Goal: Task Accomplishment & Management: Use online tool/utility

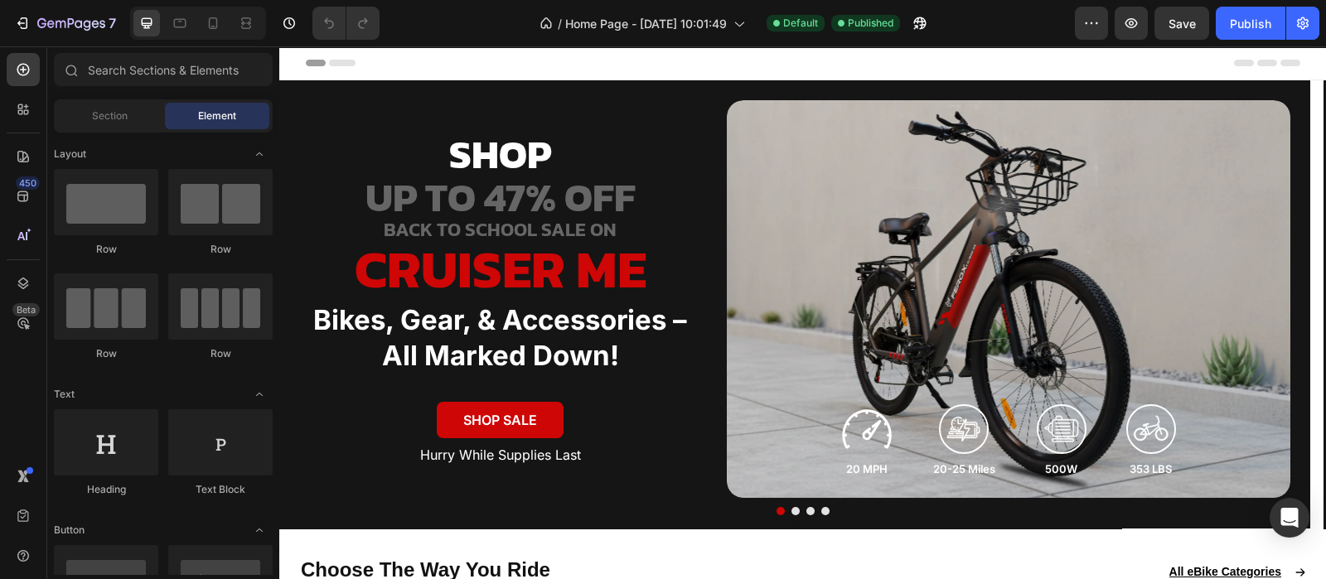
scroll to position [724, 0]
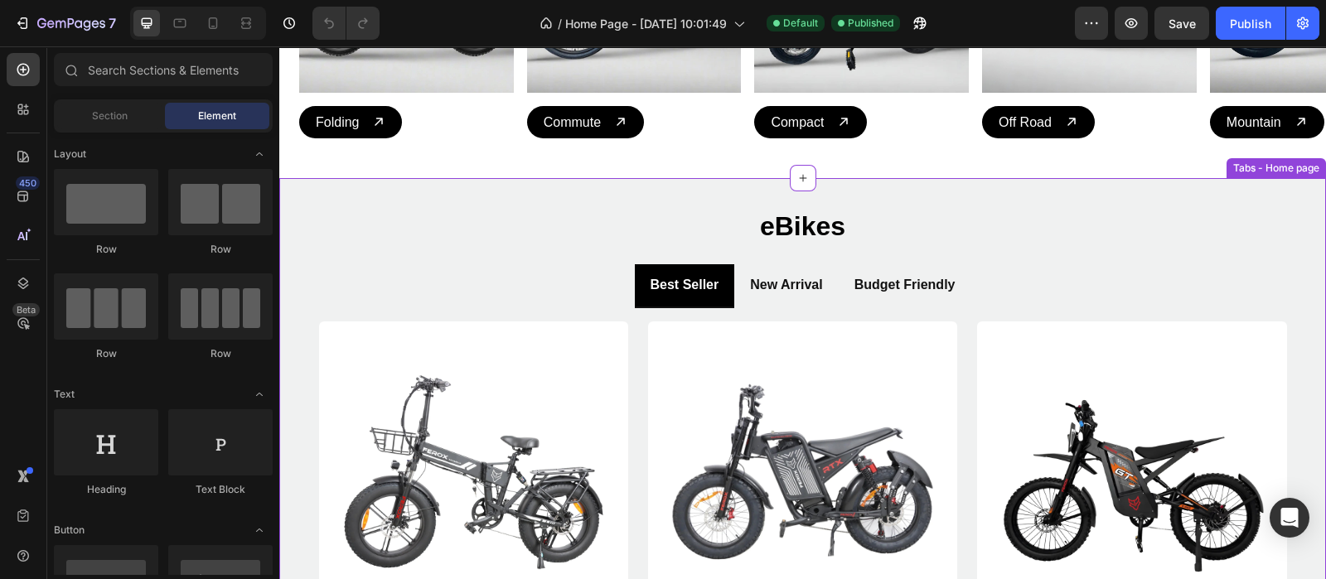
click at [671, 211] on h2 "eBikes" at bounding box center [803, 226] width 995 height 43
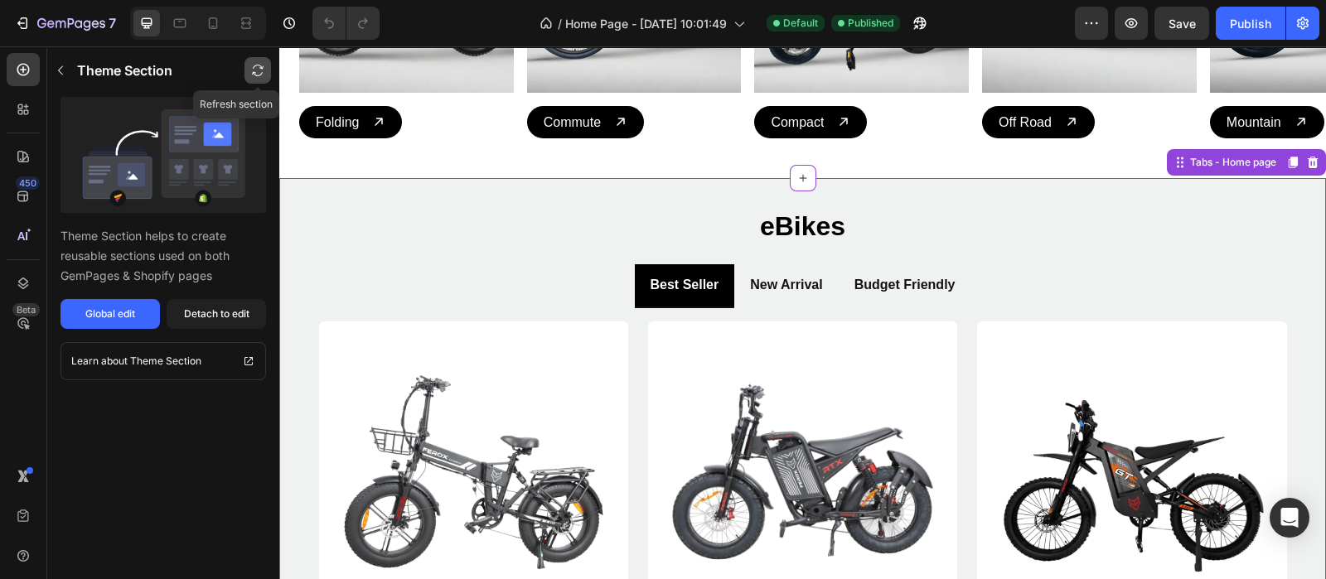
click at [254, 67] on icon "button" at bounding box center [258, 67] width 11 height 4
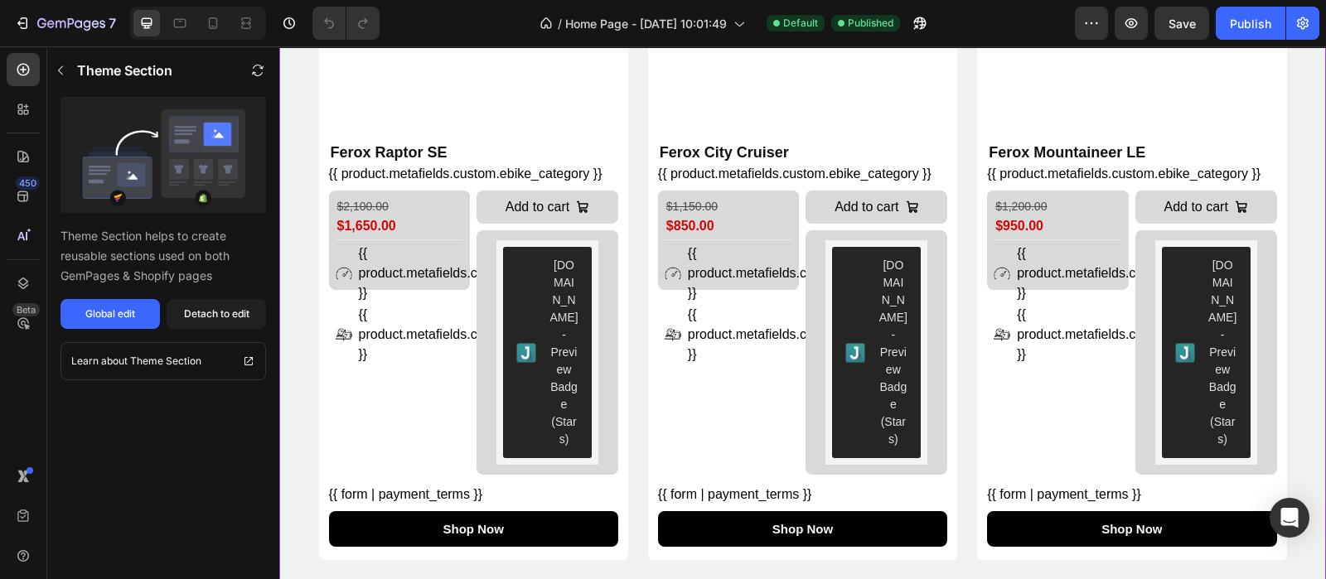
scroll to position [2176, 0]
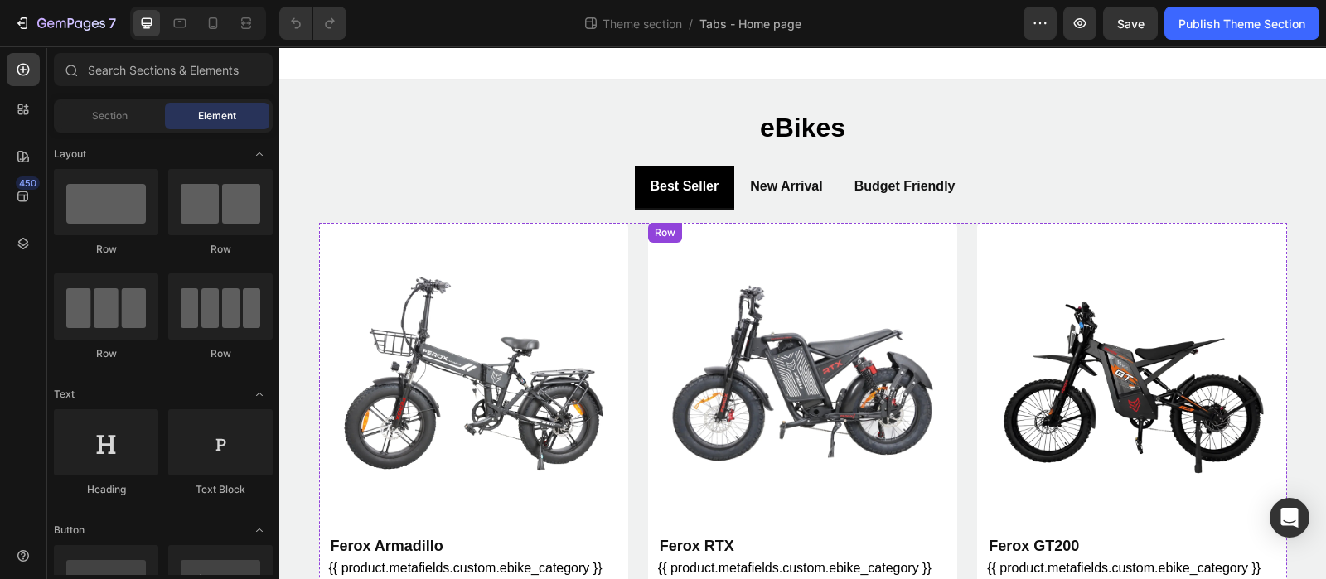
click at [947, 230] on div "Product Images Ferox RTX Product Title {{ product.metafields.custom.ebike_categ…" at bounding box center [802, 589] width 309 height 732
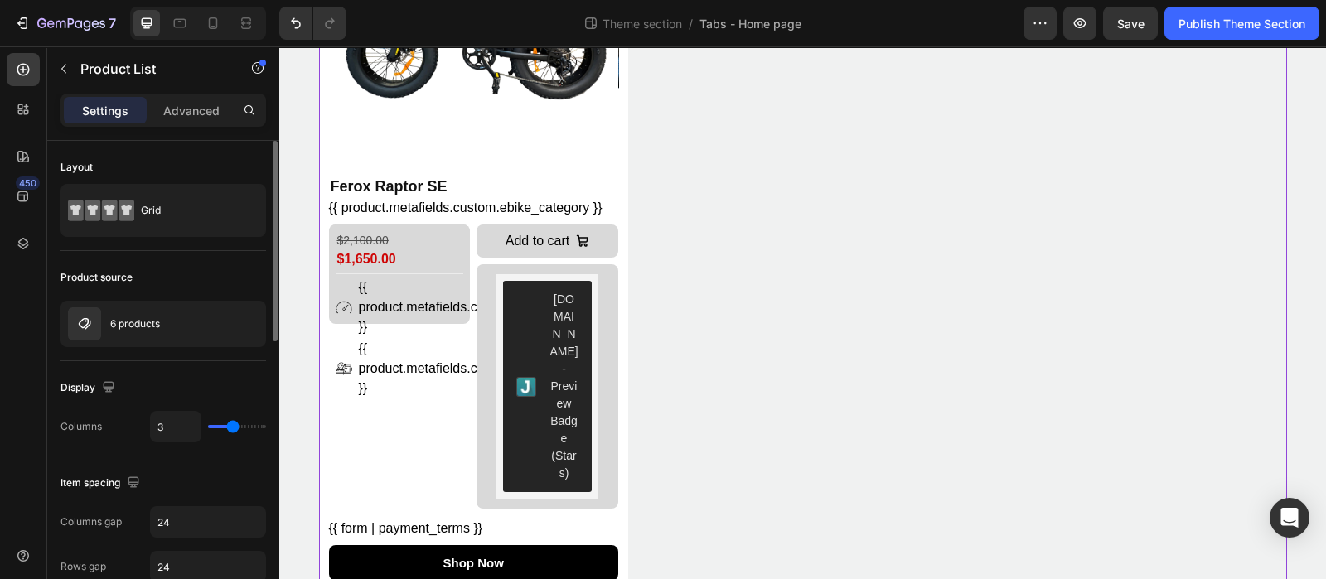
scroll to position [103, 0]
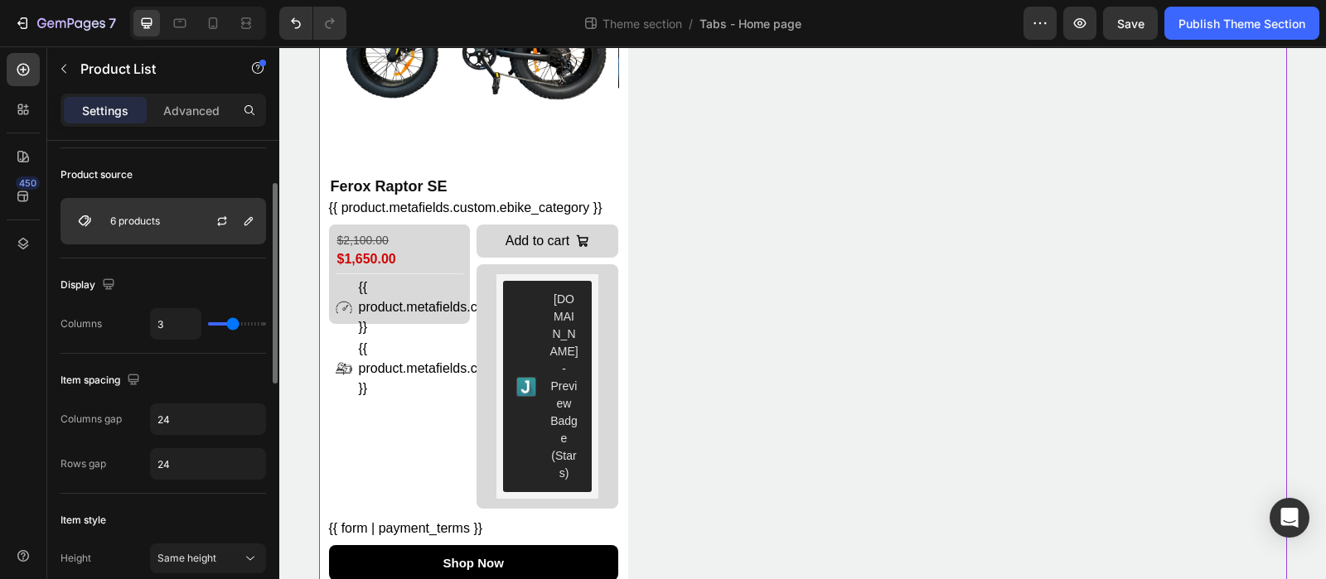
click at [134, 225] on div "6 products" at bounding box center [164, 221] width 206 height 46
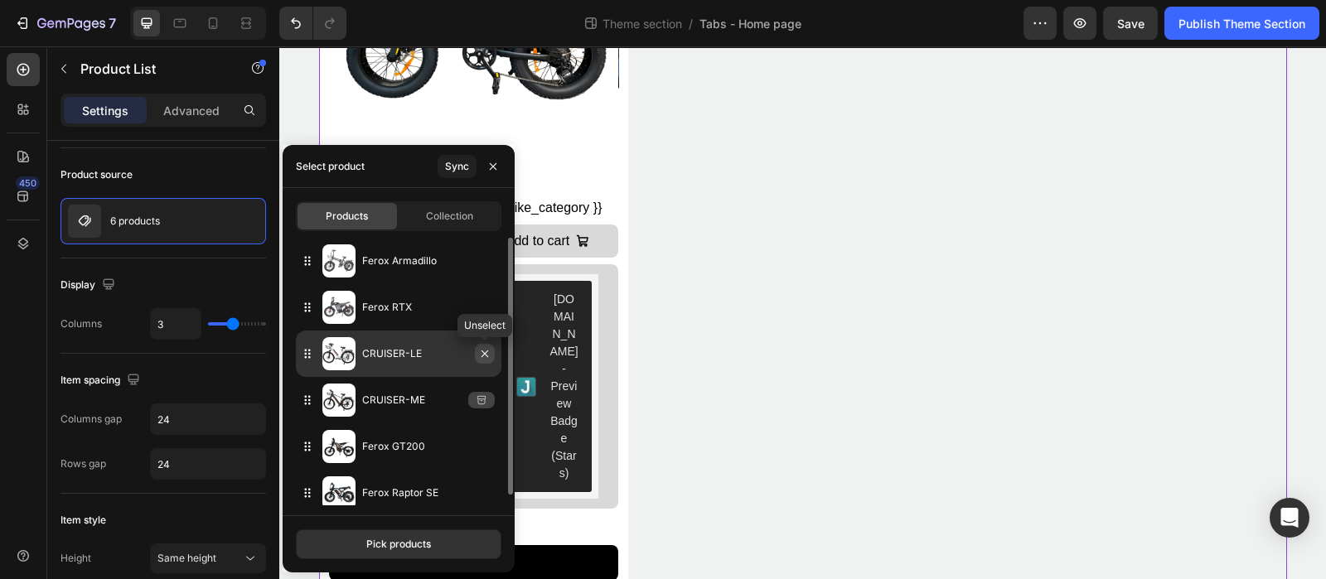
click at [482, 350] on icon "button" at bounding box center [484, 353] width 13 height 13
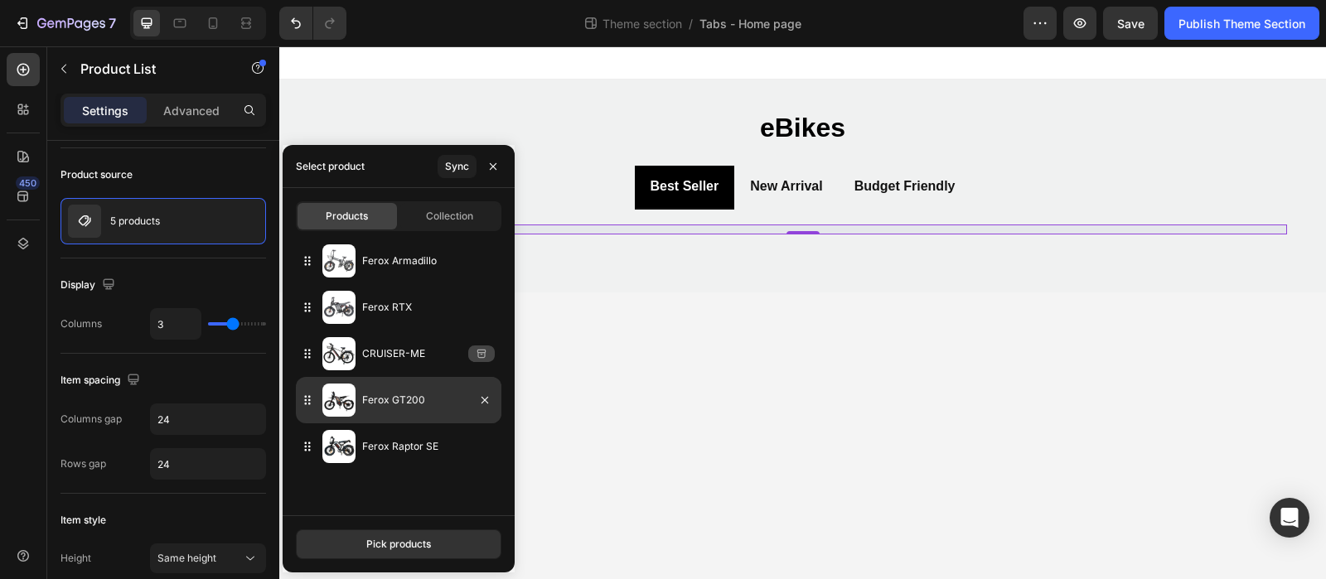
scroll to position [0, 0]
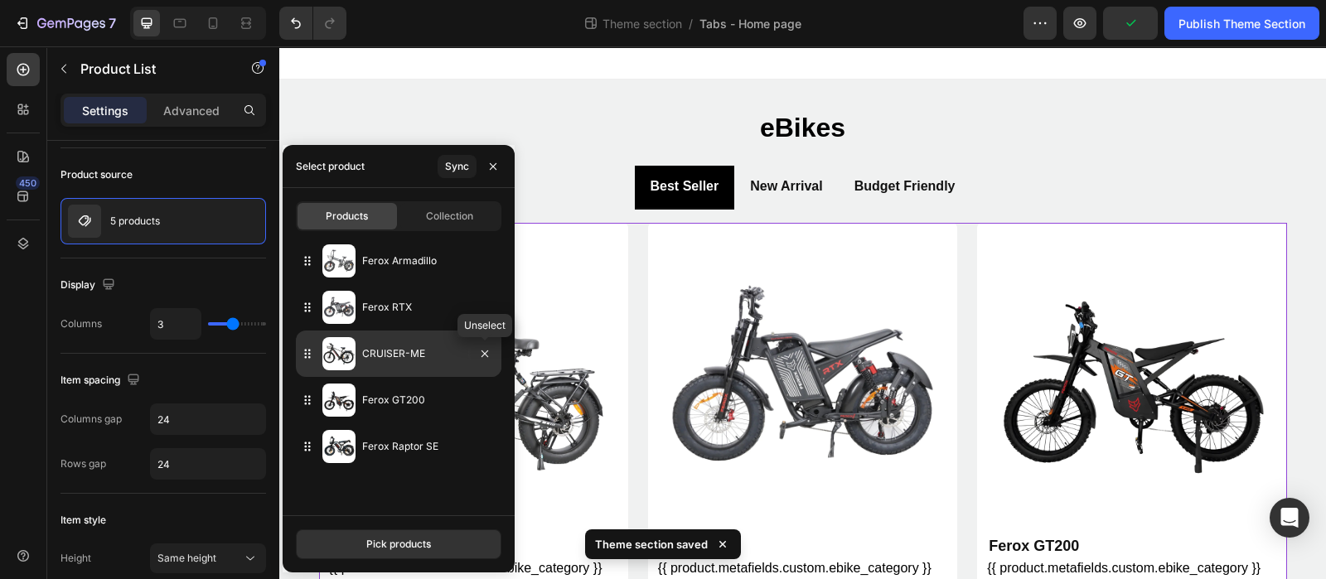
click at [490, 353] on icon "button" at bounding box center [484, 353] width 13 height 13
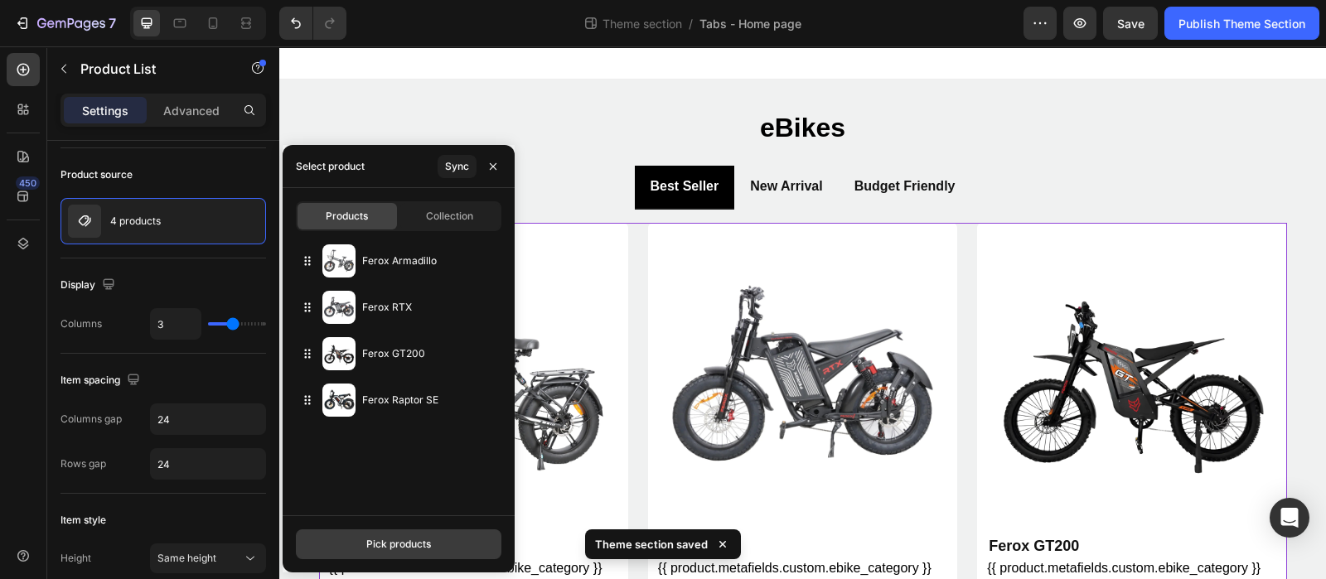
click at [411, 539] on div "Pick products" at bounding box center [398, 544] width 65 height 15
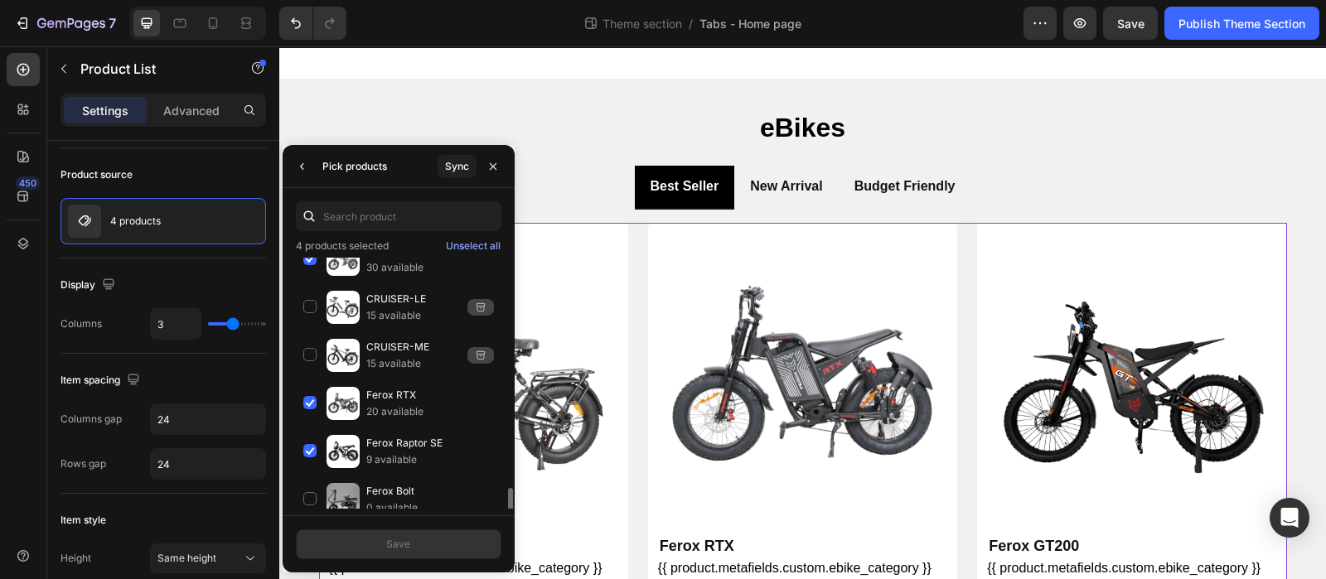
scroll to position [414, 0]
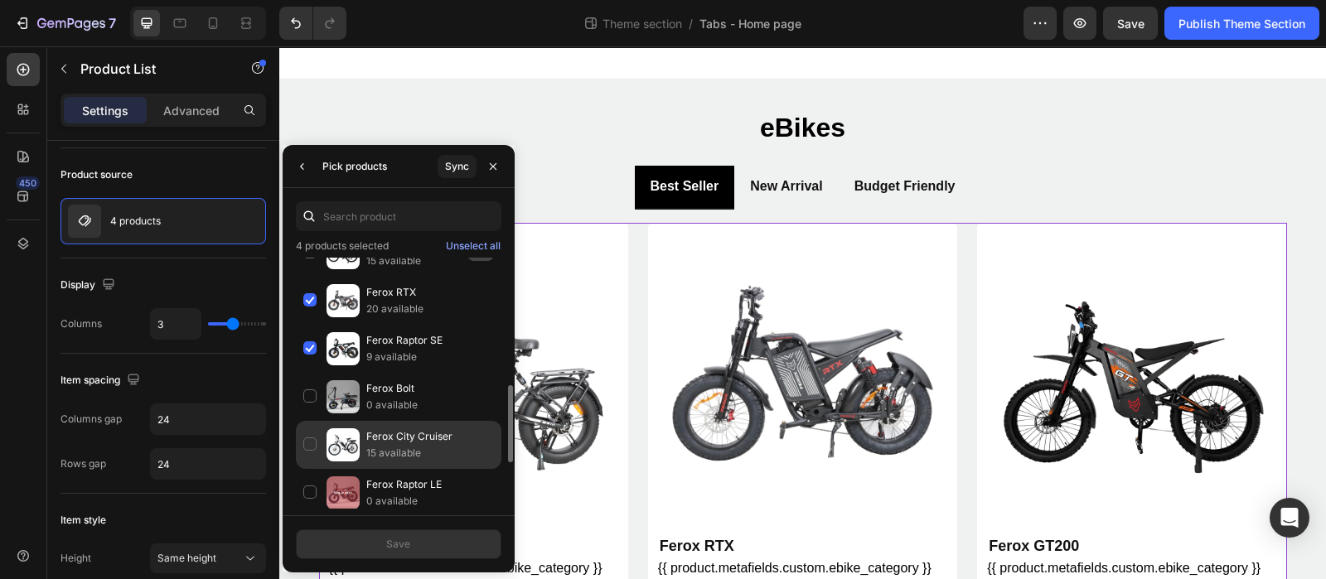
click at [305, 438] on div "Ferox City Cruiser 15 available" at bounding box center [399, 445] width 206 height 48
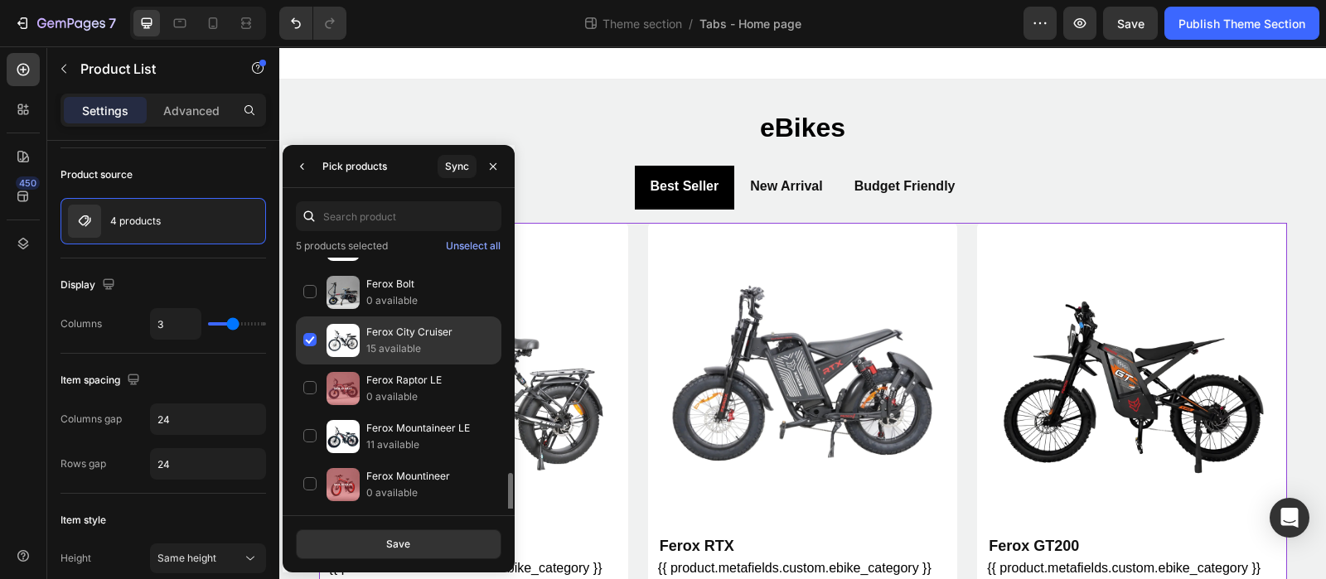
scroll to position [560, 0]
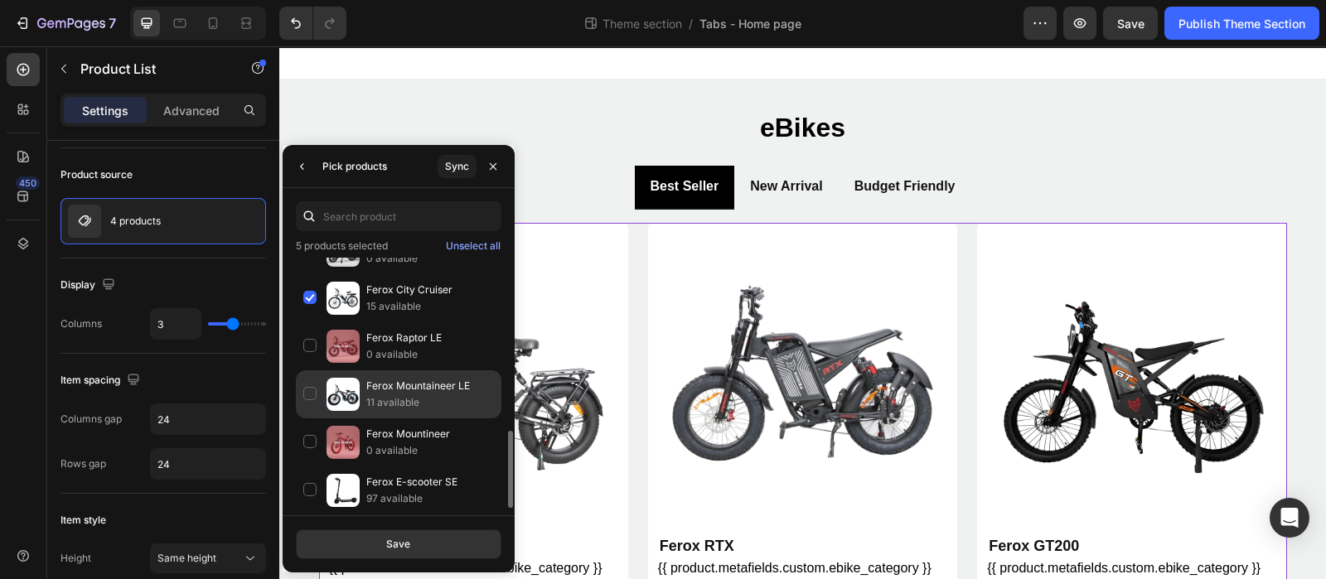
click at [309, 391] on div "Ferox Mountaineer LE 11 available" at bounding box center [399, 394] width 206 height 48
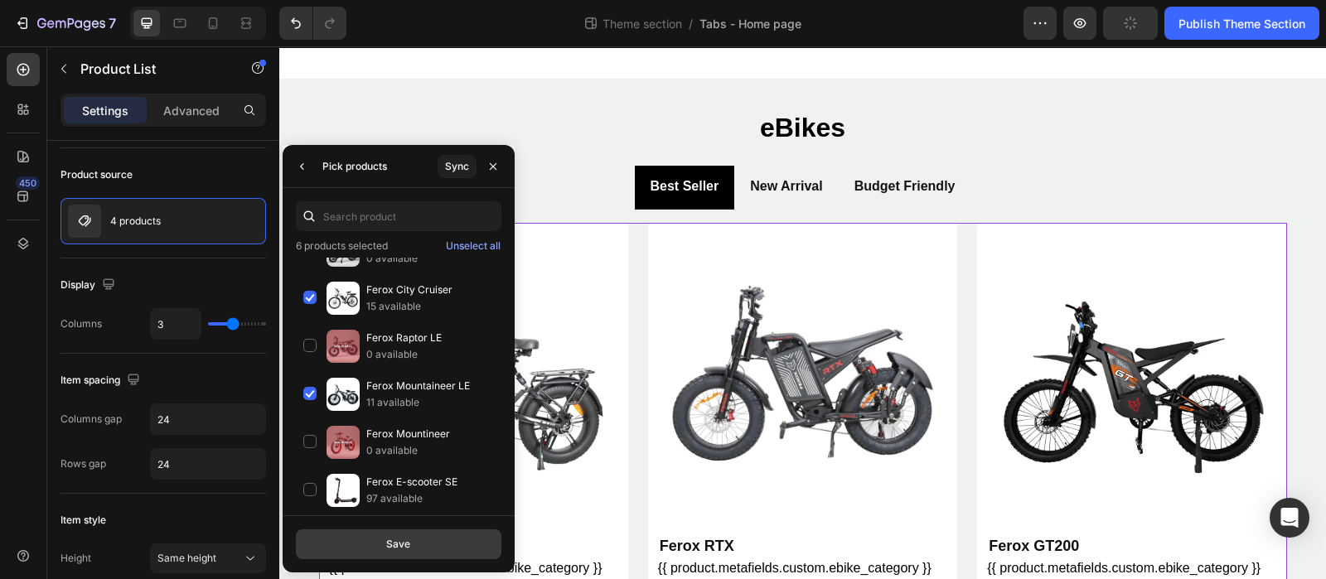
click at [421, 540] on button "Save" at bounding box center [399, 545] width 206 height 30
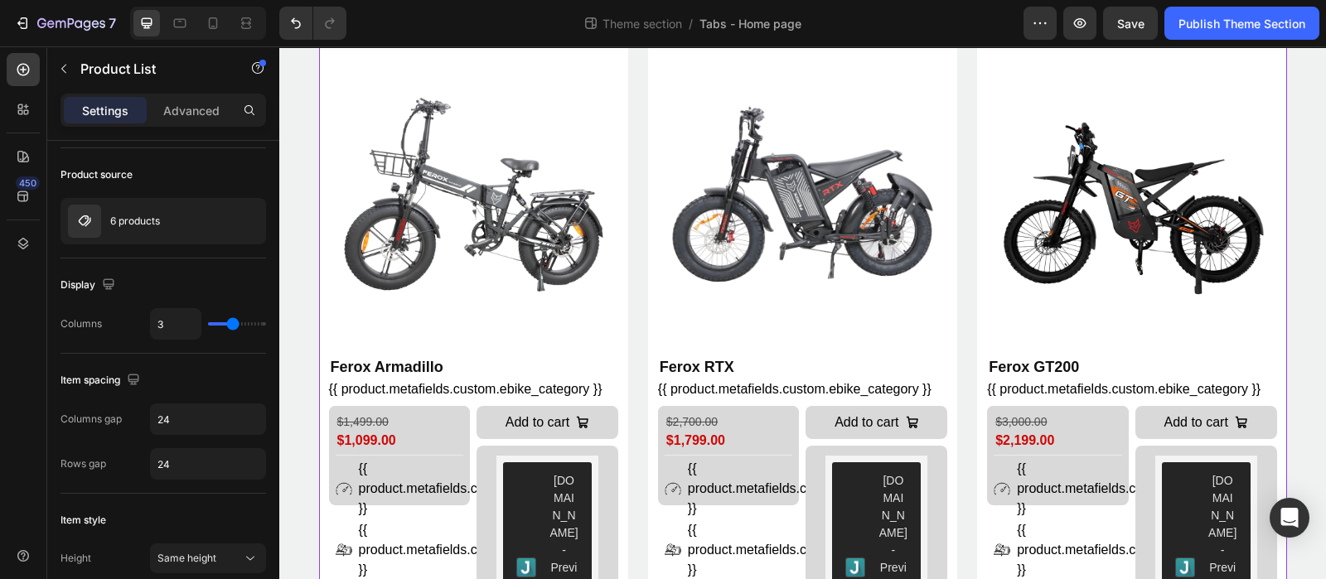
scroll to position [0, 0]
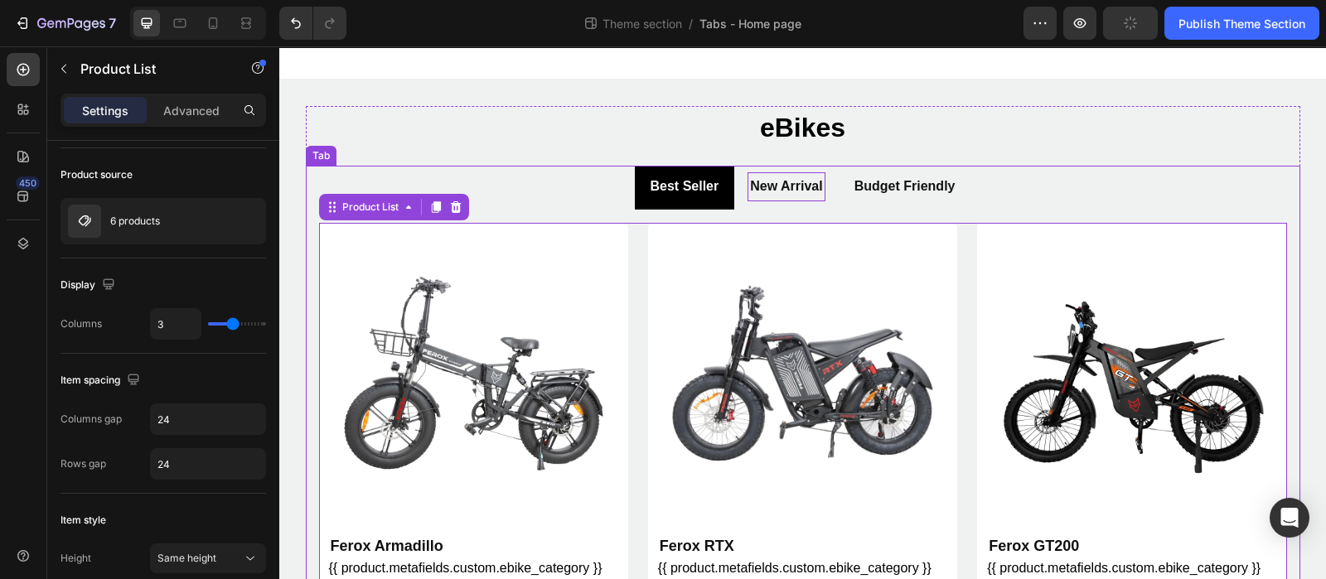
click at [750, 184] on p "New Arrival" at bounding box center [786, 187] width 72 height 24
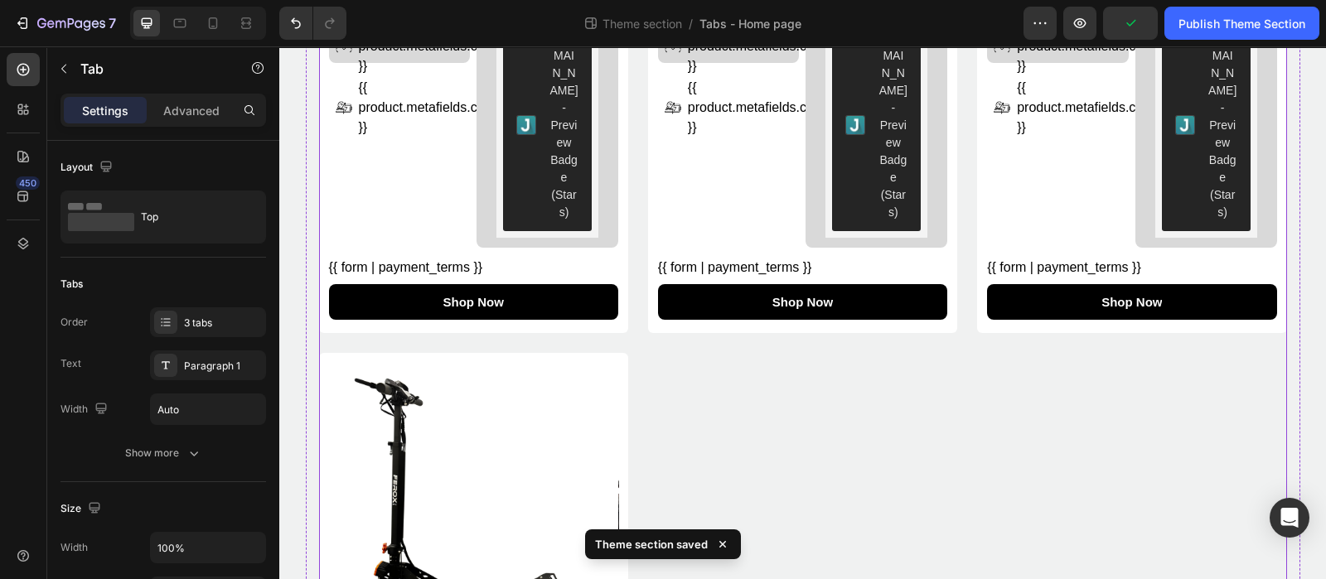
scroll to position [932, 0]
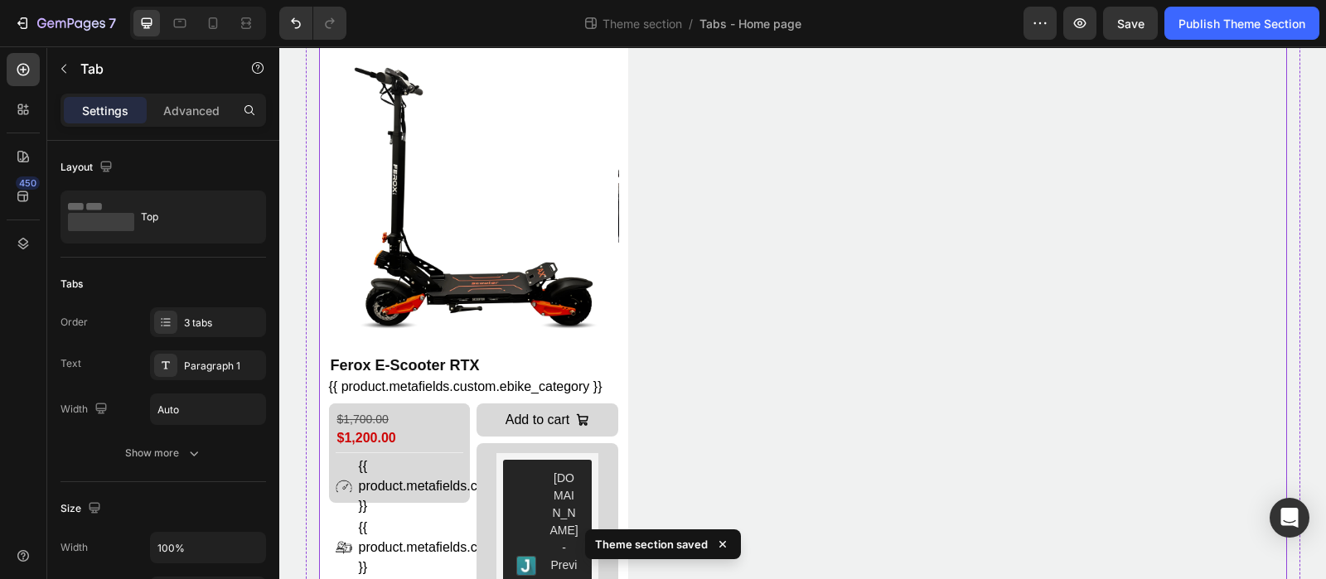
click at [663, 196] on div "Product Images Ferox Armadillo Product Title {{ product.metafields.custom.ebike…" at bounding box center [803, 32] width 968 height 1483
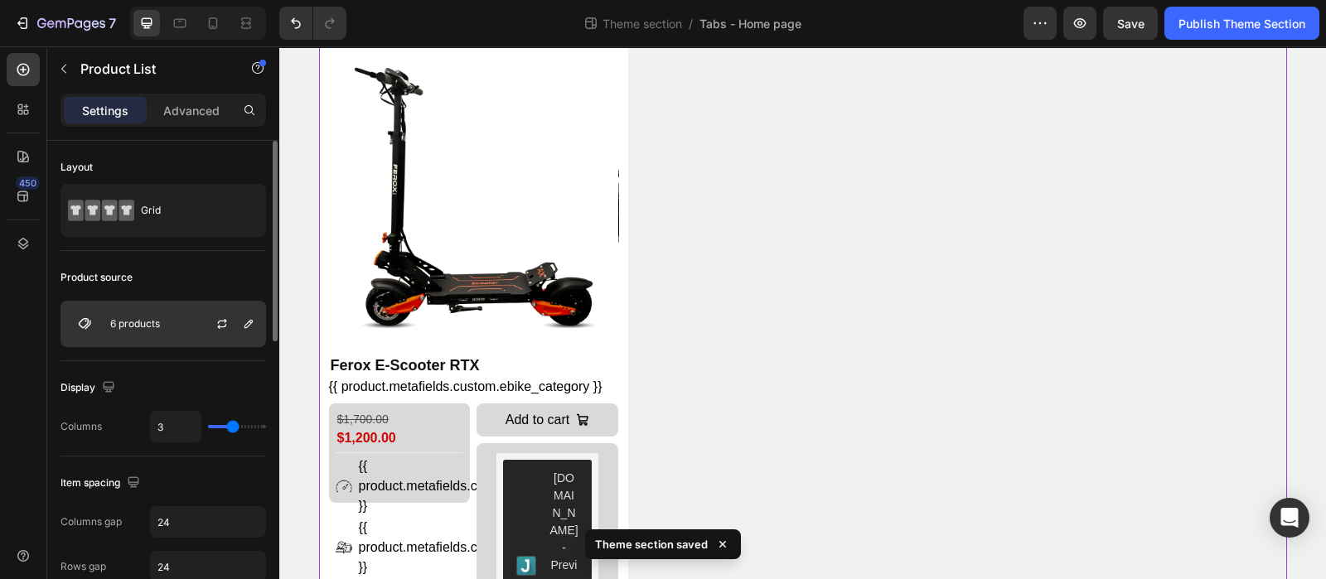
click at [126, 316] on div "6 products" at bounding box center [164, 324] width 206 height 46
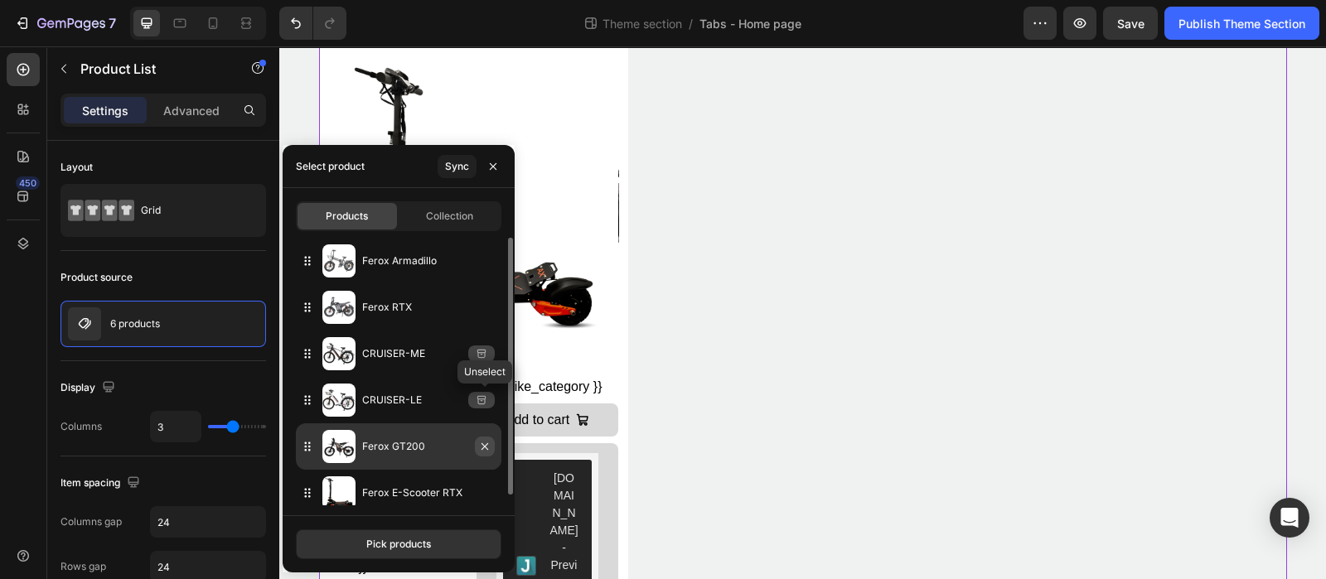
click at [0, 0] on icon "button" at bounding box center [0, 0] width 0 height 0
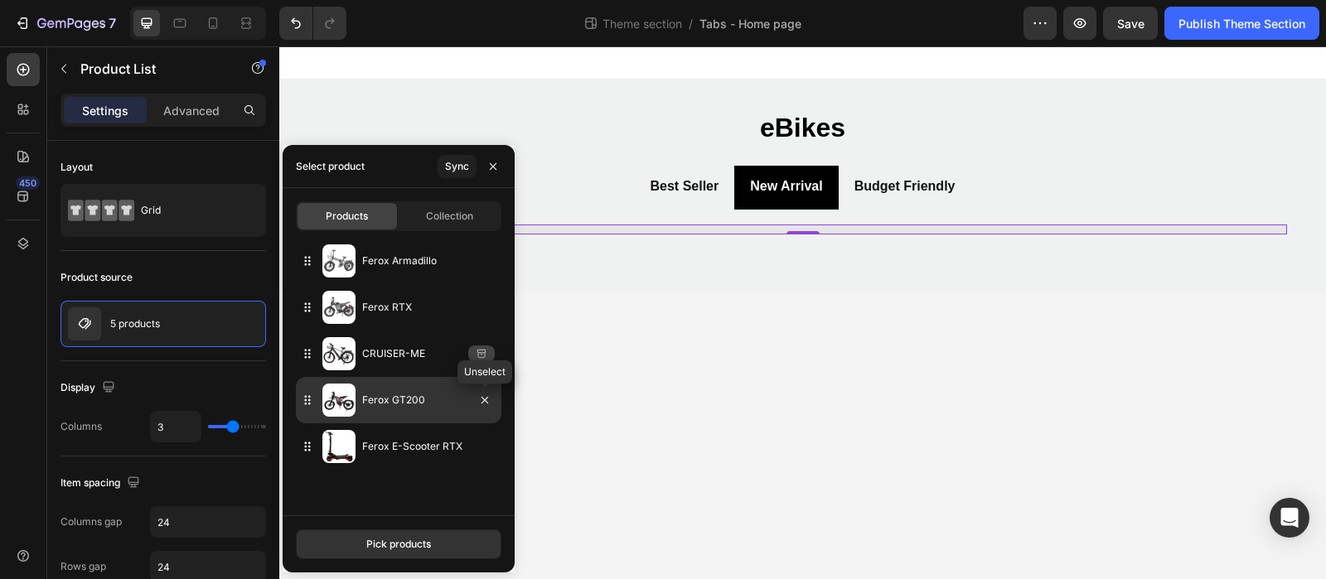
scroll to position [0, 0]
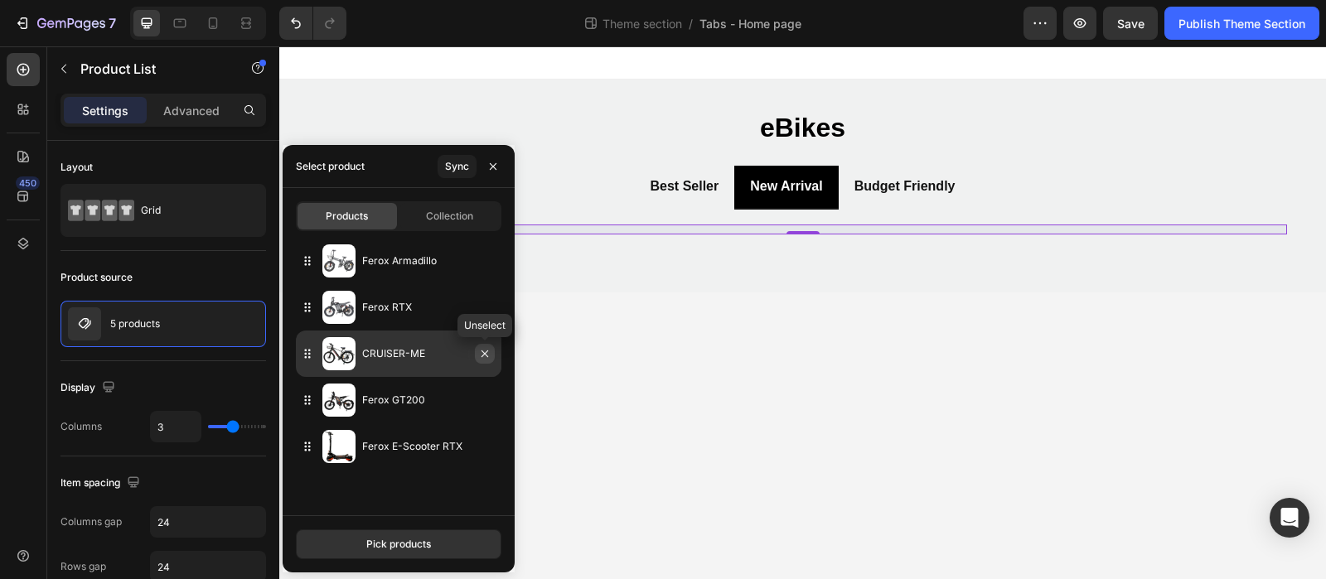
click at [485, 361] on button "button" at bounding box center [485, 354] width 20 height 20
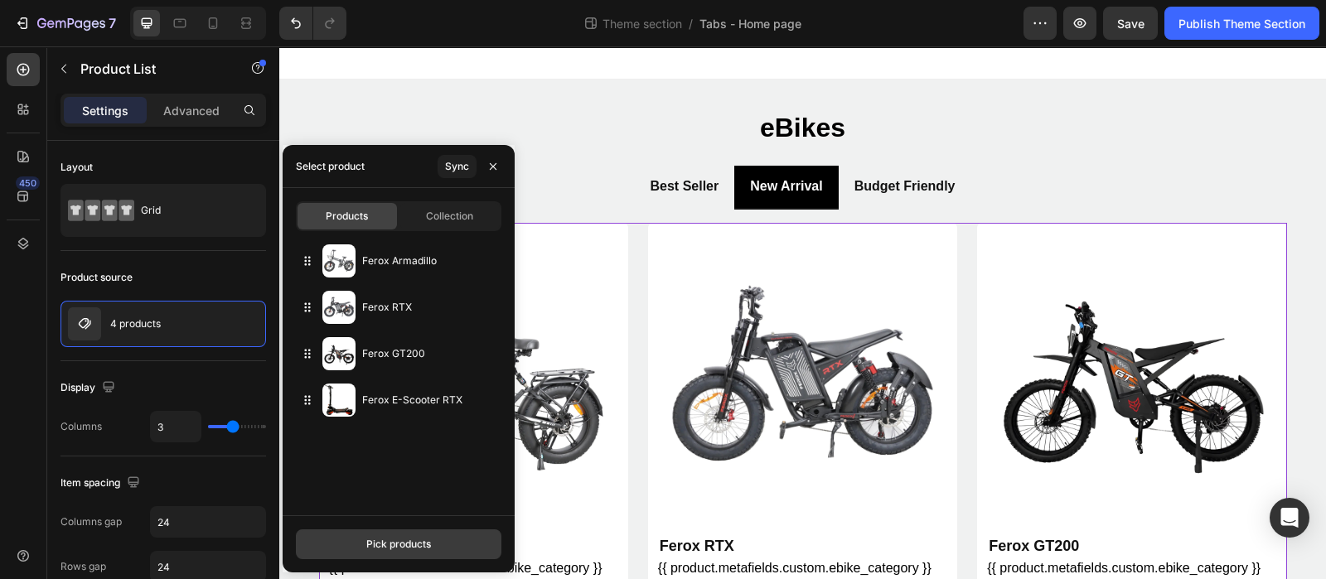
click at [398, 536] on button "Pick products" at bounding box center [399, 545] width 206 height 30
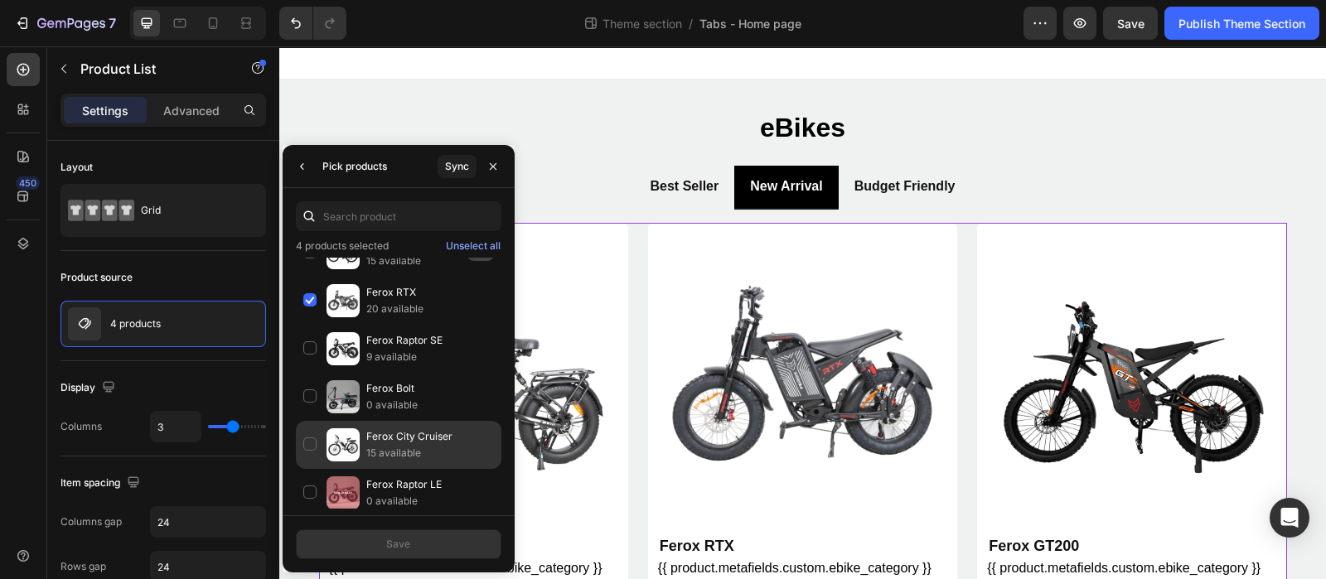
scroll to position [560, 0]
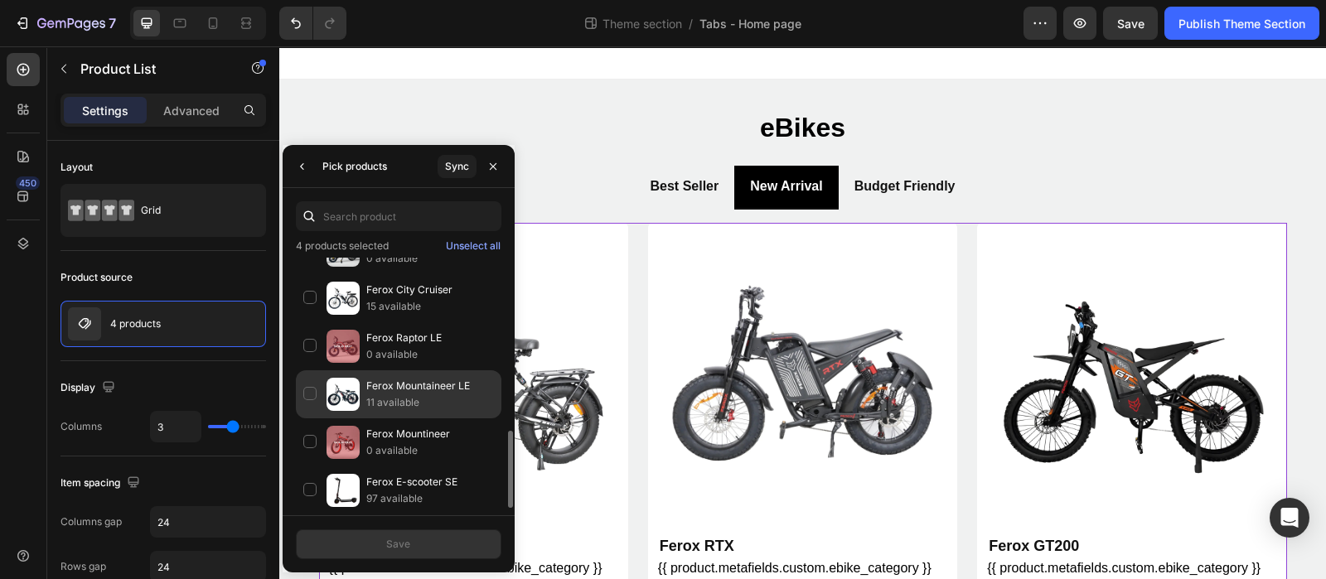
click at [307, 388] on div "Ferox Mountaineer LE 11 available" at bounding box center [399, 394] width 206 height 48
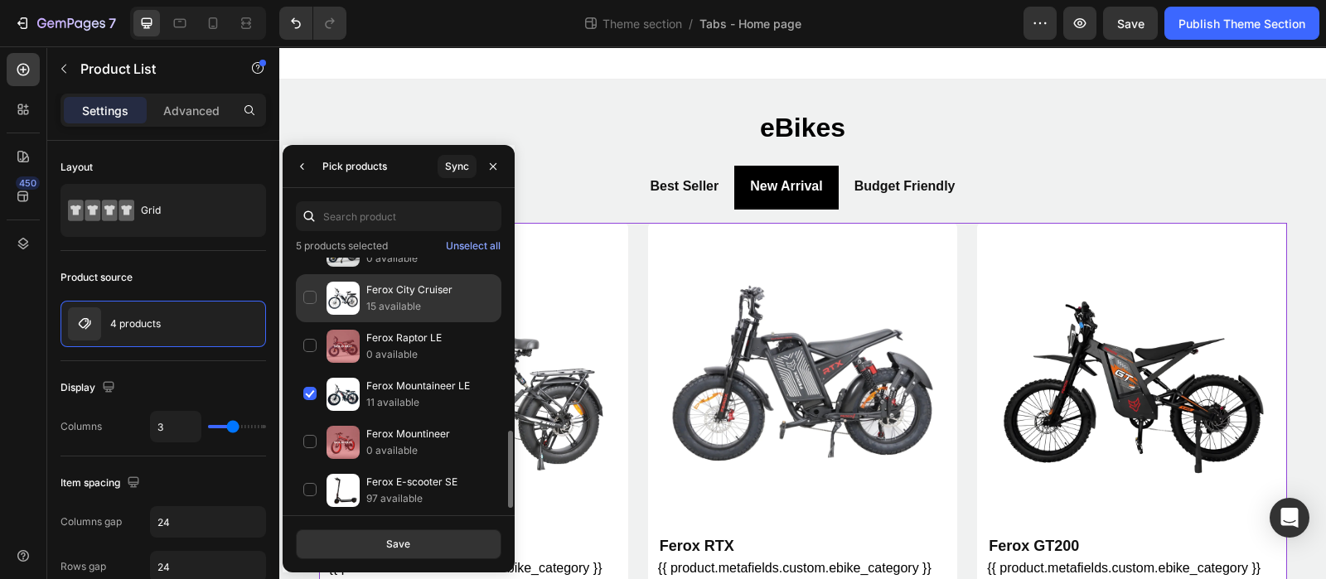
click at [310, 295] on div "Ferox City Cruiser 15 available" at bounding box center [399, 298] width 206 height 48
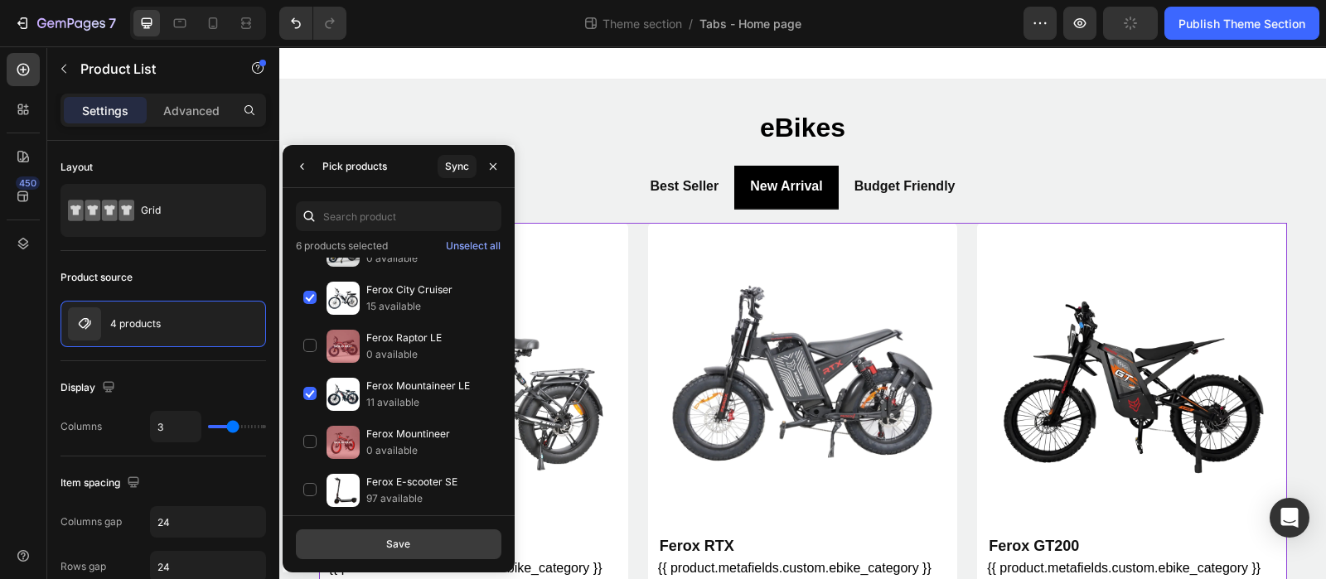
click at [415, 546] on button "Save" at bounding box center [399, 545] width 206 height 30
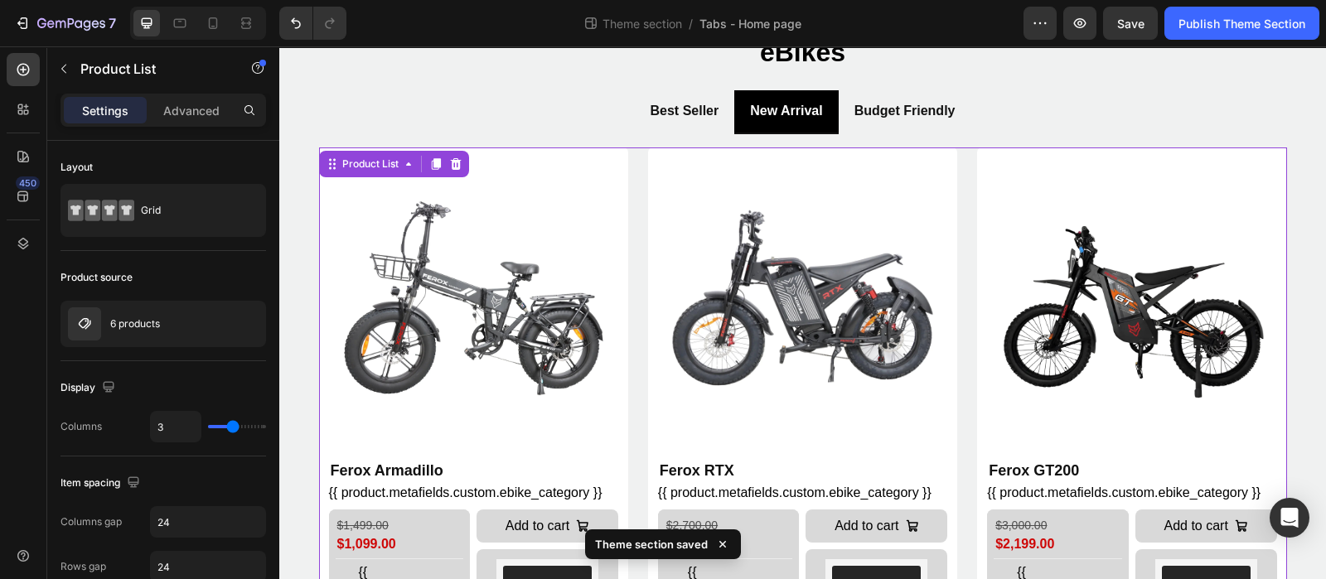
scroll to position [0, 0]
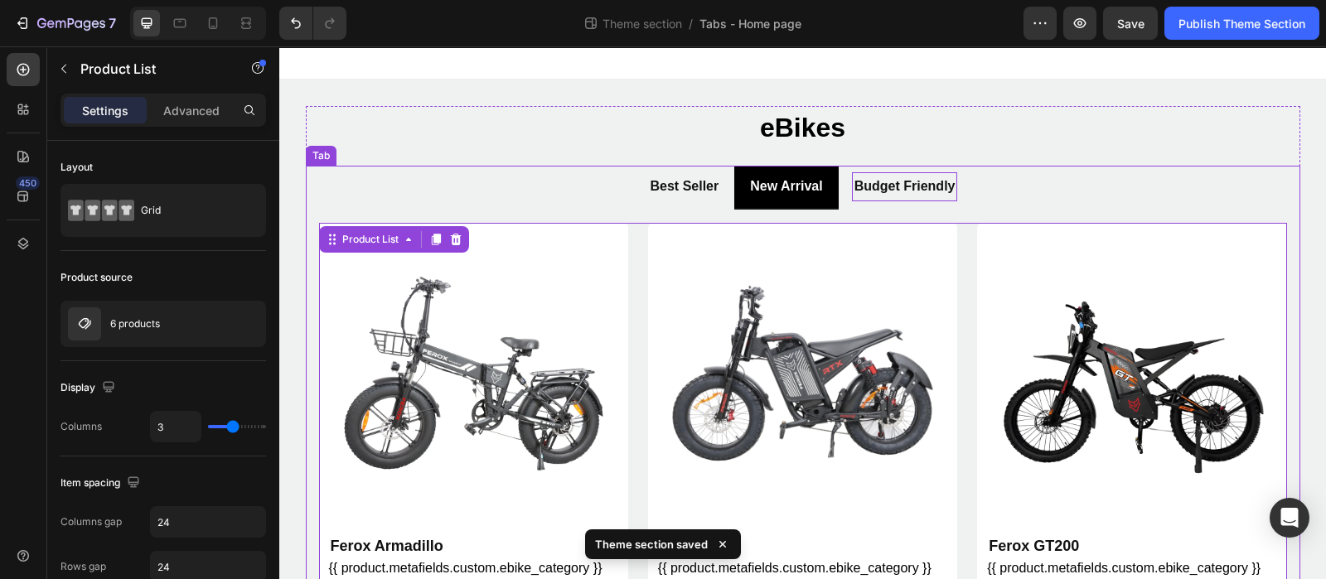
click at [904, 186] on p "Budget Friendly" at bounding box center [905, 187] width 101 height 24
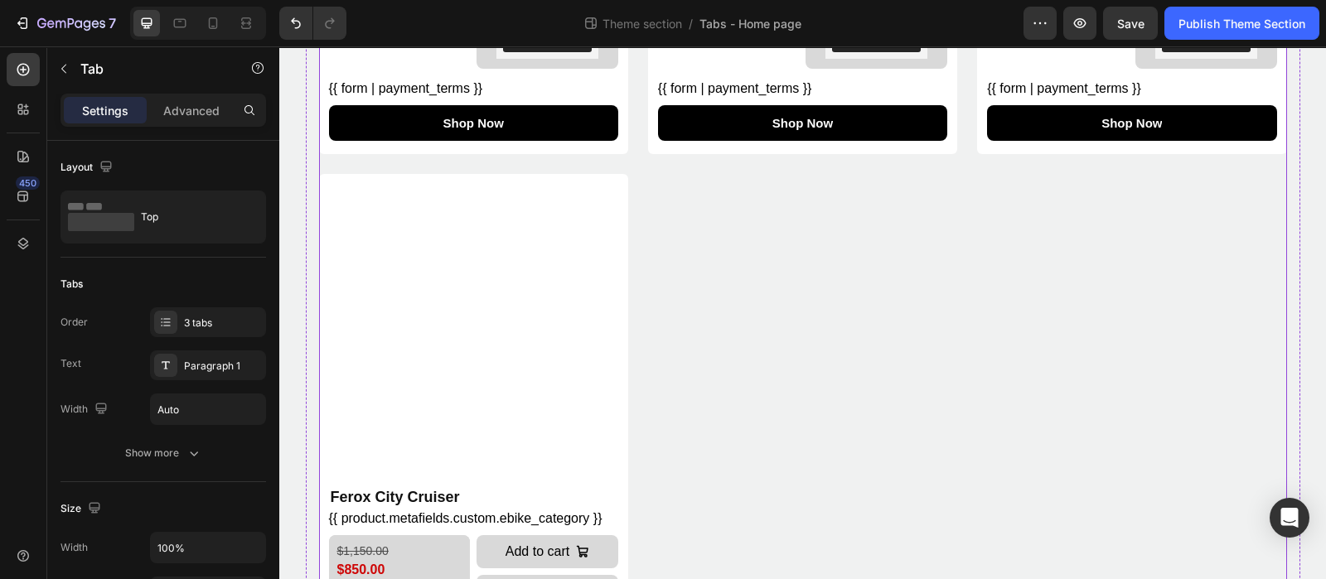
scroll to position [904, 0]
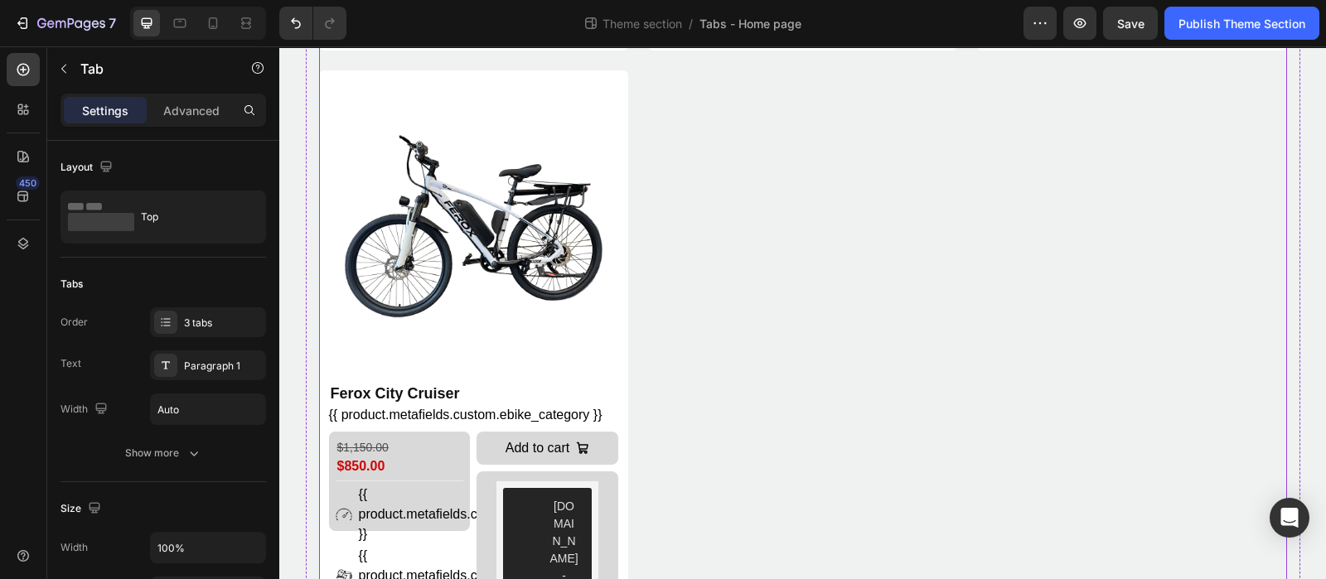
click at [626, 213] on div "Product Images Ferox E-Scooter CE Product Title {{ product.metafields.custom.eb…" at bounding box center [803, 60] width 968 height 1483
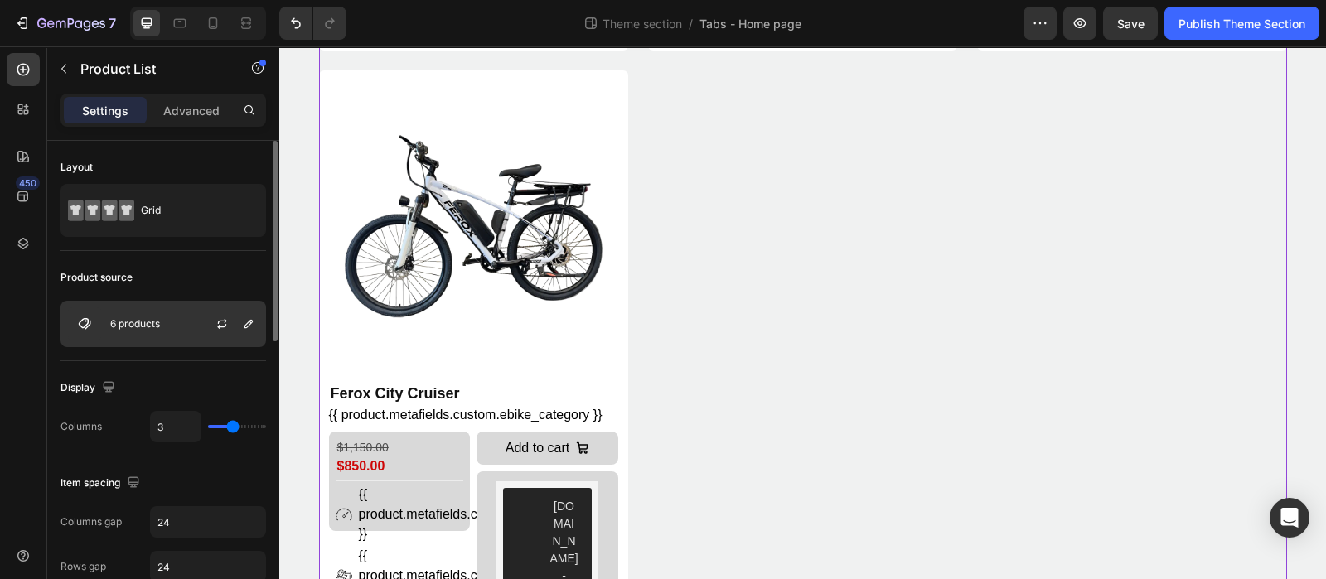
click at [157, 327] on p "6 products" at bounding box center [135, 324] width 50 height 12
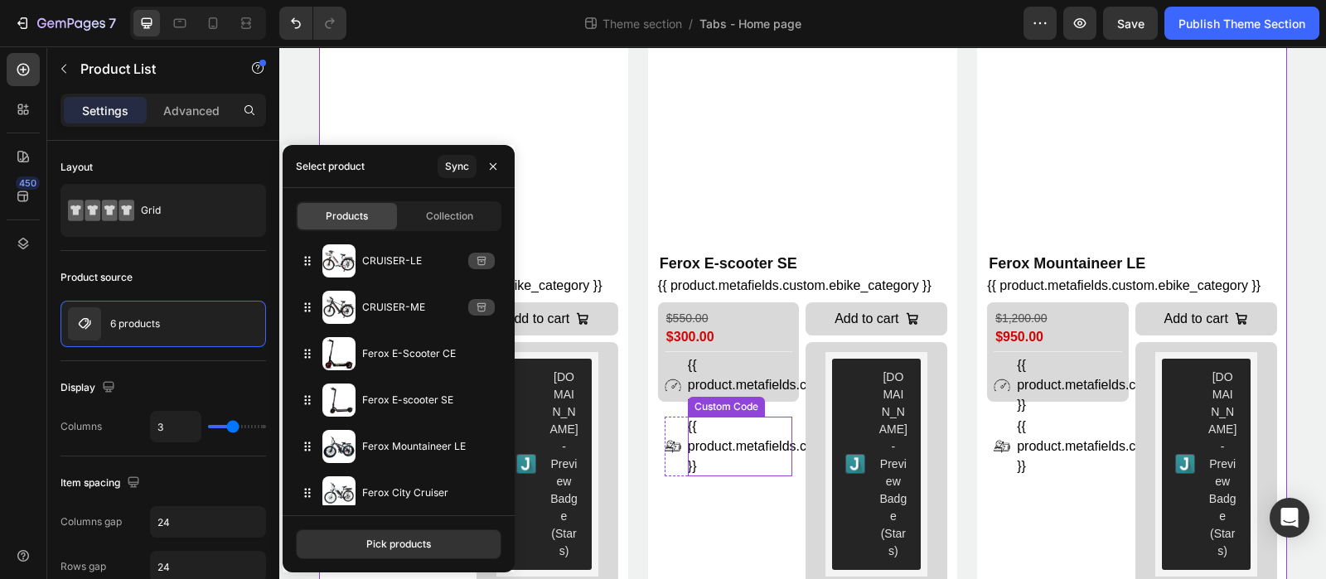
scroll to position [0, 0]
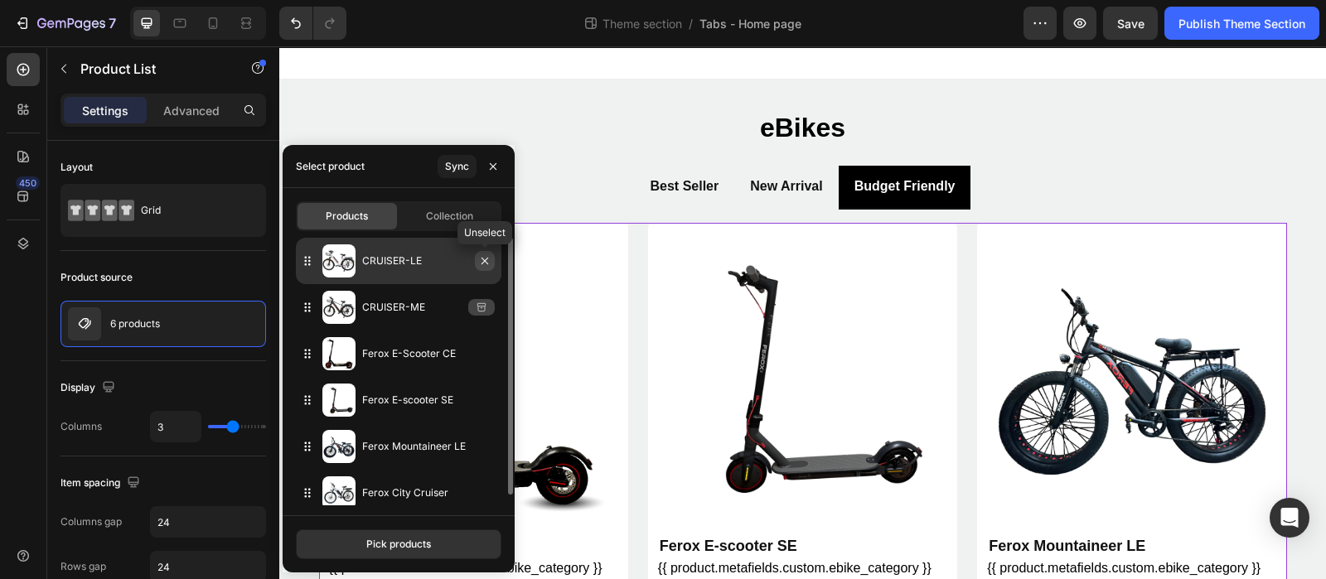
click at [487, 269] on button "button" at bounding box center [485, 261] width 20 height 20
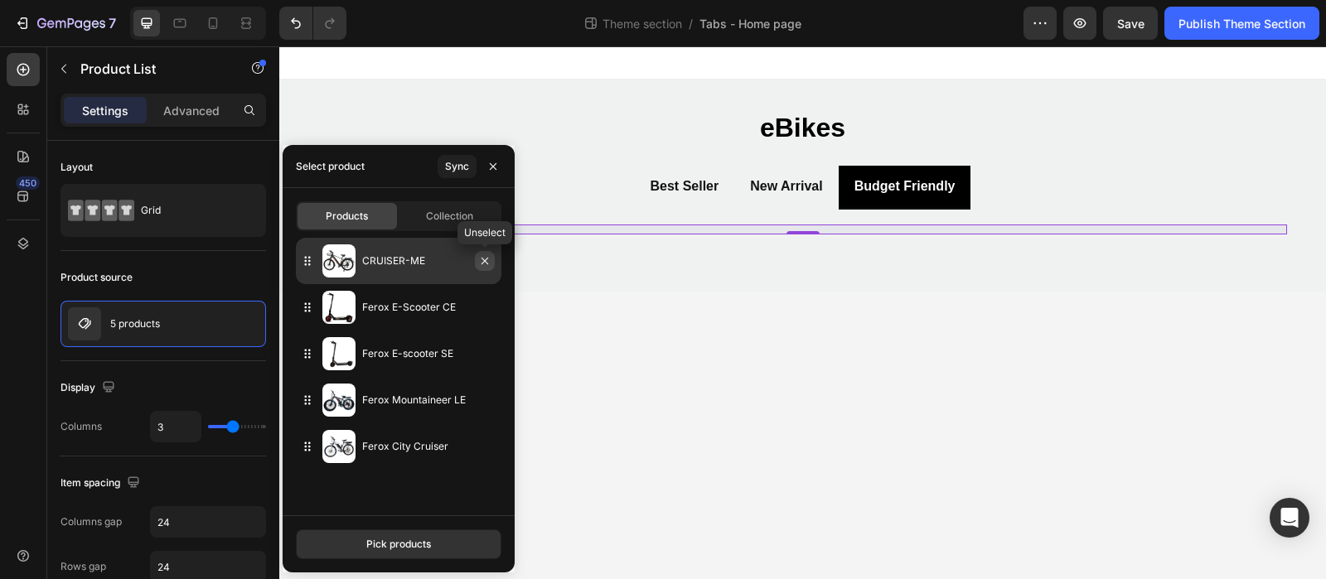
click at [485, 261] on icon "button" at bounding box center [485, 261] width 7 height 7
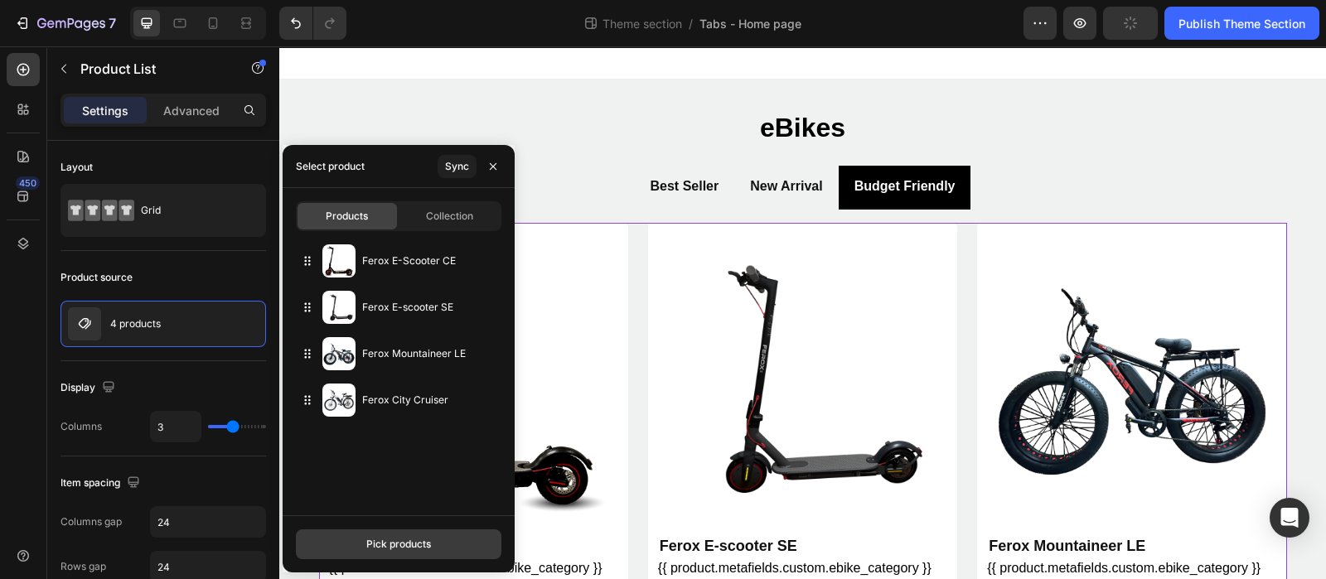
click at [387, 533] on button "Pick products" at bounding box center [399, 545] width 206 height 30
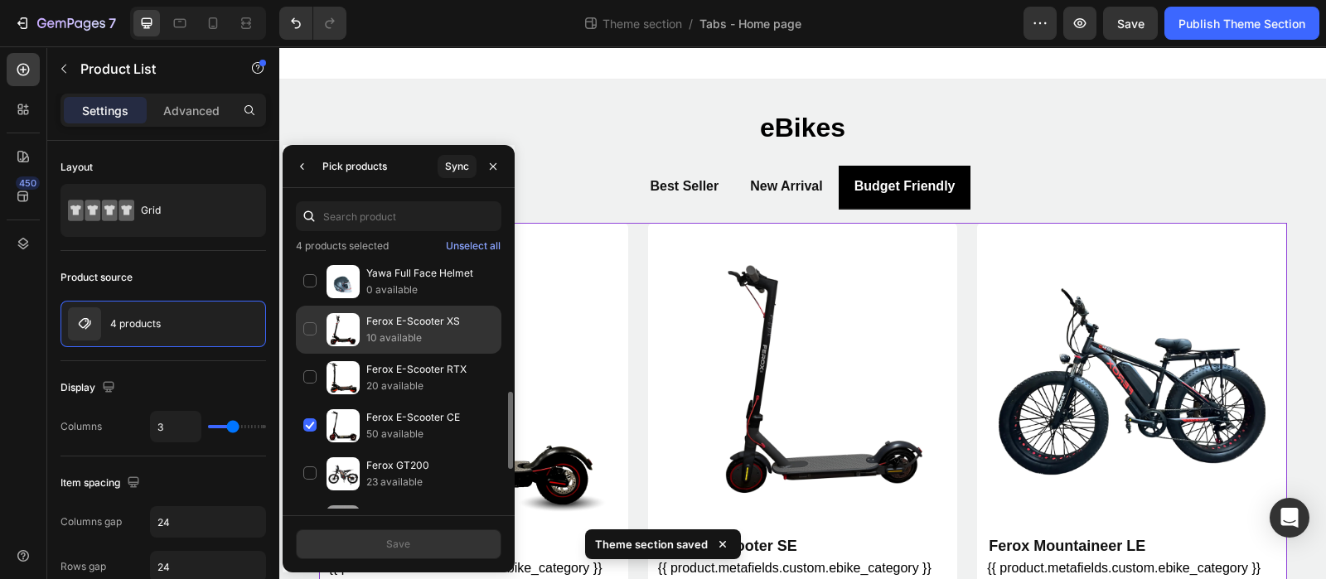
scroll to position [103, 0]
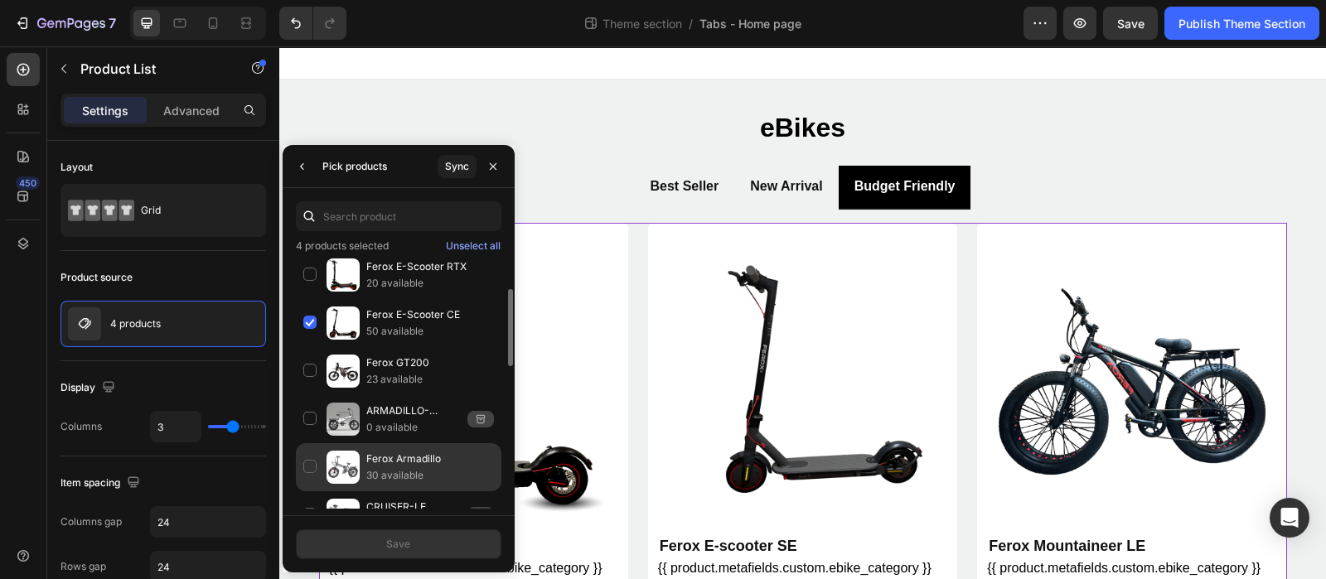
click at [307, 461] on div "Ferox Armadillo 30 available" at bounding box center [399, 467] width 206 height 48
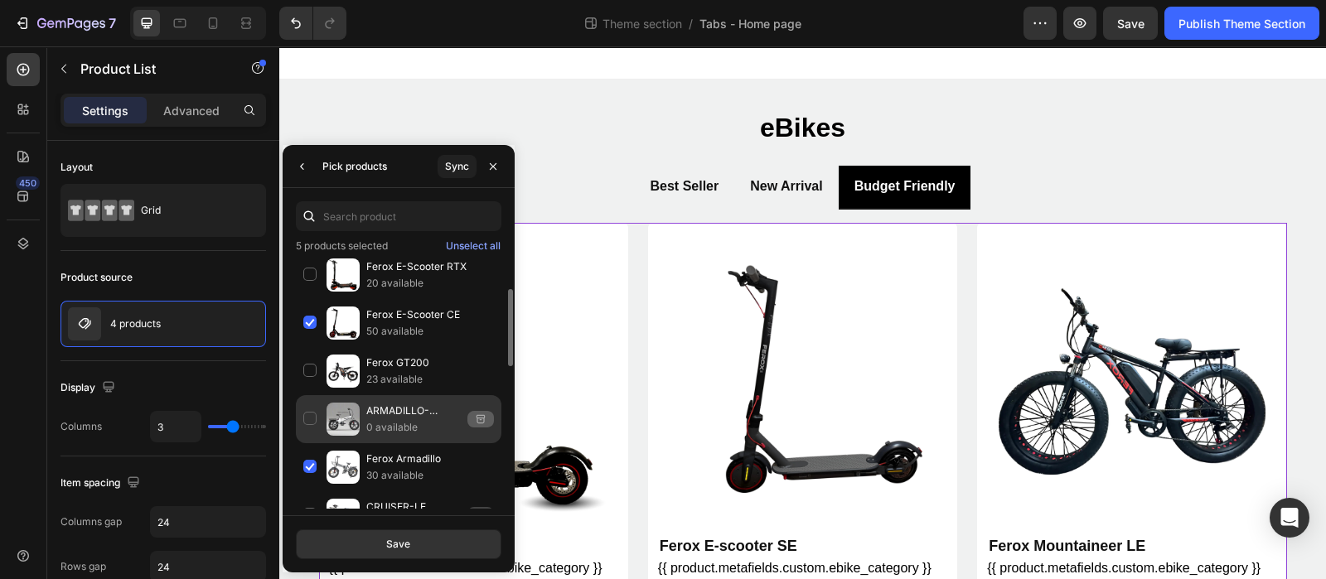
scroll to position [311, 0]
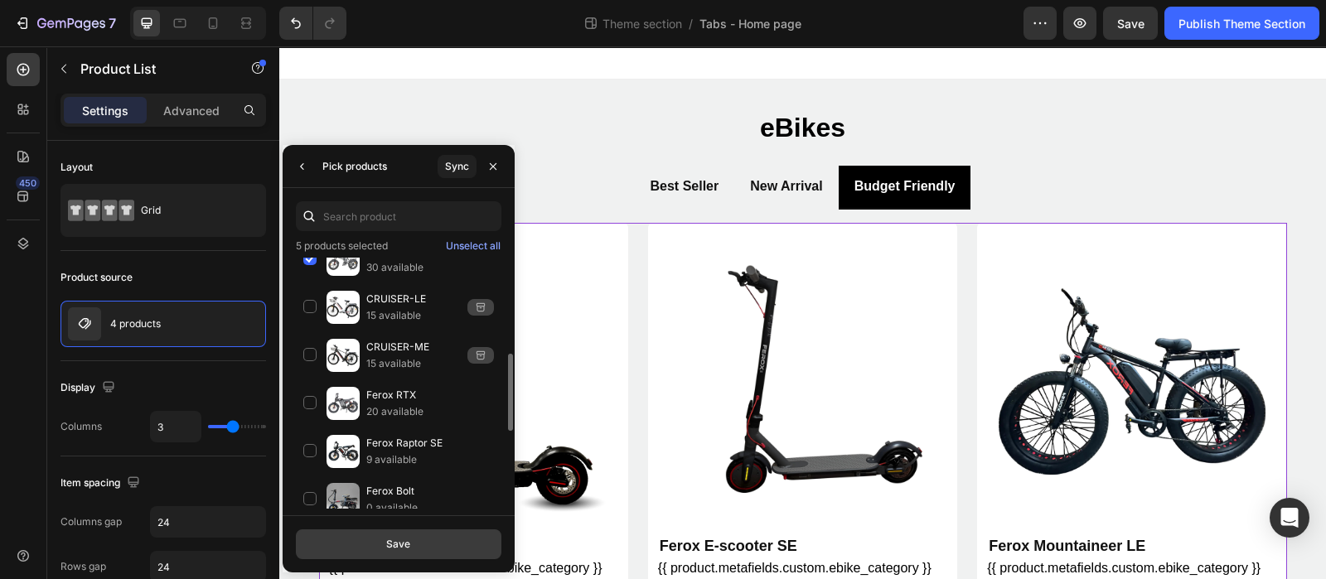
click at [410, 543] on div "Save" at bounding box center [398, 544] width 24 height 15
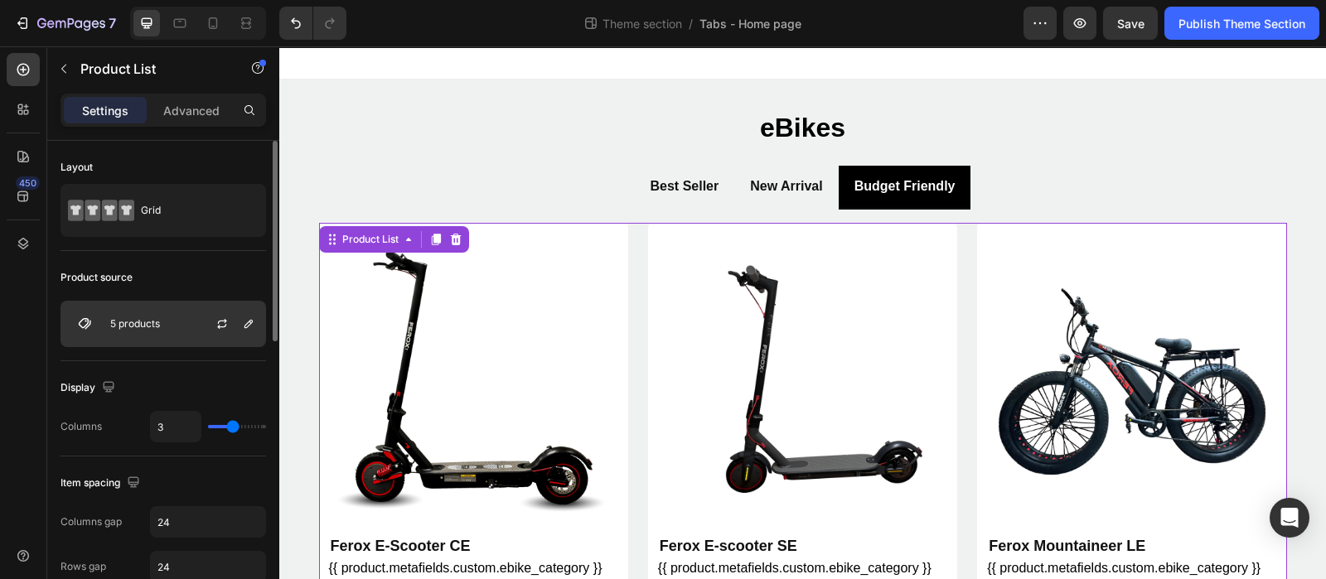
click at [117, 315] on div "5 products" at bounding box center [164, 324] width 206 height 46
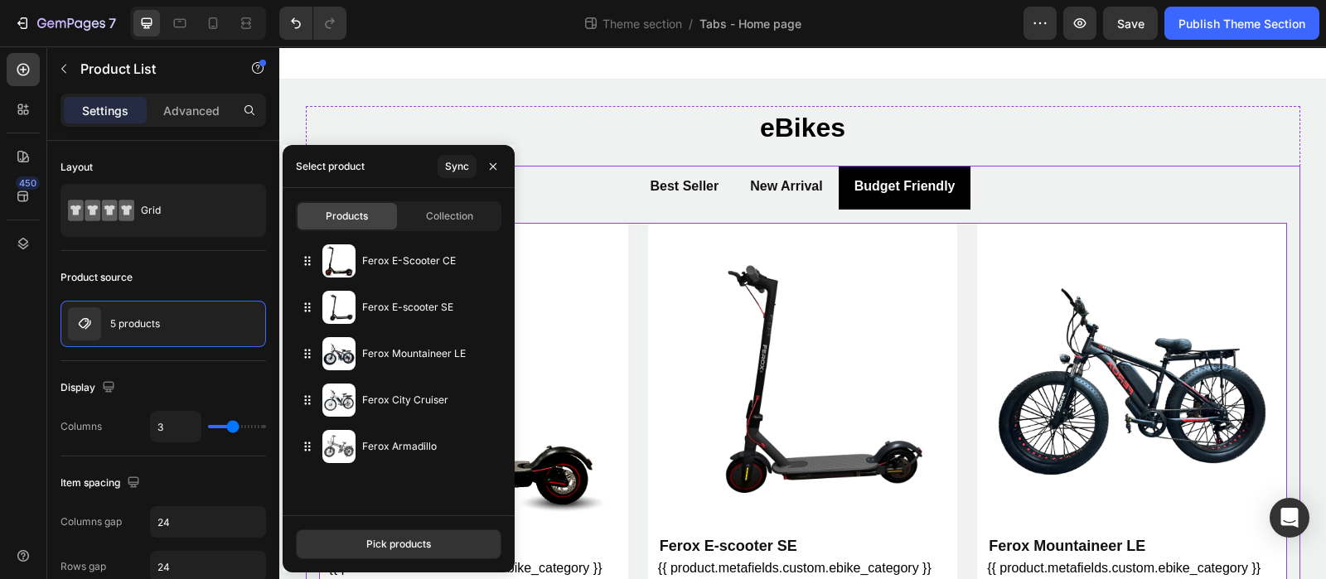
click at [995, 183] on ul "Best Seller New Arrival Budget Friendly" at bounding box center [803, 188] width 995 height 44
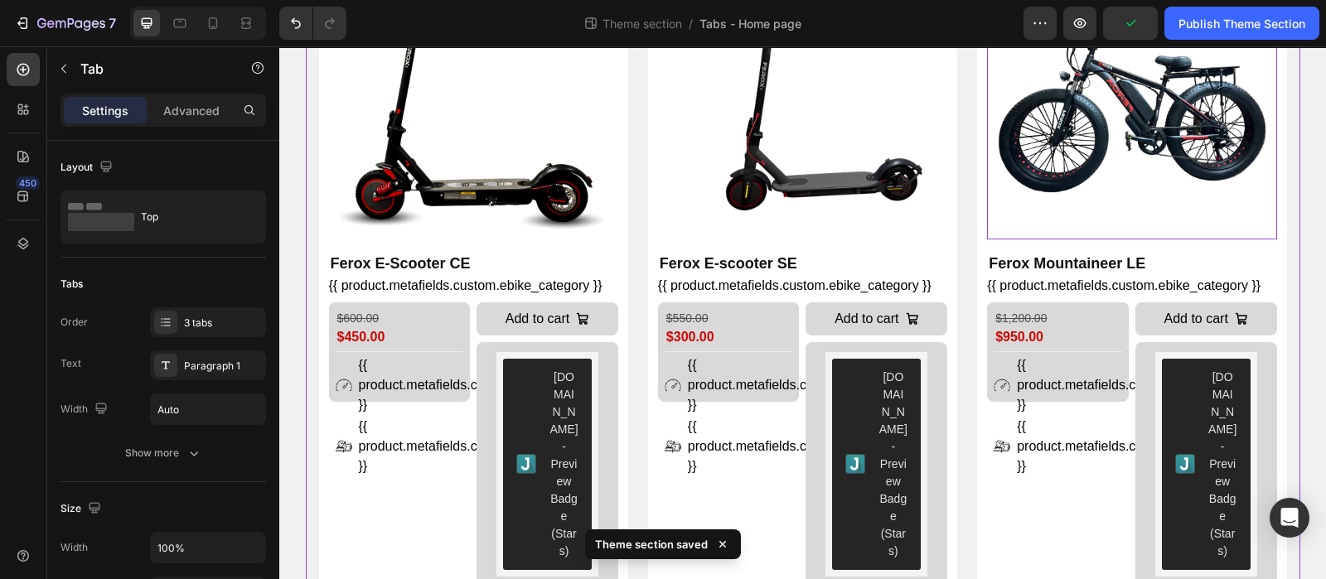
scroll to position [0, 0]
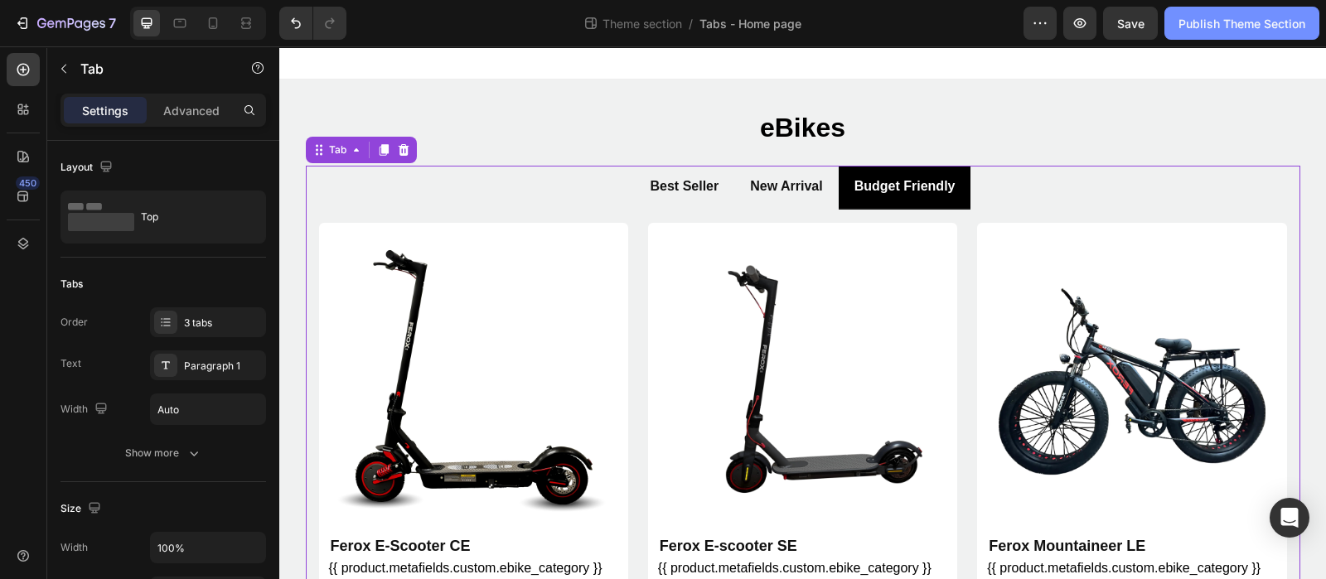
click at [1223, 18] on div "Publish Theme Section" at bounding box center [1242, 23] width 127 height 17
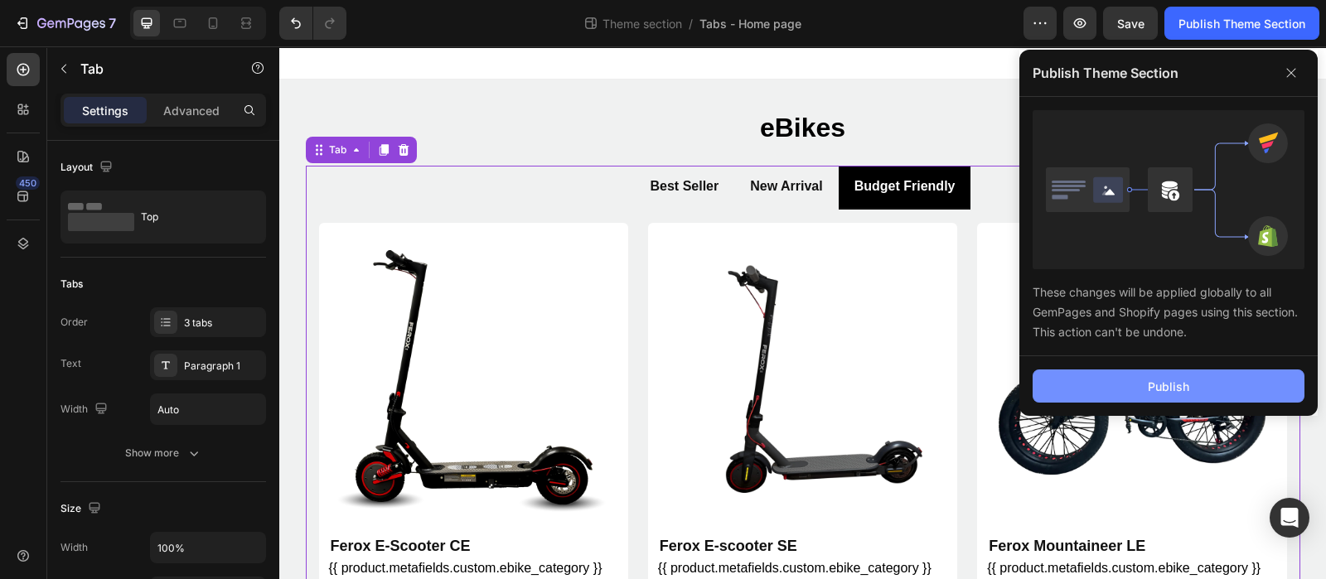
click at [1141, 385] on button "Publish" at bounding box center [1169, 386] width 272 height 33
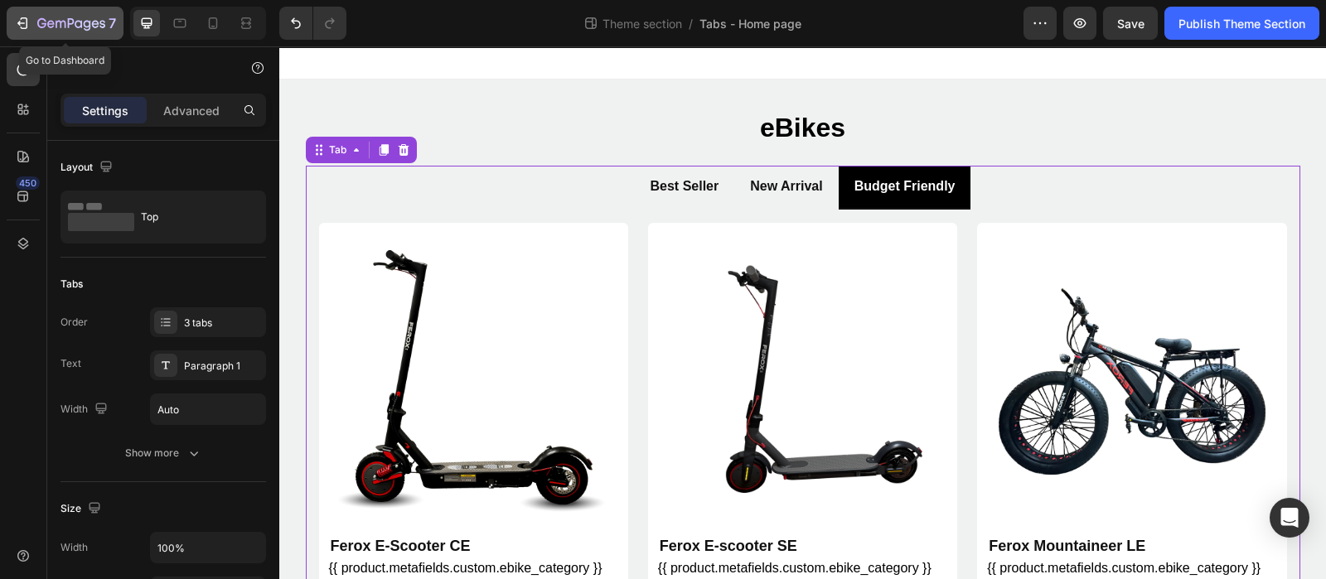
click at [35, 24] on div "7" at bounding box center [65, 23] width 102 height 20
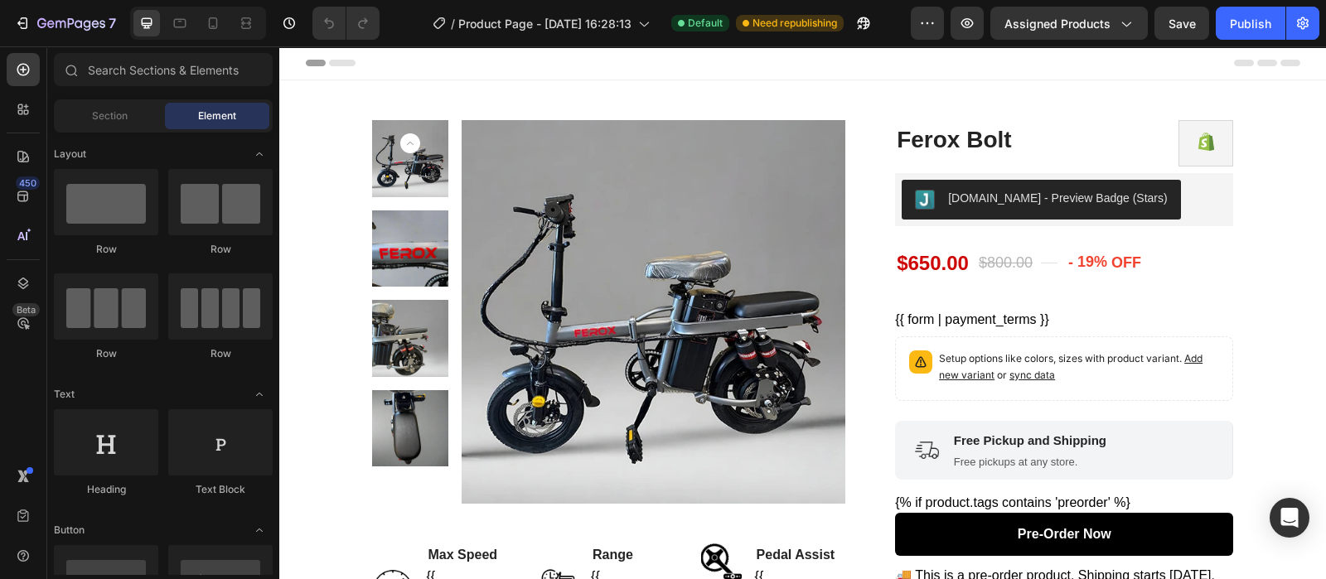
click at [310, 78] on div "Row" at bounding box center [323, 70] width 27 height 15
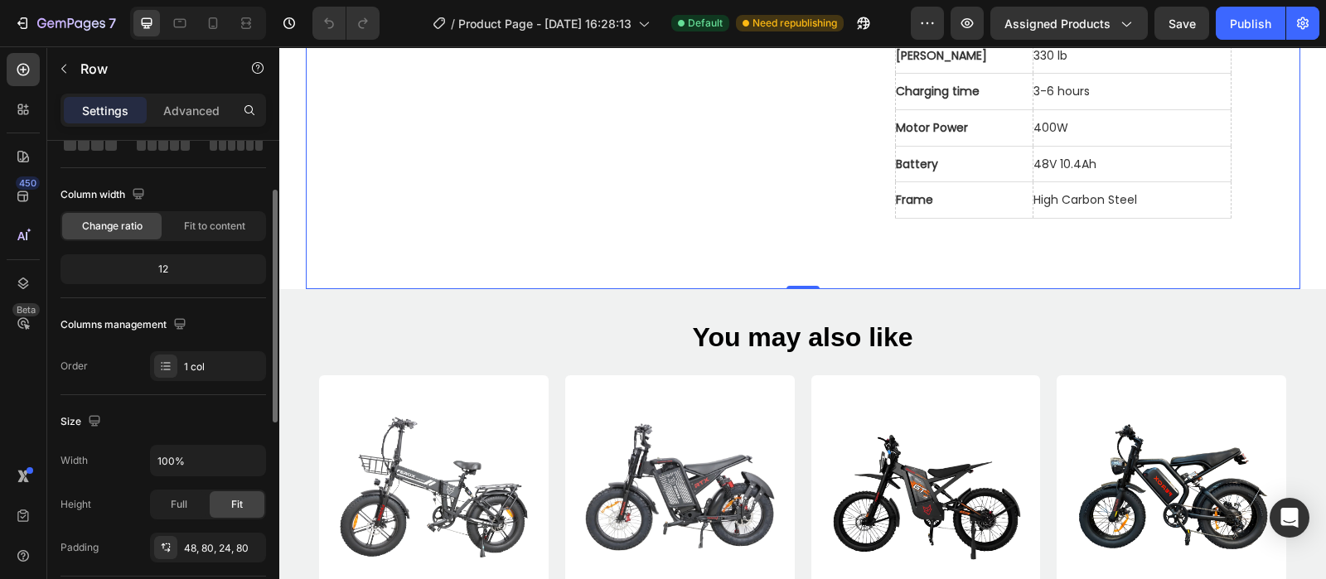
scroll to position [206, 0]
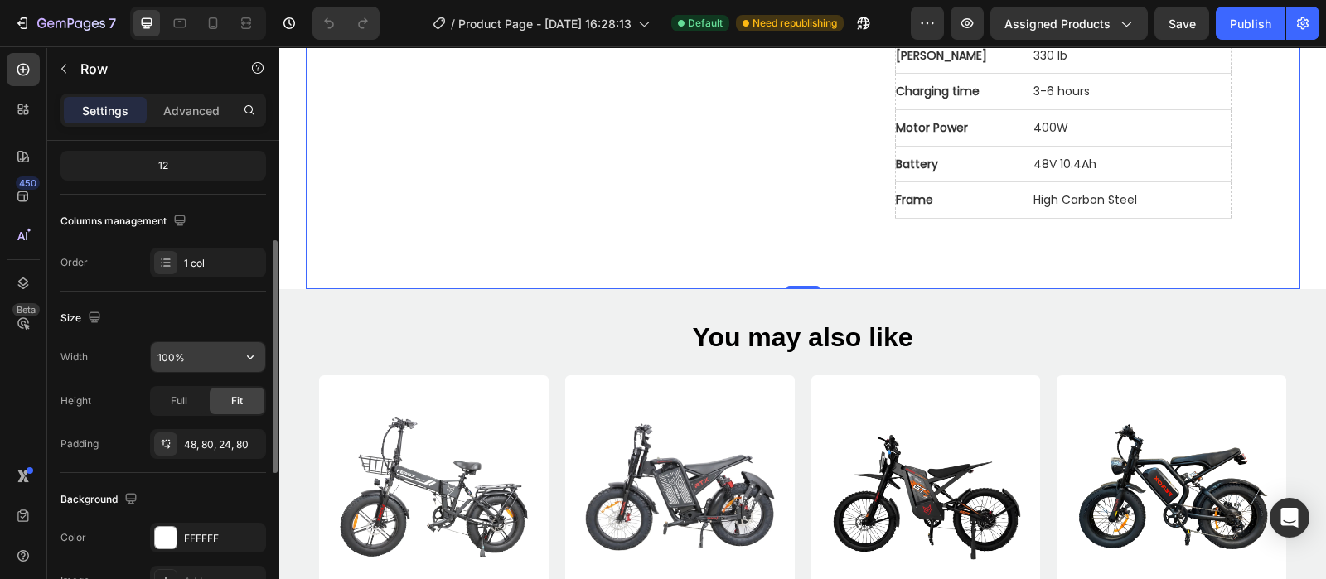
click at [173, 348] on input "100%" at bounding box center [208, 357] width 114 height 30
click at [246, 356] on icon "button" at bounding box center [250, 357] width 17 height 17
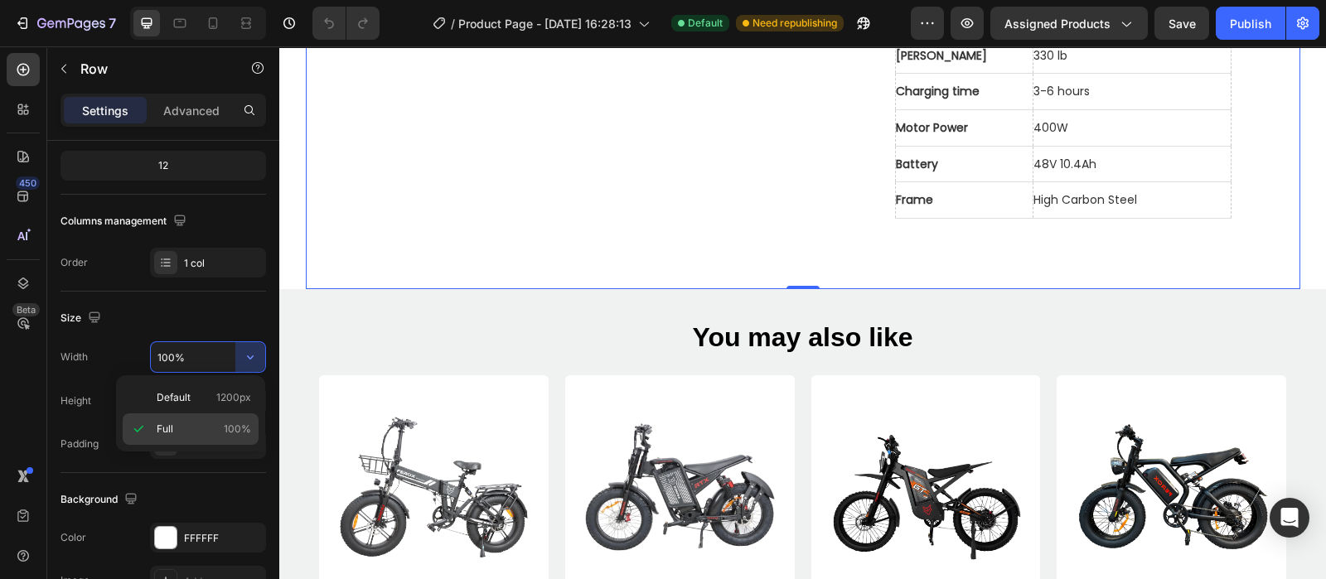
click at [205, 418] on div "Full 100%" at bounding box center [191, 429] width 136 height 31
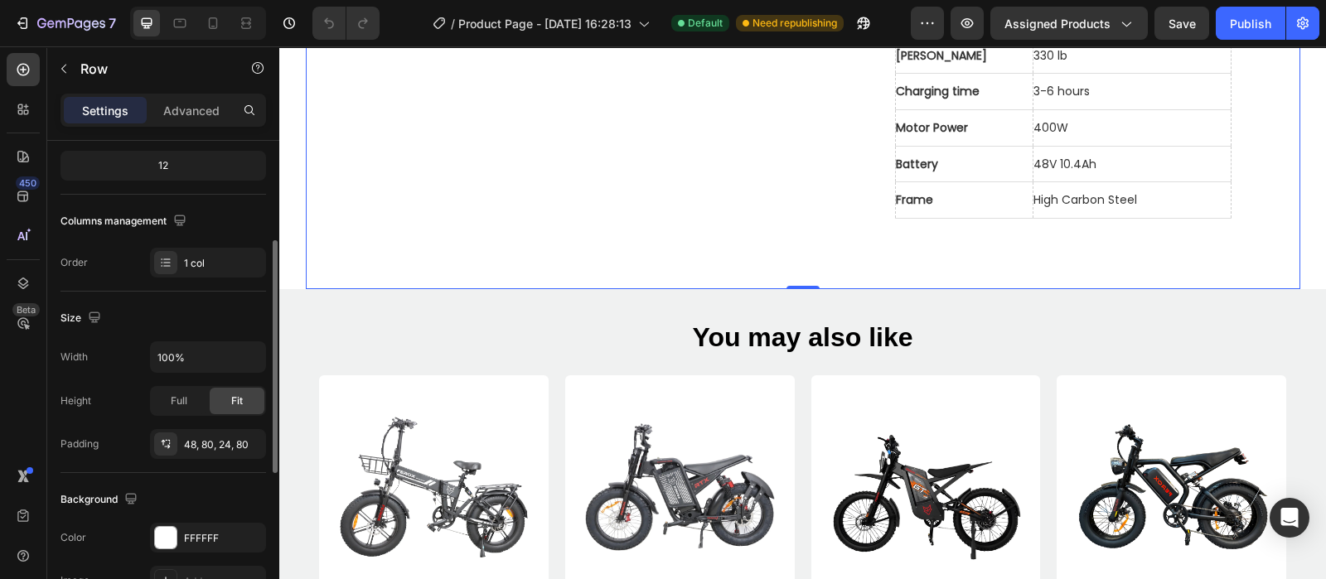
click at [120, 351] on div "Width 100%" at bounding box center [164, 356] width 206 height 31
click at [25, 153] on icon at bounding box center [23, 157] width 12 height 12
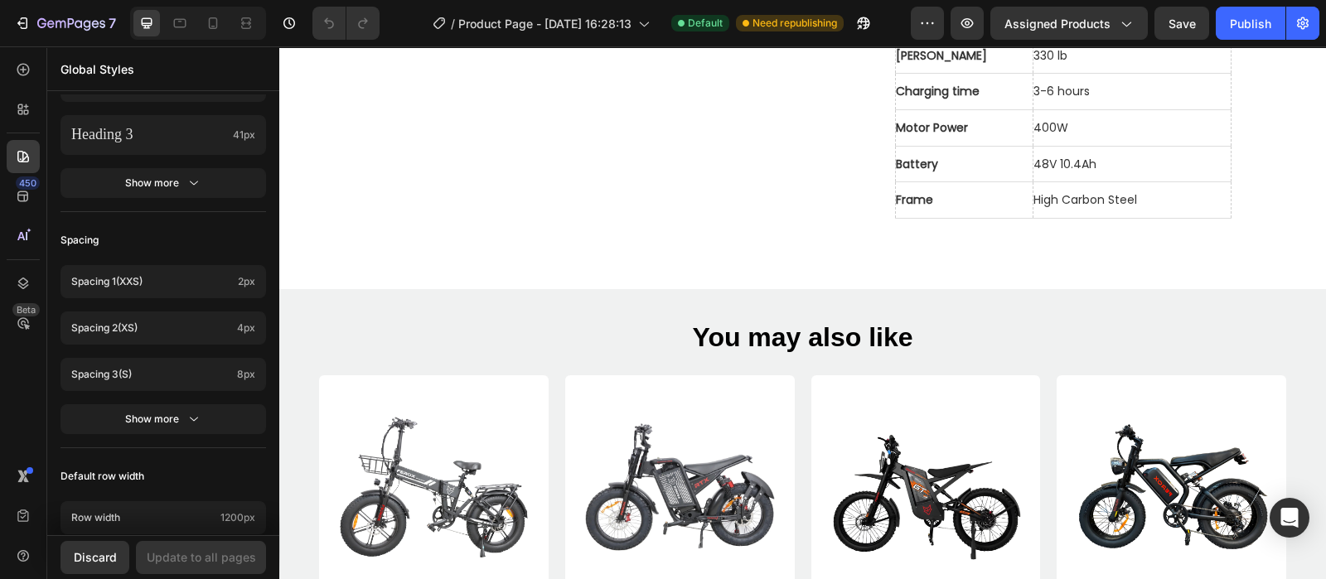
scroll to position [724, 0]
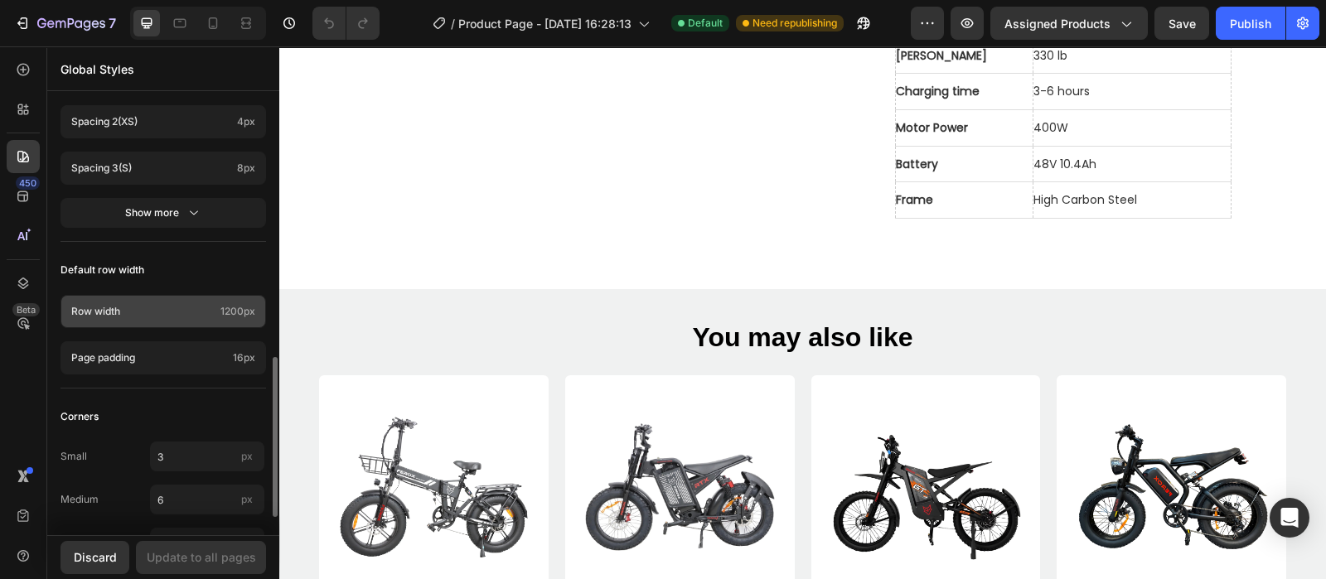
click at [117, 304] on p "Row width" at bounding box center [142, 311] width 143 height 15
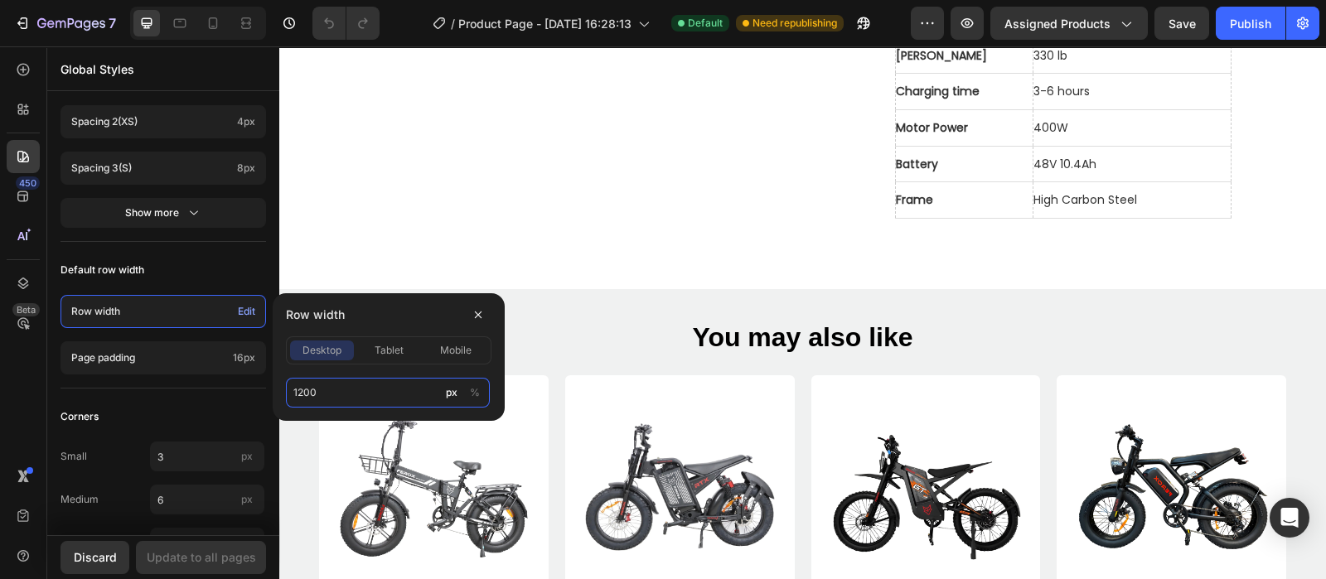
click at [337, 383] on input "1200" at bounding box center [388, 393] width 204 height 30
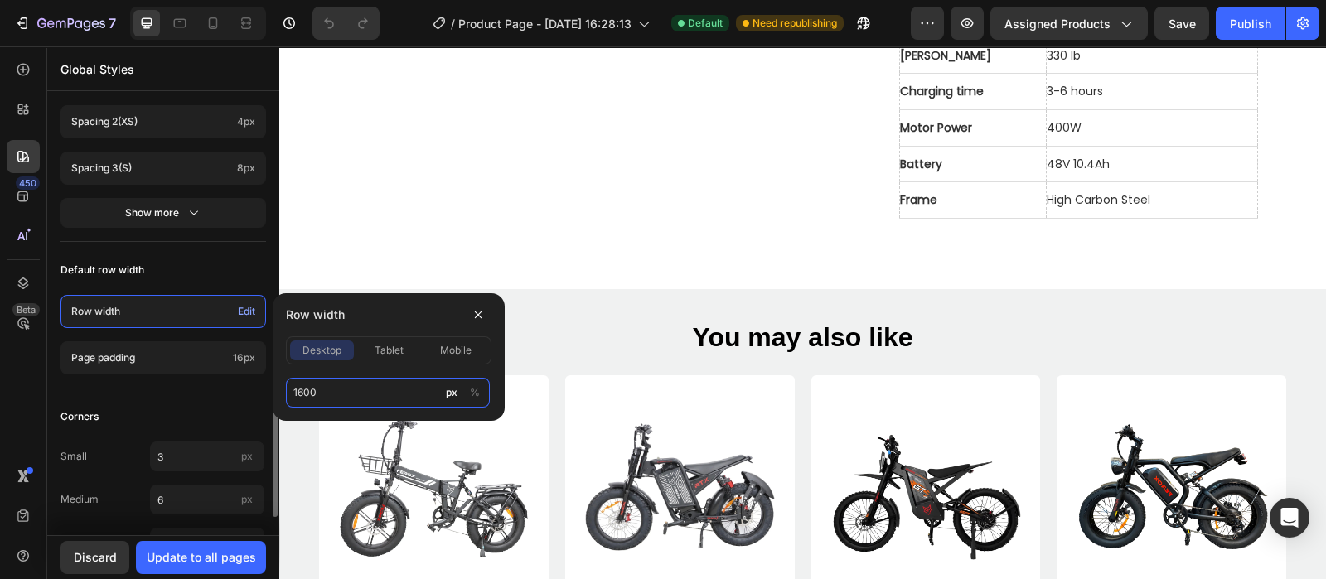
type input "1600"
click at [186, 273] on div "Default row width" at bounding box center [164, 270] width 206 height 30
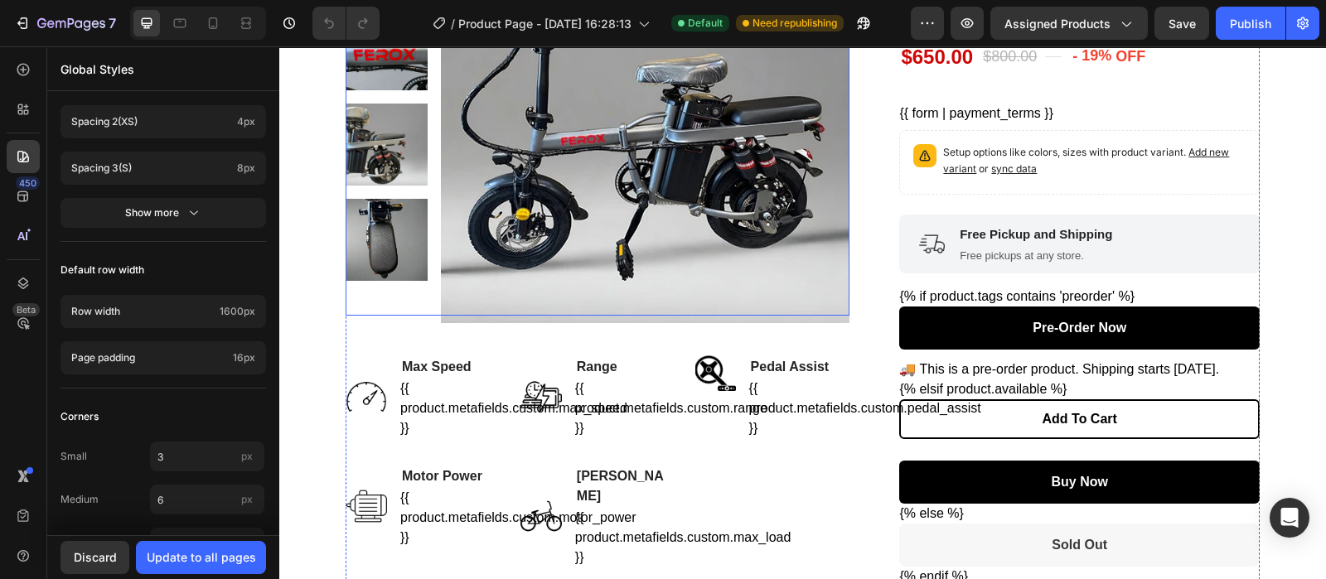
scroll to position [0, 0]
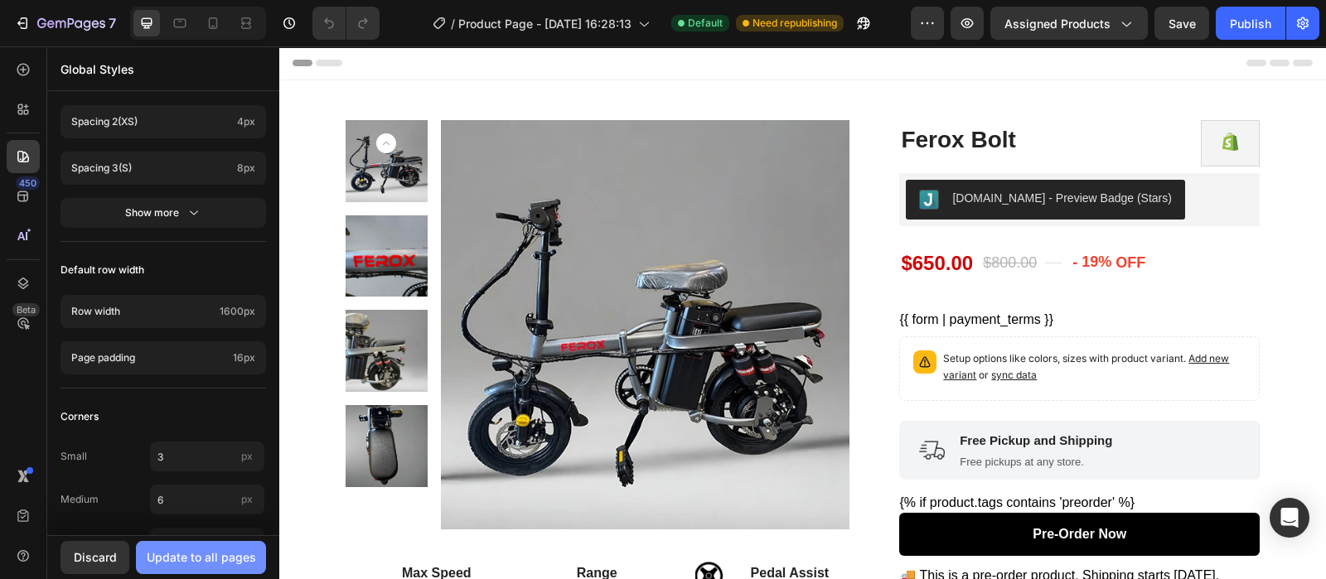
click at [230, 564] on div "Update to all pages" at bounding box center [201, 557] width 109 height 17
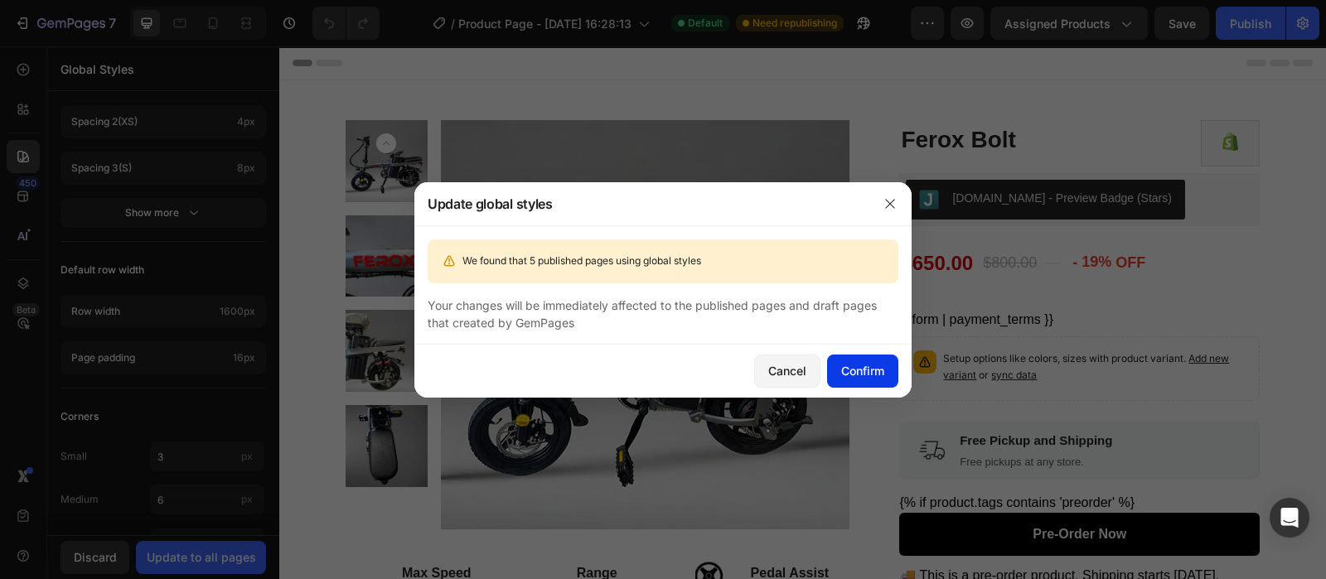
click at [865, 362] on div "Confirm" at bounding box center [862, 370] width 43 height 17
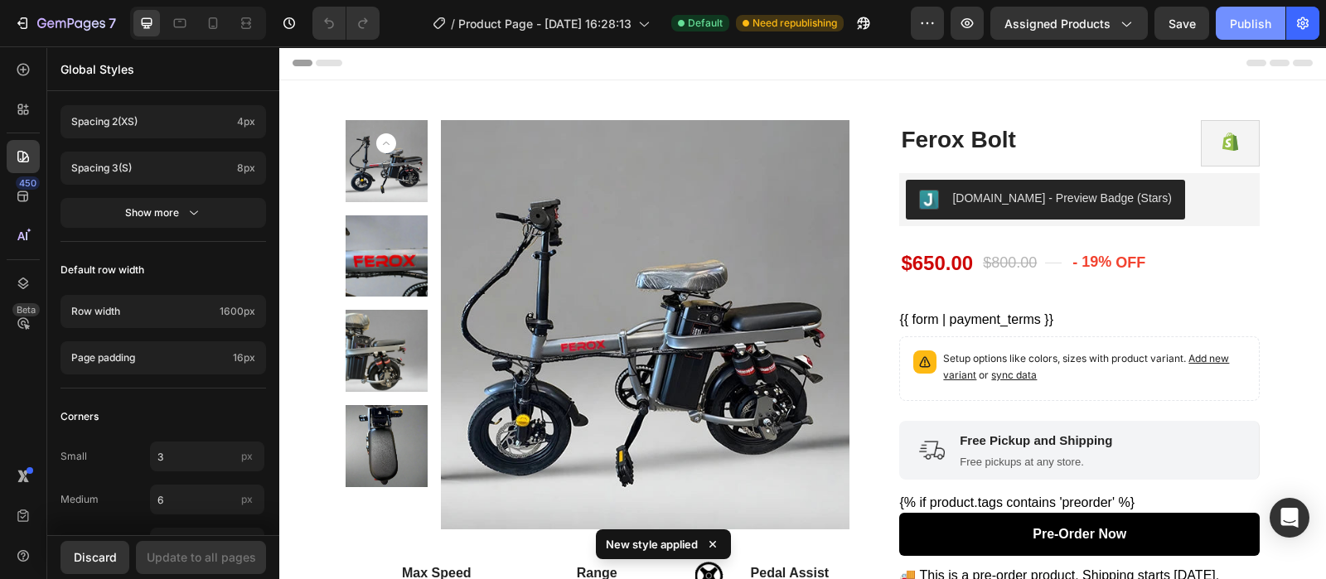
click at [1260, 36] on button "Publish" at bounding box center [1251, 23] width 70 height 33
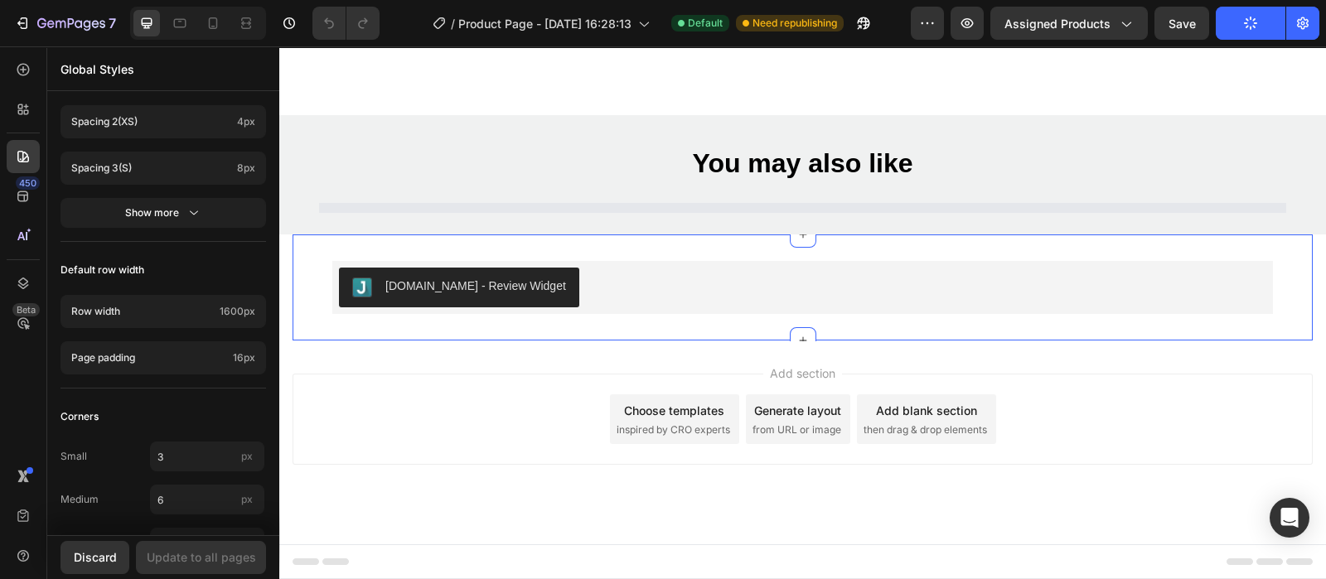
scroll to position [1310, 0]
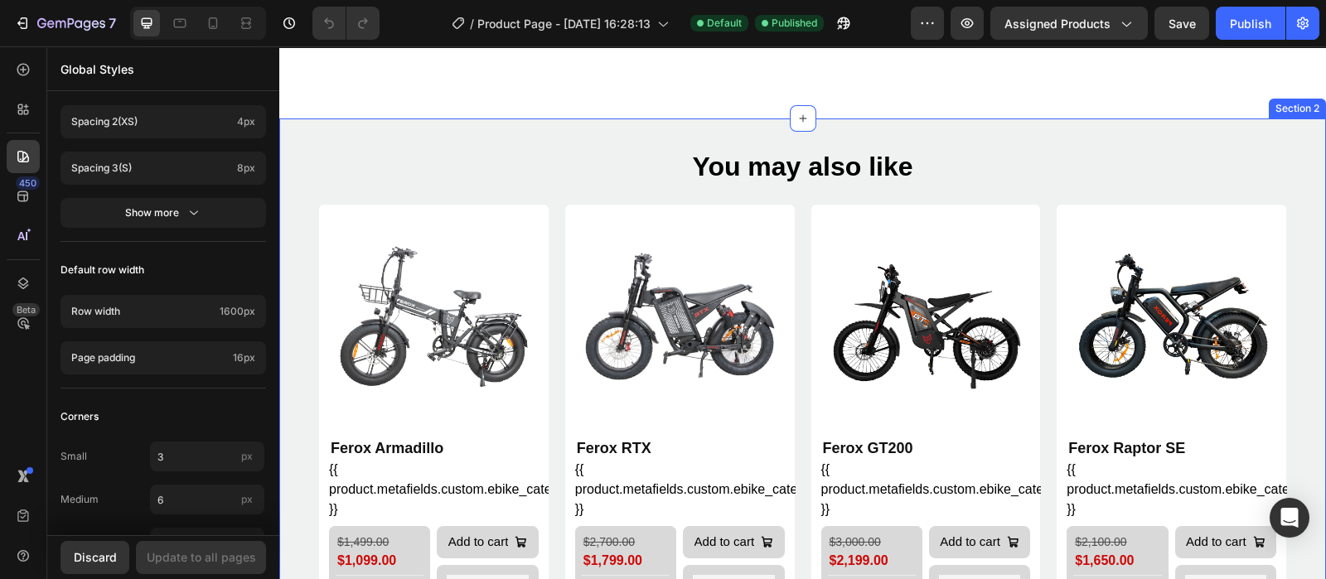
drag, startPoint x: 598, startPoint y: 126, endPoint x: 588, endPoint y: 130, distance: 10.0
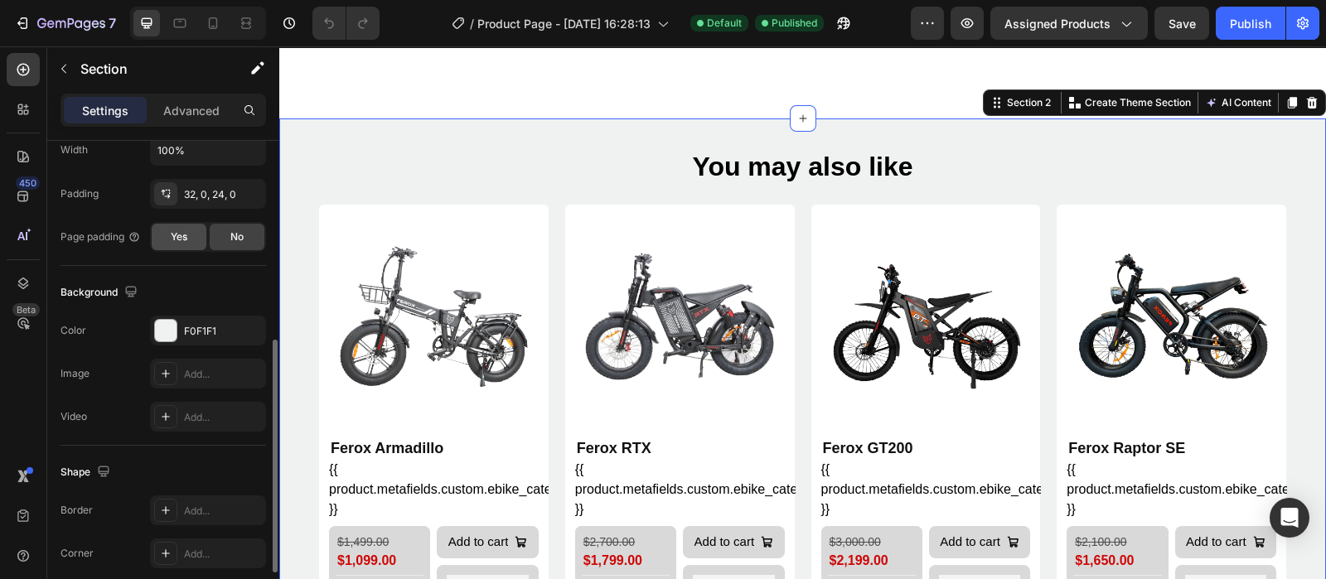
scroll to position [206, 0]
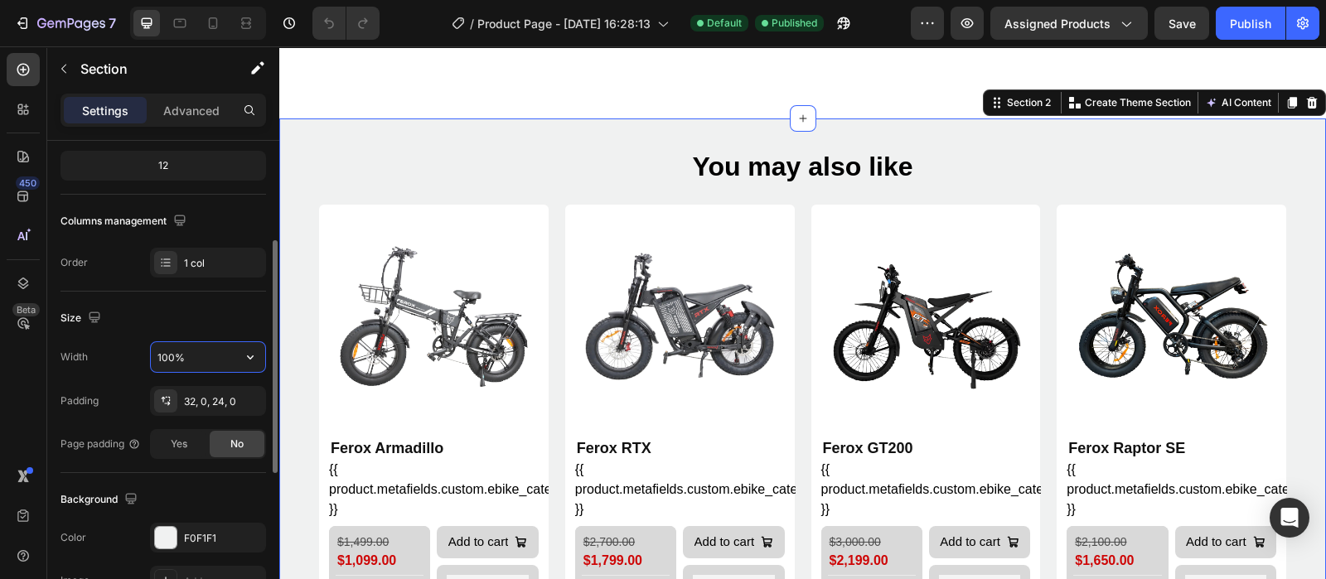
click at [196, 347] on input "100%" at bounding box center [208, 357] width 114 height 30
click at [253, 356] on icon "button" at bounding box center [250, 357] width 17 height 17
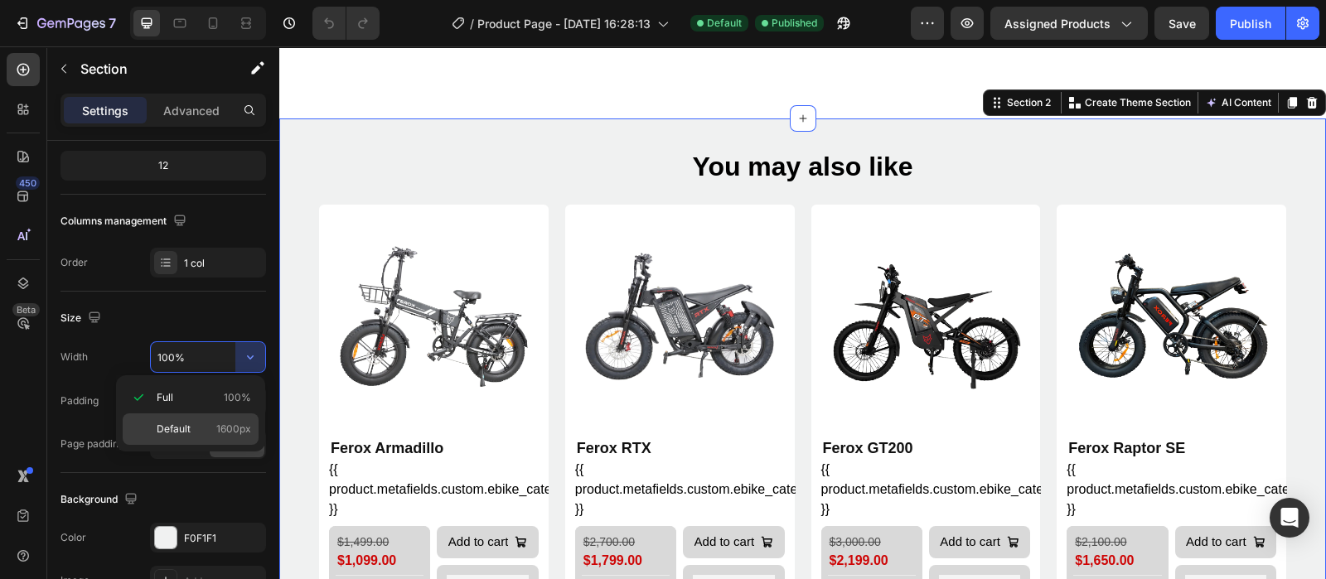
click at [181, 426] on span "Default" at bounding box center [174, 429] width 34 height 15
type input "1600"
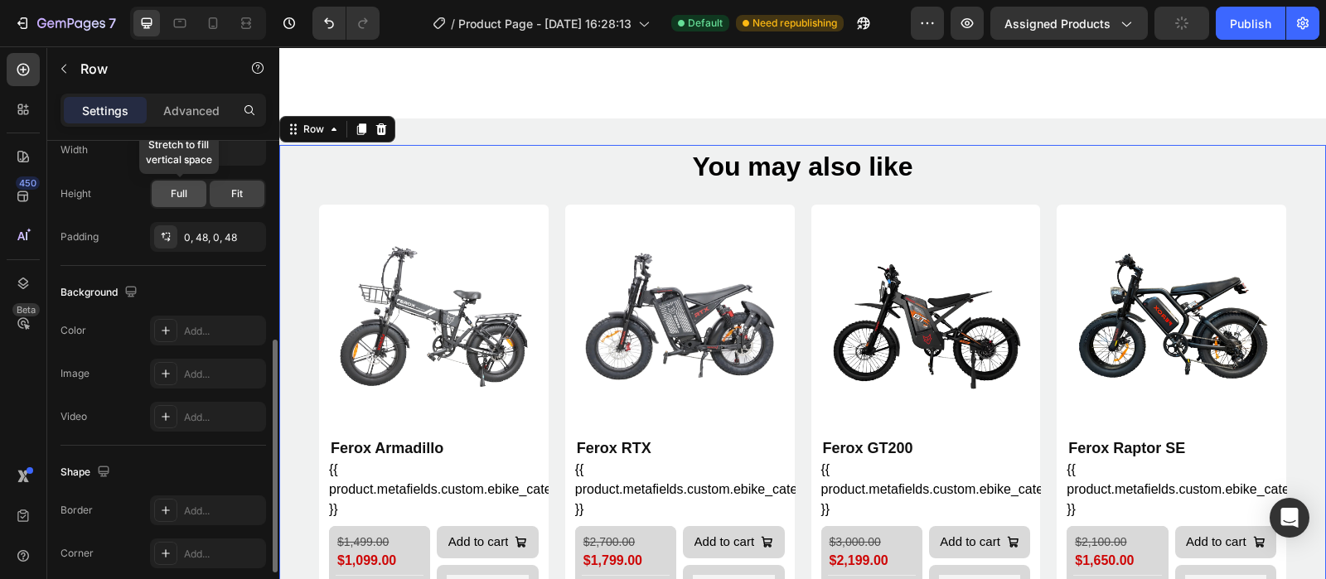
scroll to position [311, 0]
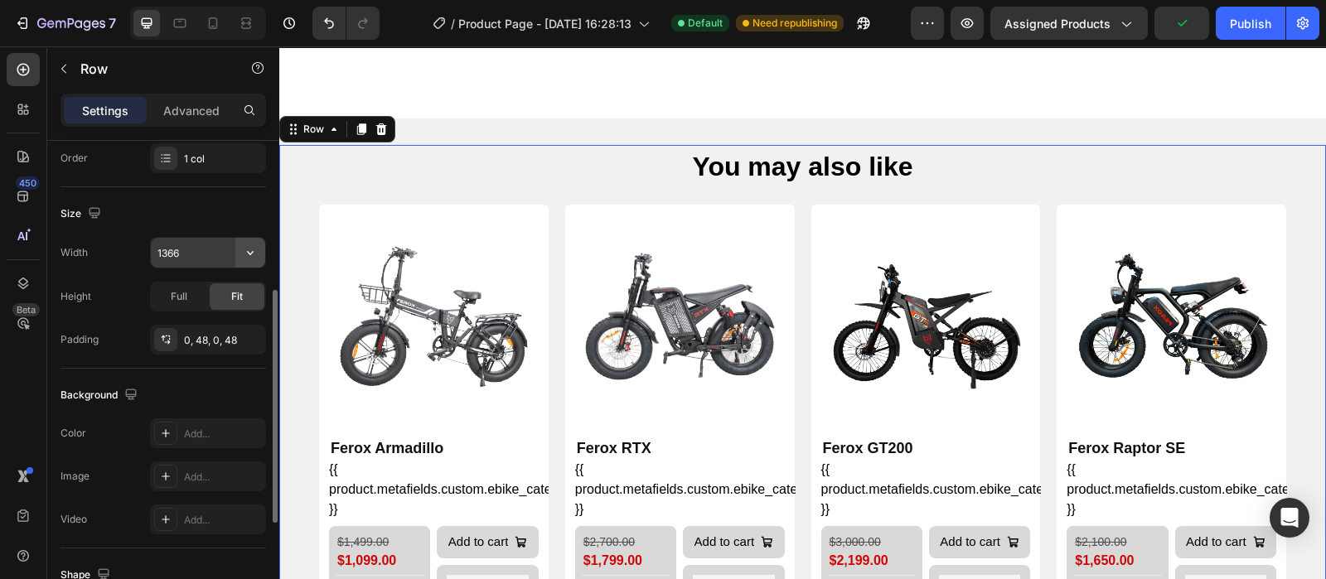
click at [251, 250] on icon "button" at bounding box center [250, 253] width 17 height 17
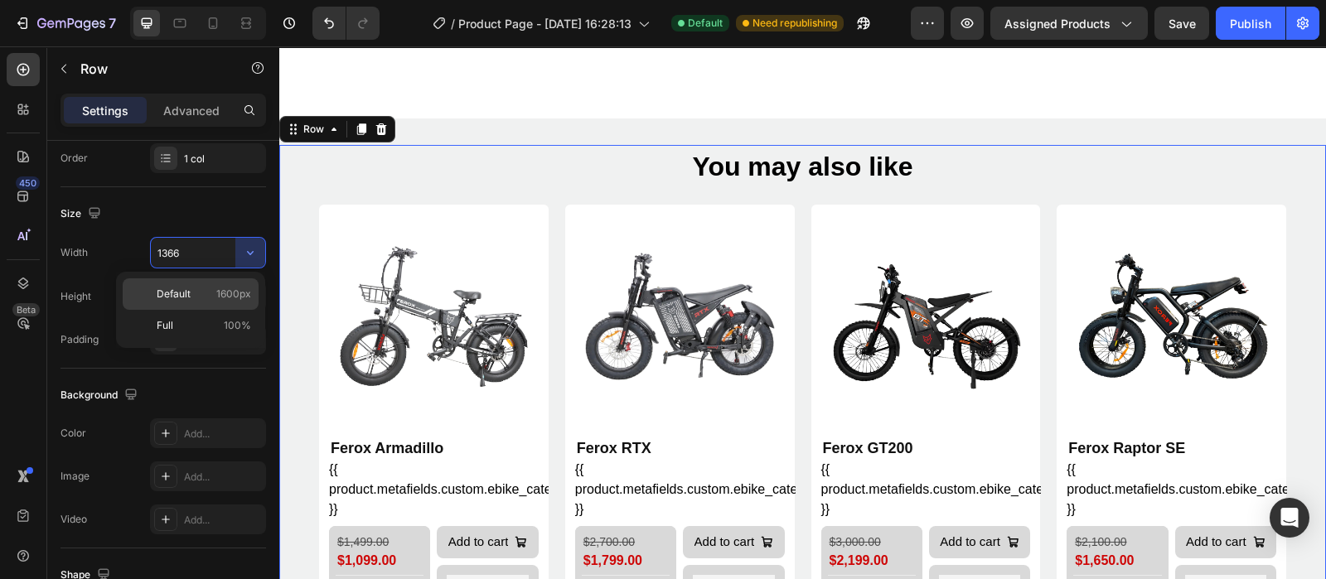
click at [180, 304] on div "Default 1600px" at bounding box center [191, 293] width 136 height 31
type input "1600"
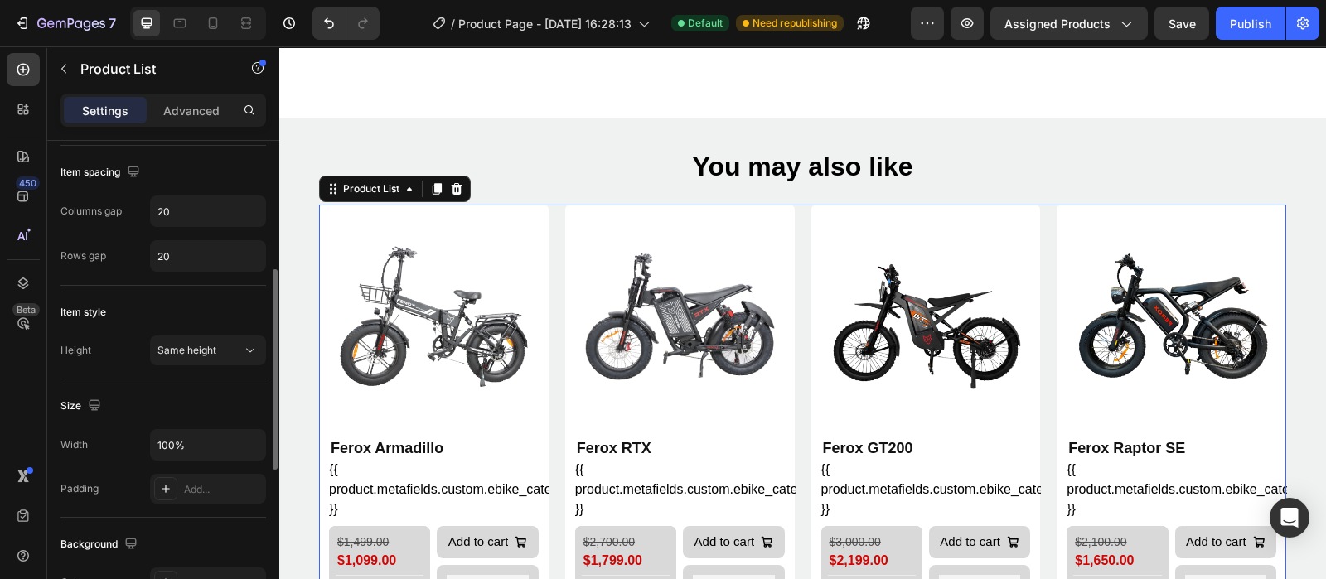
scroll to position [518, 0]
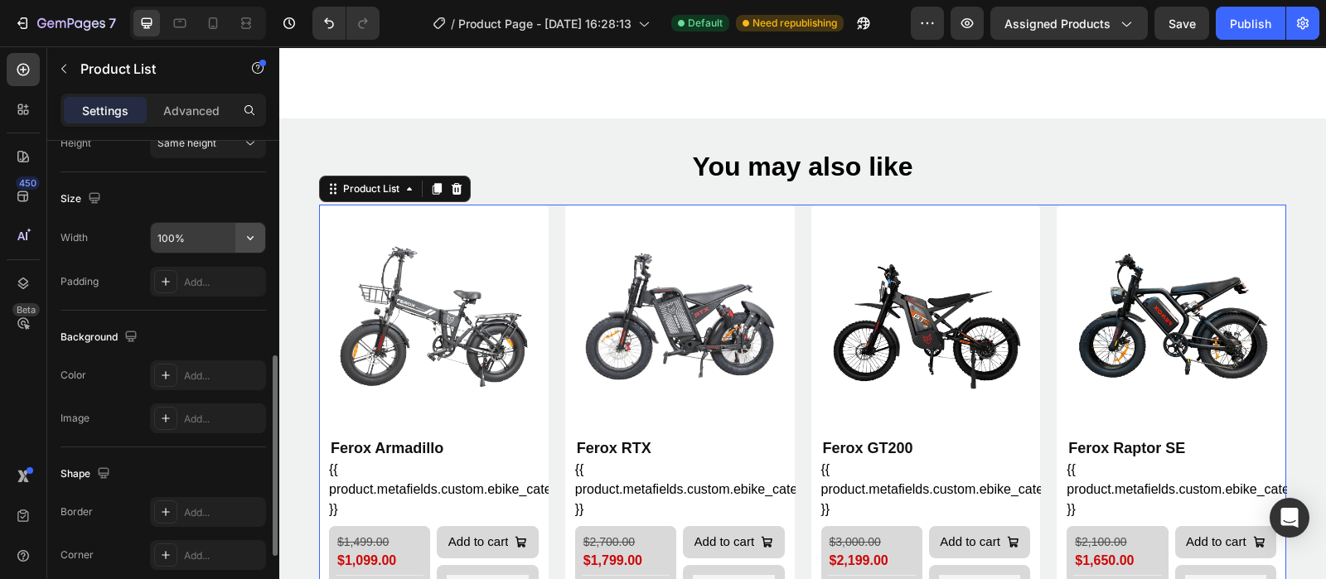
click at [249, 230] on icon "button" at bounding box center [250, 238] width 17 height 17
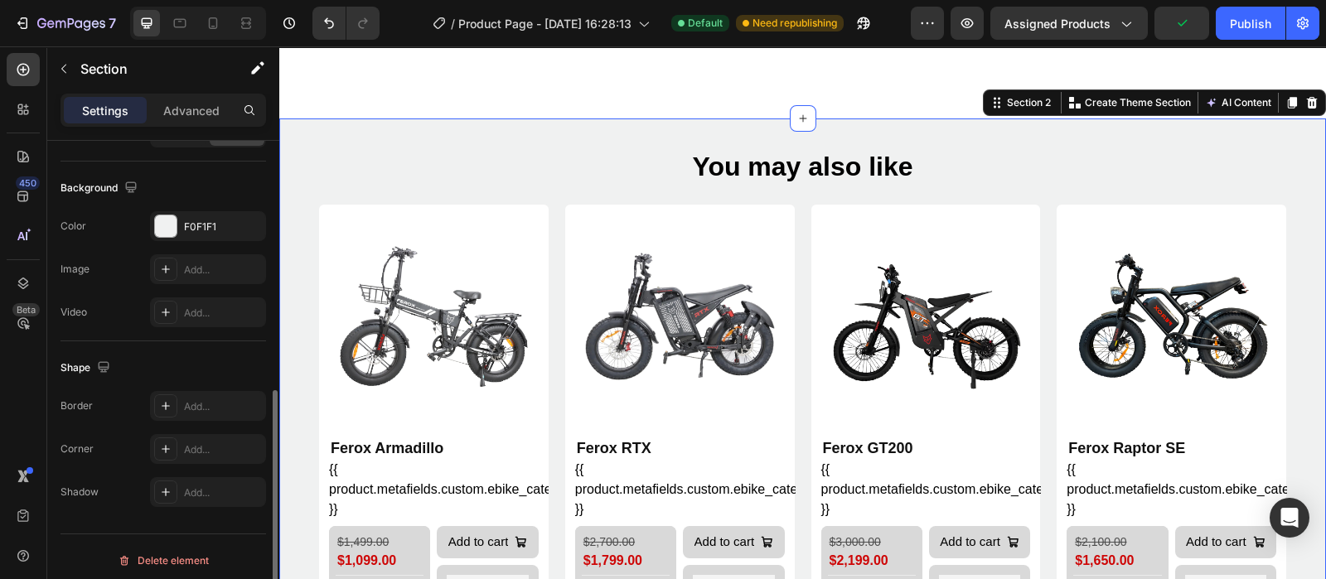
scroll to position [0, 0]
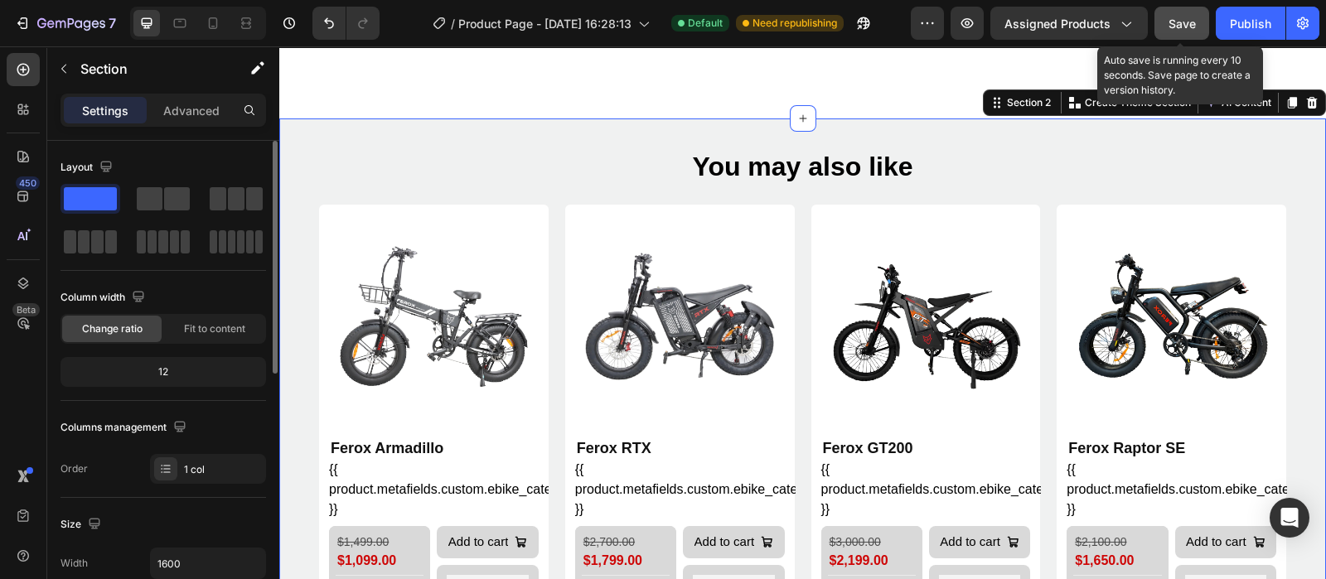
click at [1191, 32] on button "Save" at bounding box center [1182, 23] width 55 height 33
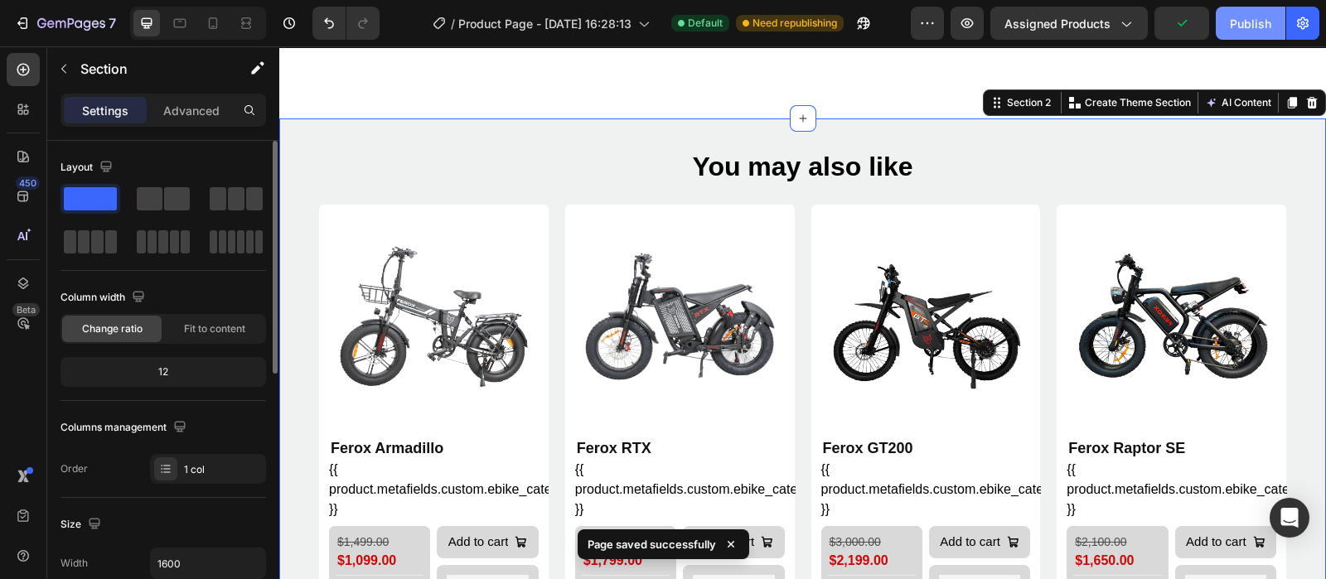
click at [1242, 26] on div "Publish" at bounding box center [1250, 23] width 41 height 17
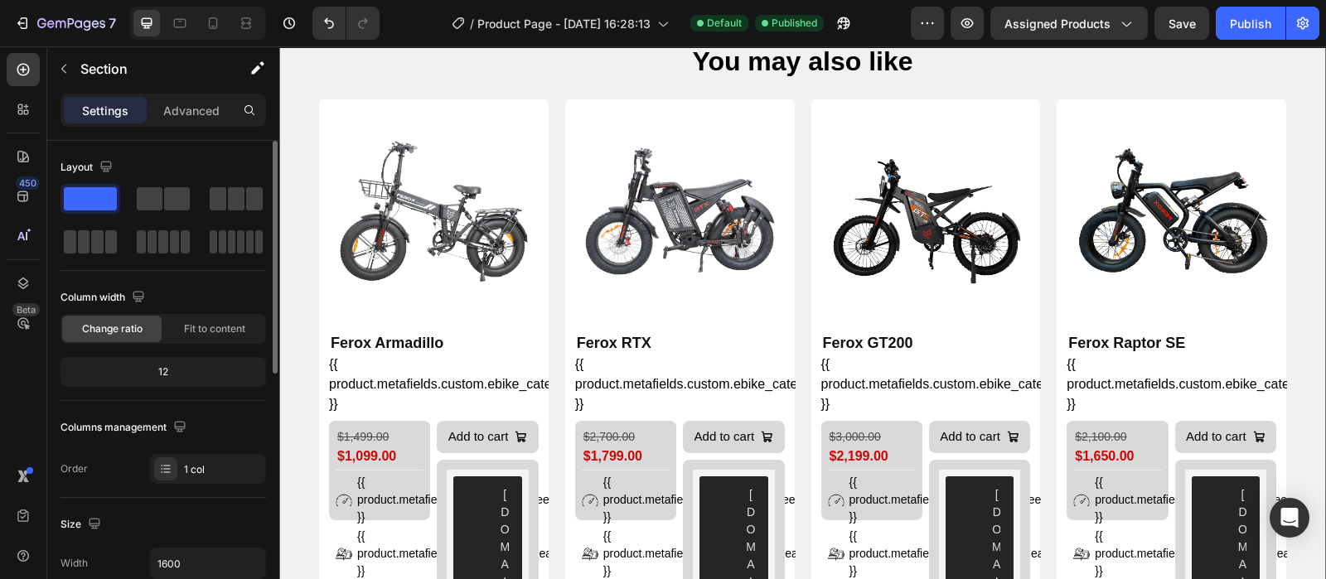
scroll to position [1103, 0]
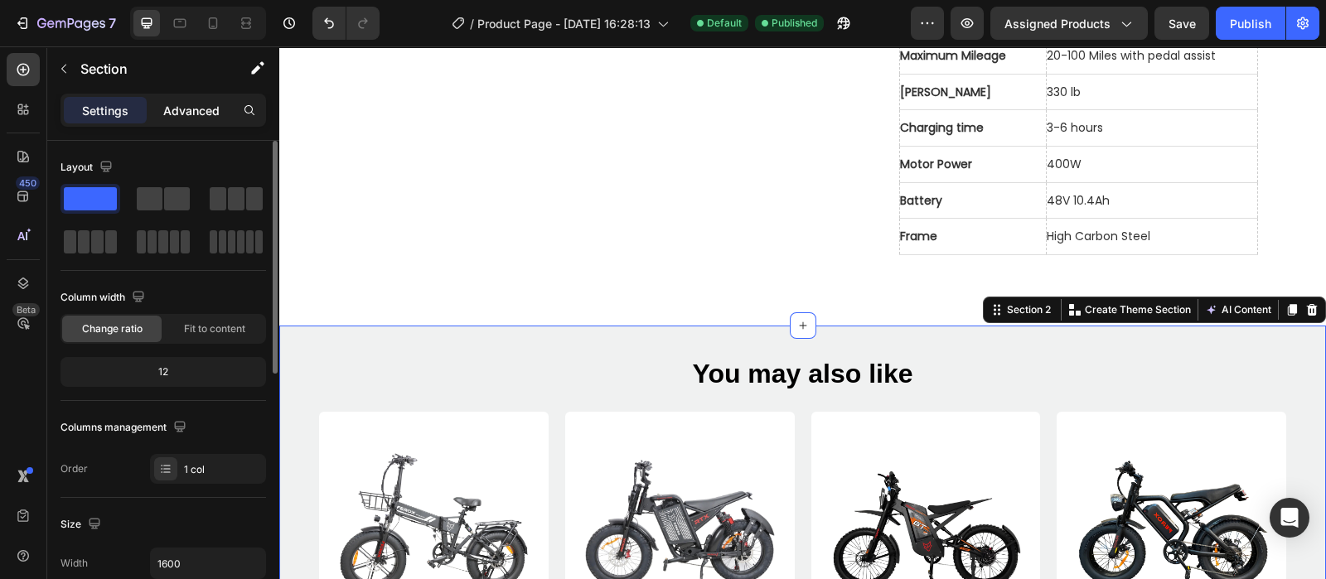
click at [181, 103] on p "Advanced" at bounding box center [191, 110] width 56 height 17
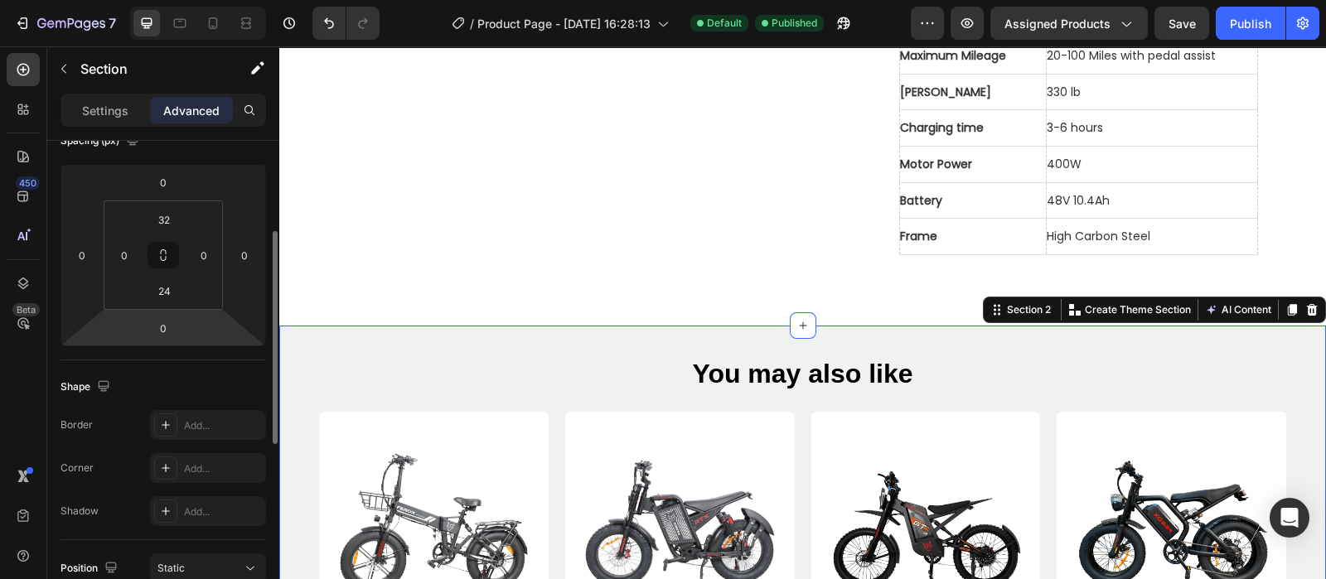
scroll to position [0, 0]
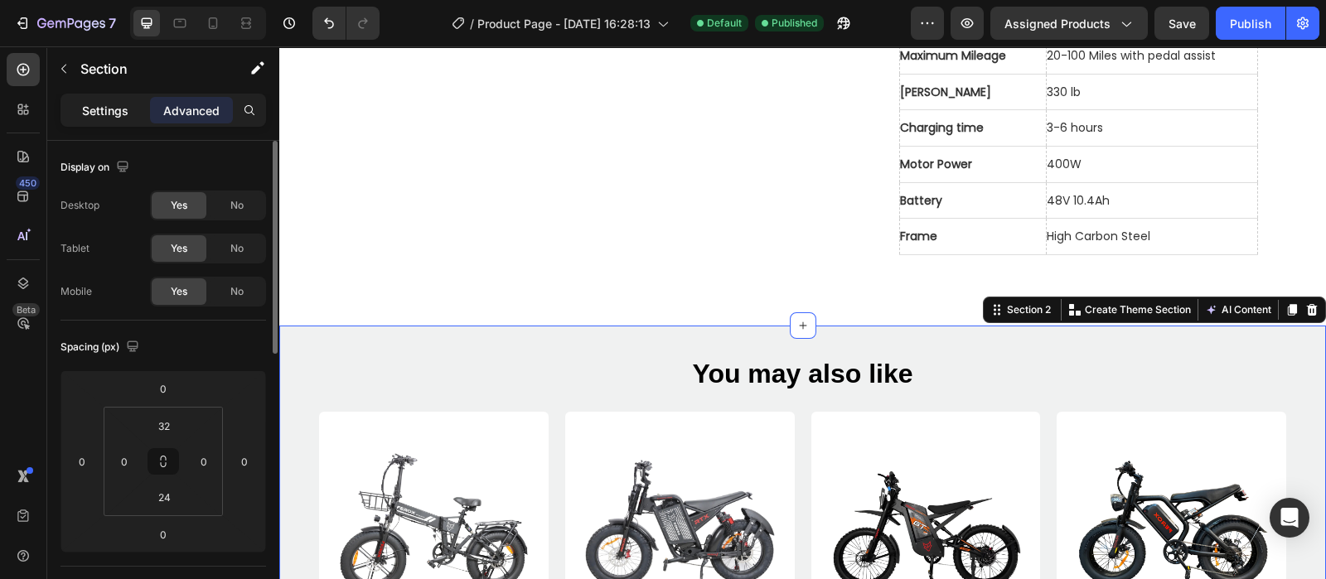
click at [107, 109] on p "Settings" at bounding box center [105, 110] width 46 height 17
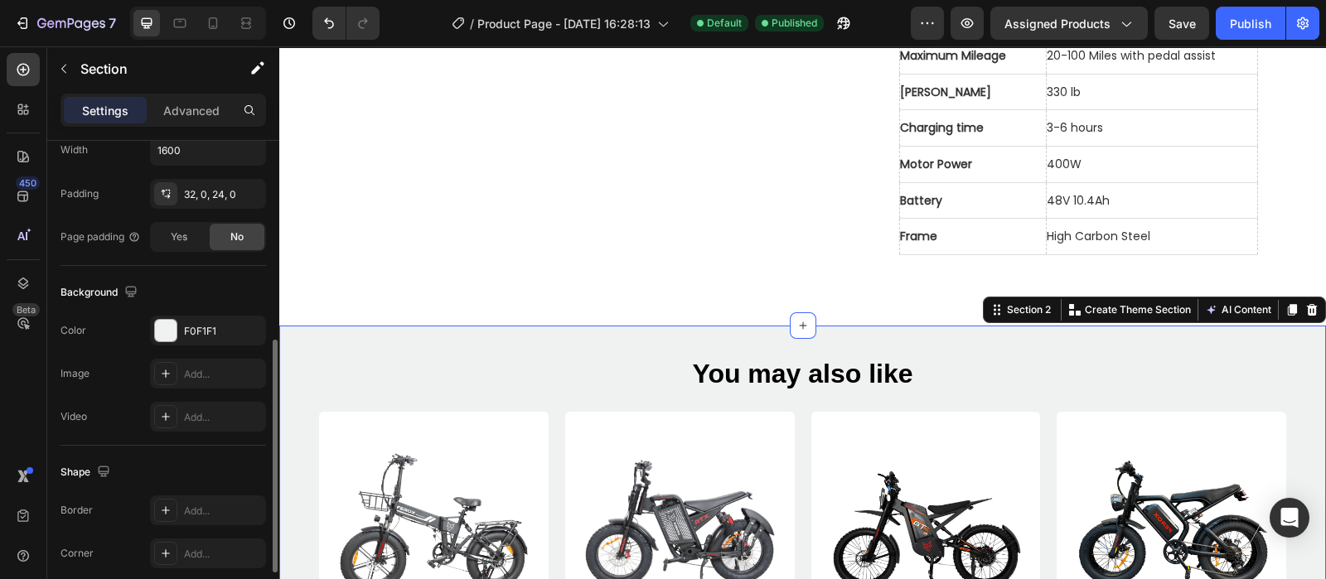
scroll to position [311, 0]
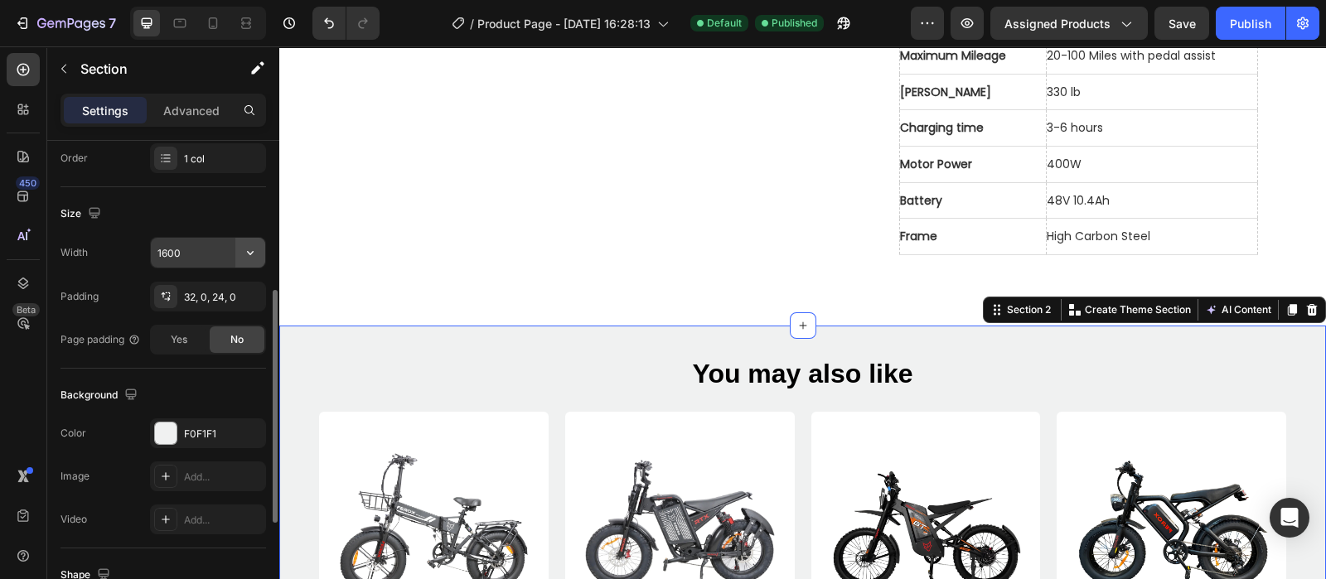
click at [245, 245] on icon "button" at bounding box center [250, 253] width 17 height 17
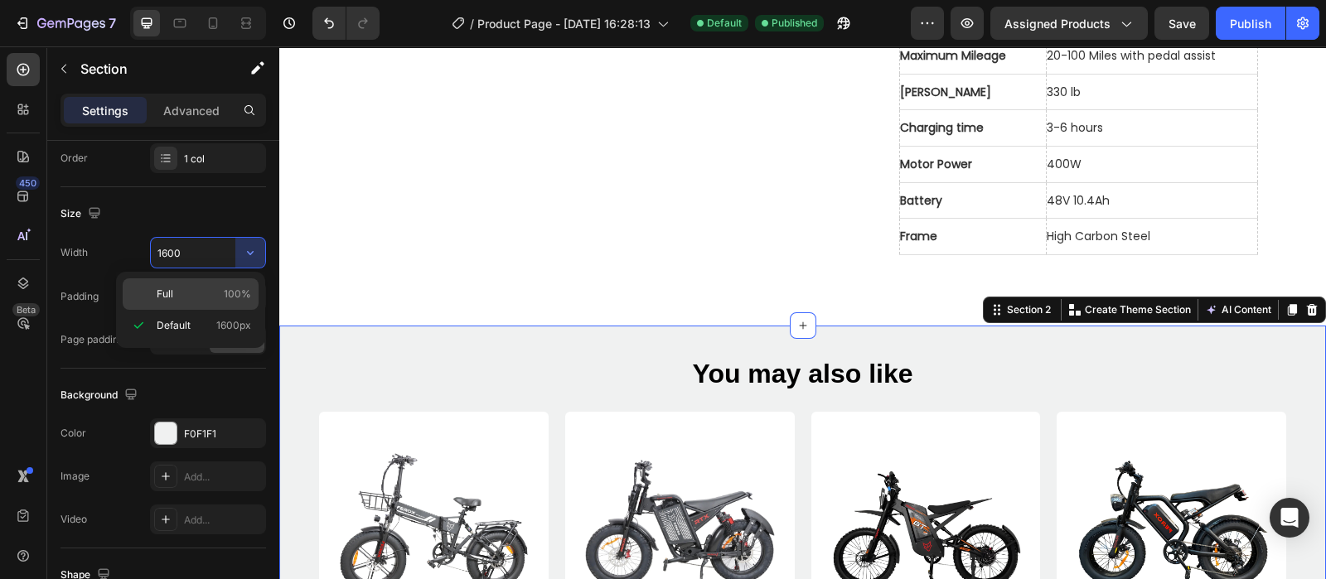
click at [207, 283] on div "Full 100%" at bounding box center [191, 293] width 136 height 31
type input "100%"
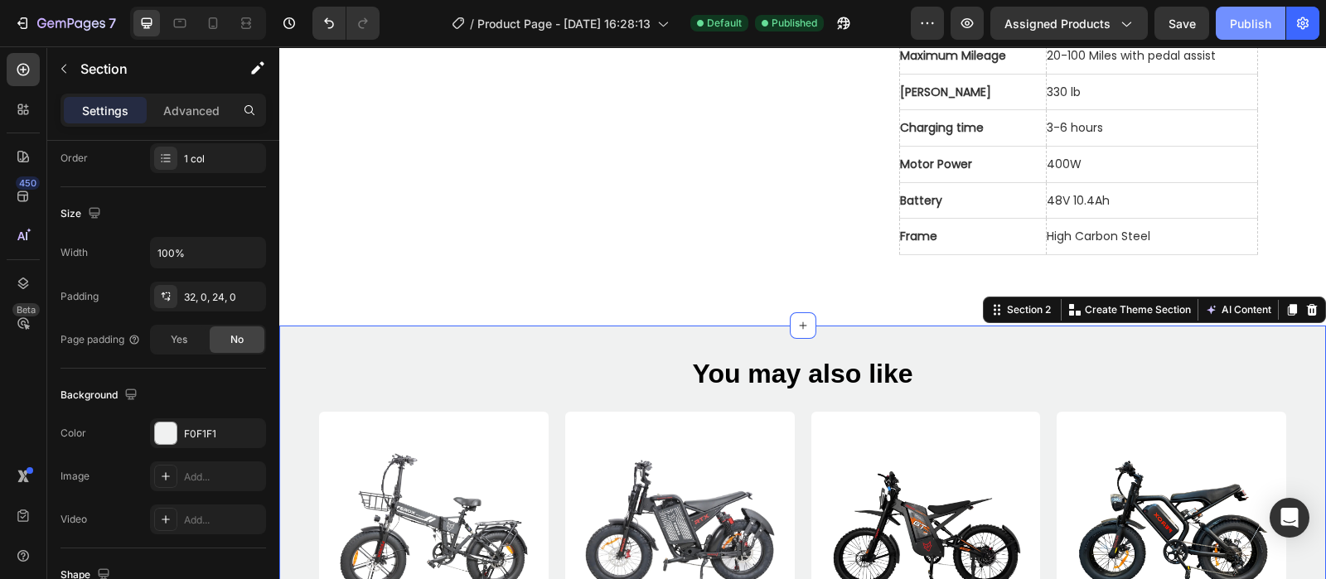
click at [1266, 25] on div "Publish" at bounding box center [1250, 23] width 41 height 17
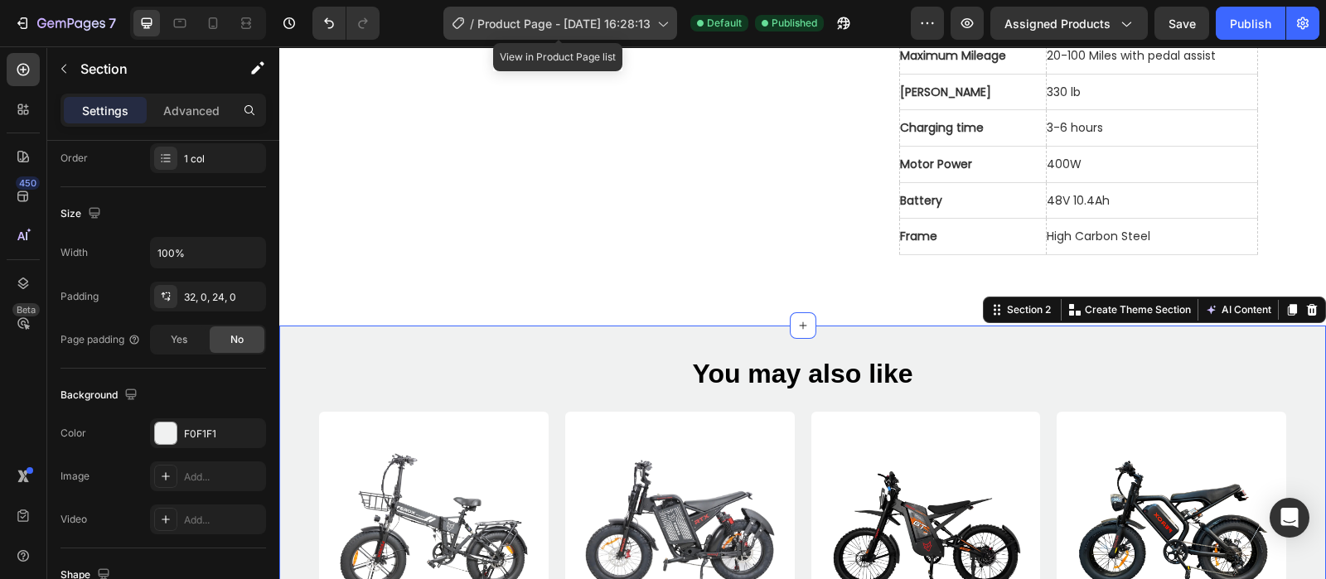
click at [663, 23] on icon at bounding box center [662, 23] width 17 height 17
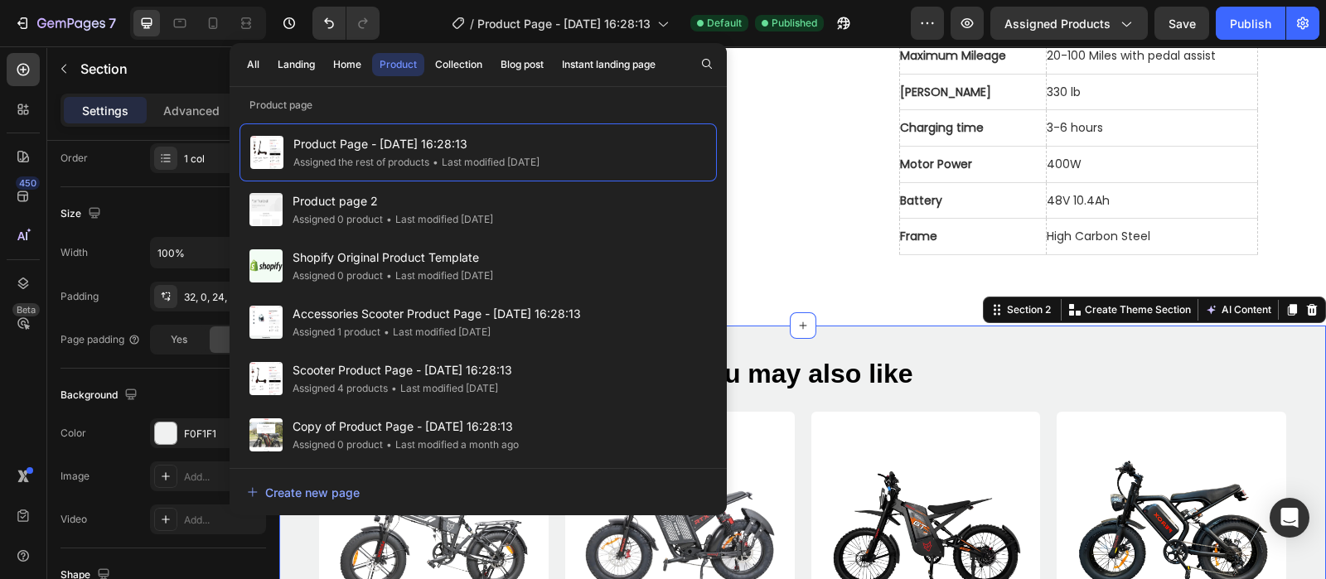
click at [394, 54] on button "Product" at bounding box center [398, 64] width 52 height 23
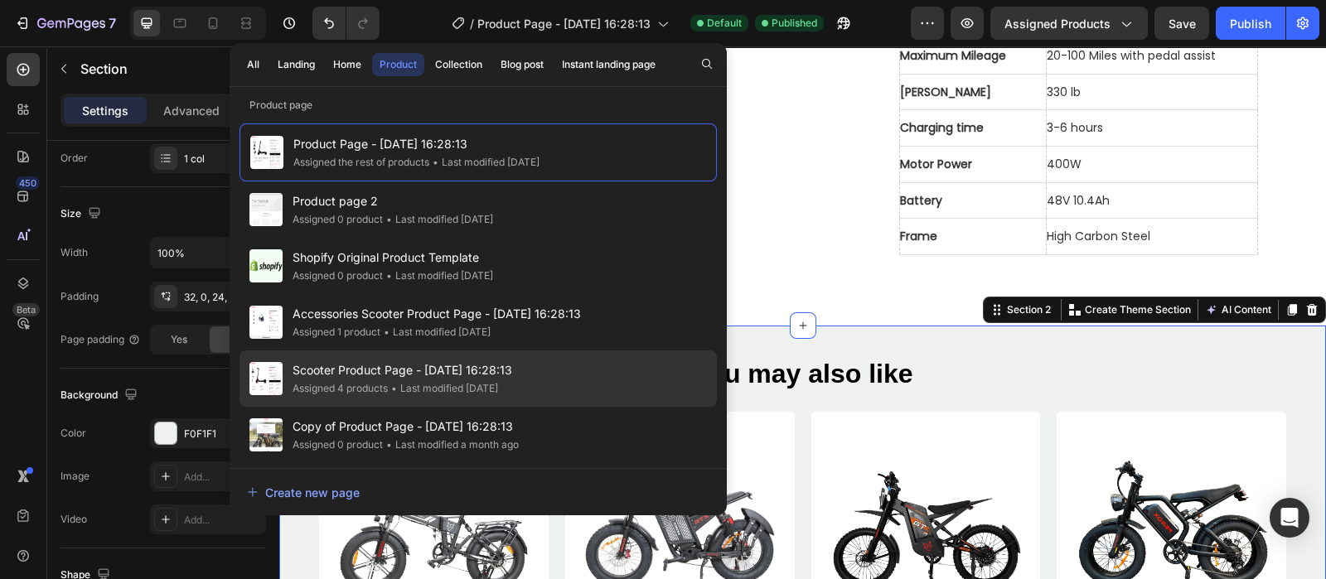
click at [534, 375] on div "Scooter Product Page - Sep 15, 16:28:13 Assigned 4 products • Last modified 12 …" at bounding box center [478, 379] width 477 height 56
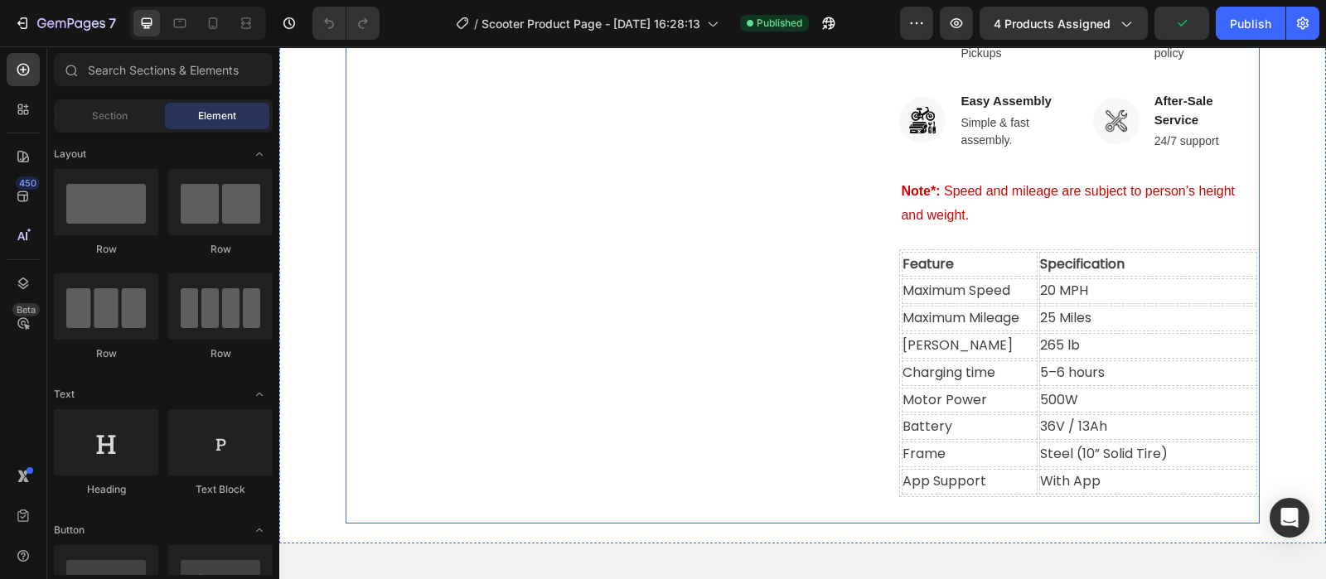
scroll to position [1140, 0]
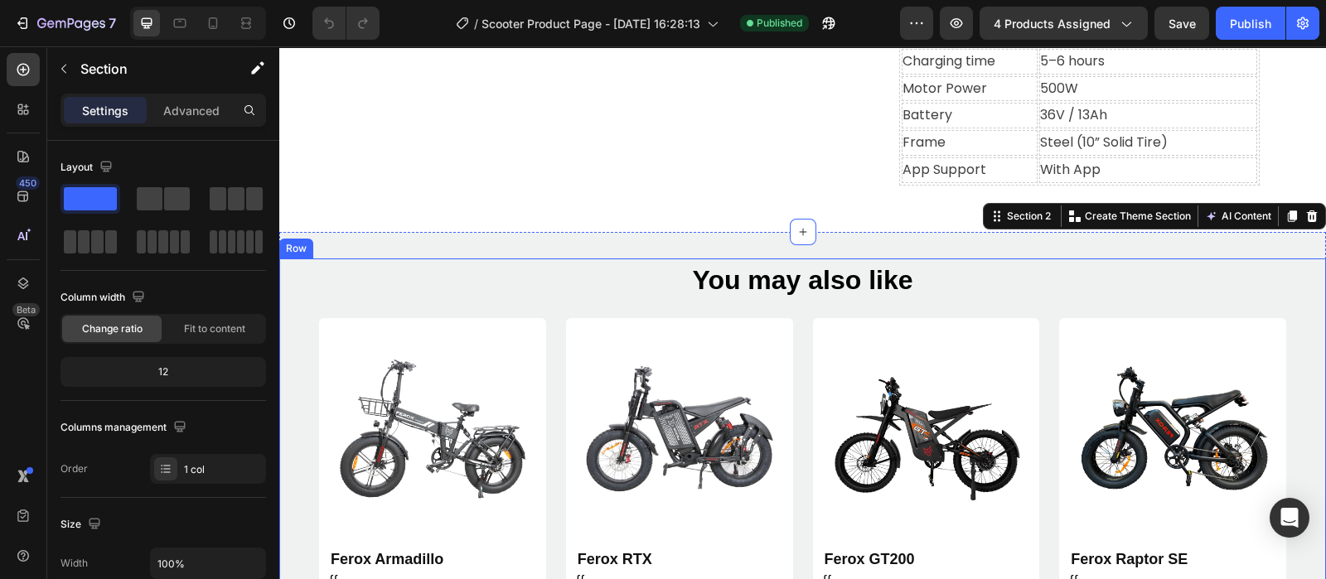
scroll to position [1243, 0]
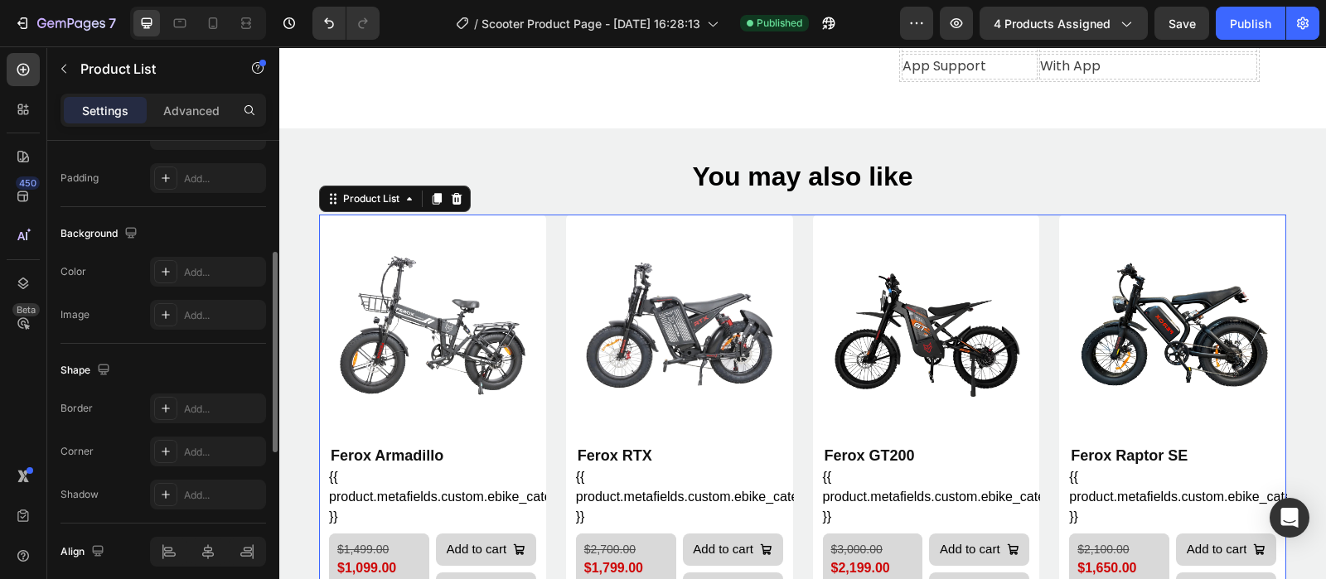
scroll to position [518, 0]
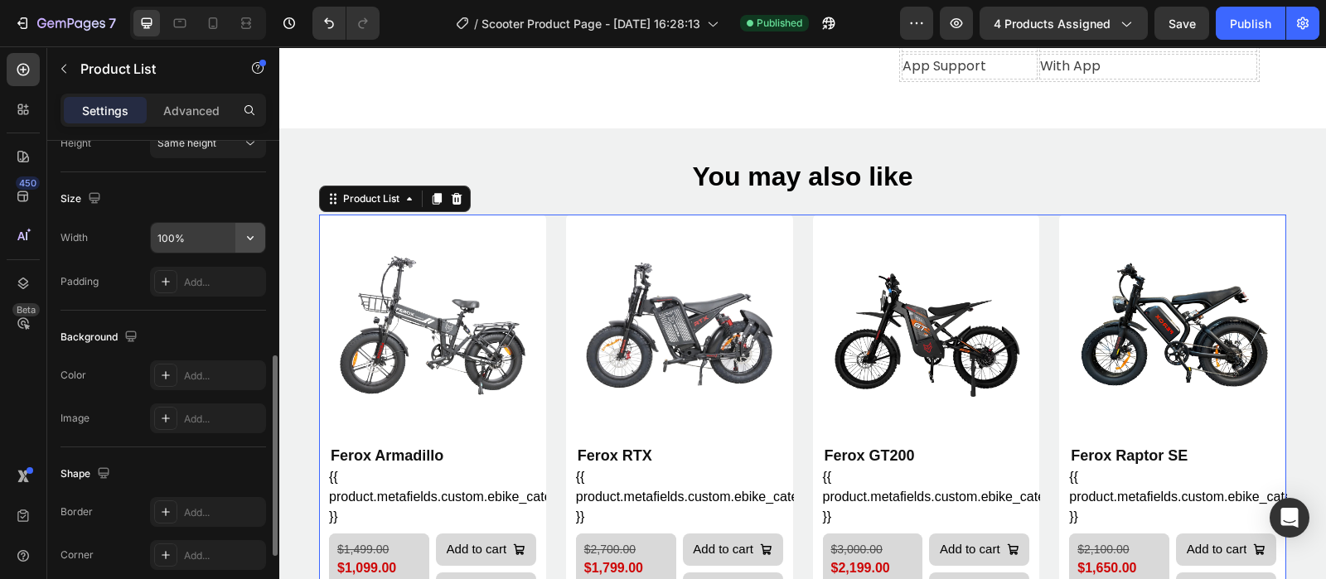
click at [257, 236] on icon "button" at bounding box center [250, 238] width 17 height 17
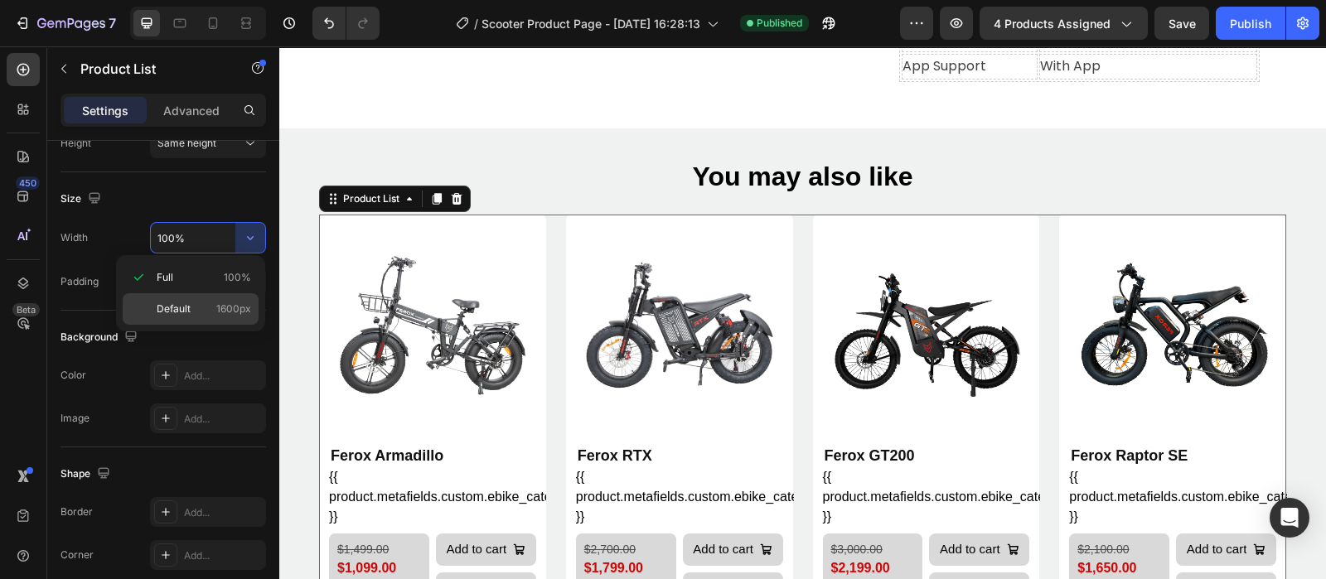
click at [176, 304] on span "Default" at bounding box center [174, 309] width 34 height 15
type input "1600"
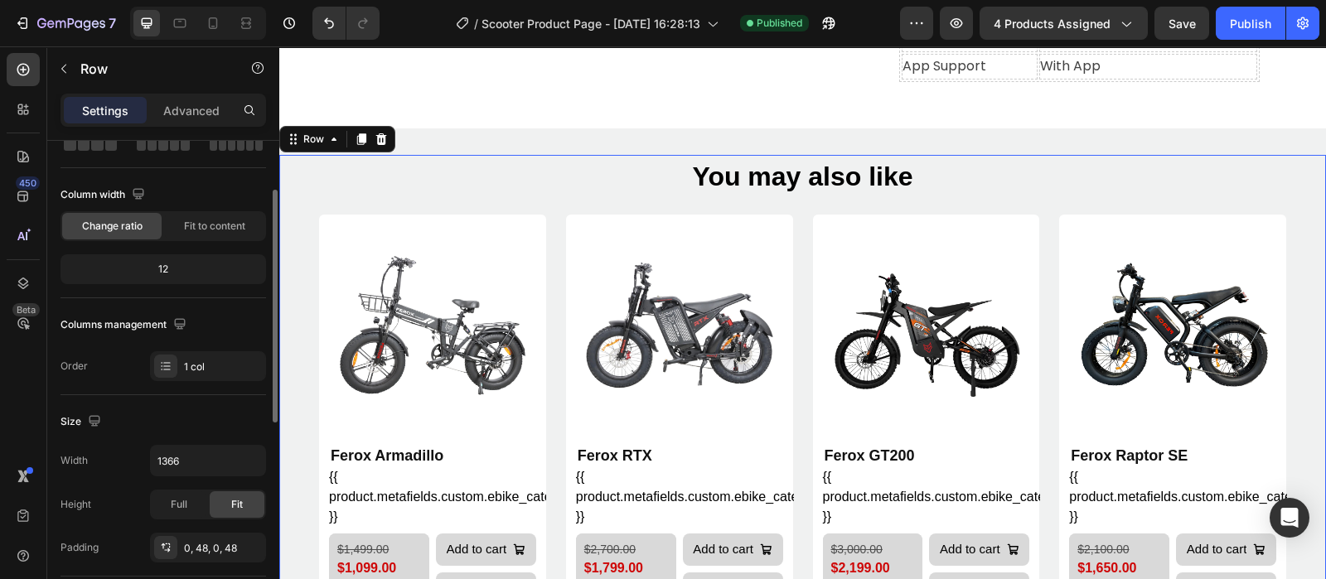
scroll to position [206, 0]
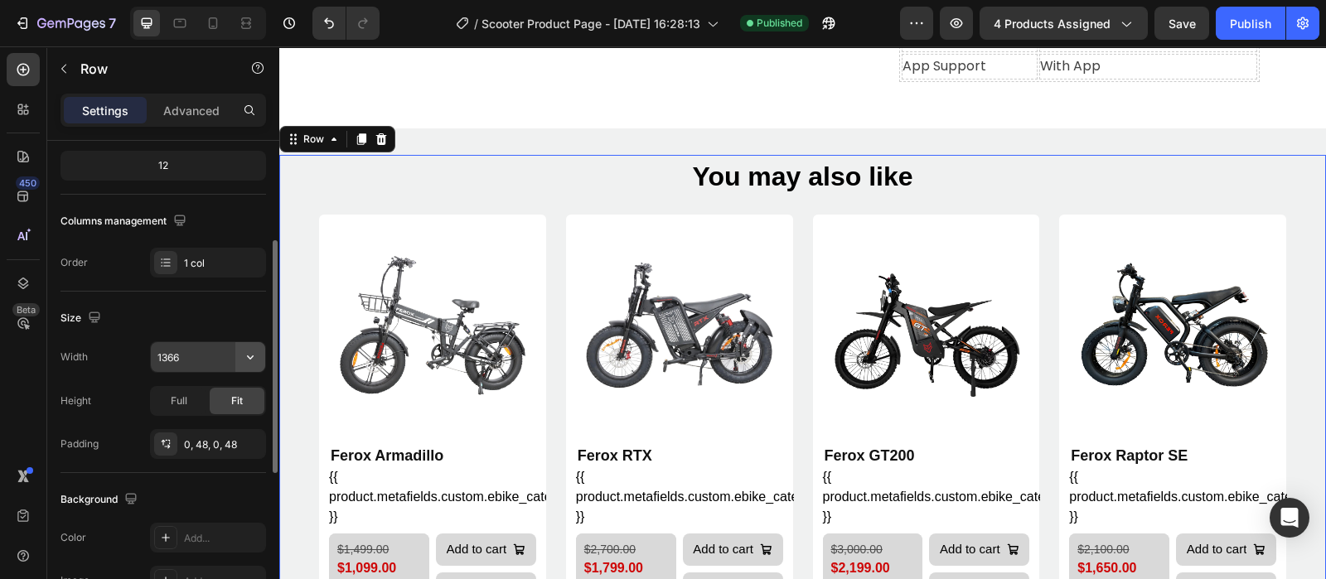
click at [245, 349] on icon "button" at bounding box center [250, 357] width 17 height 17
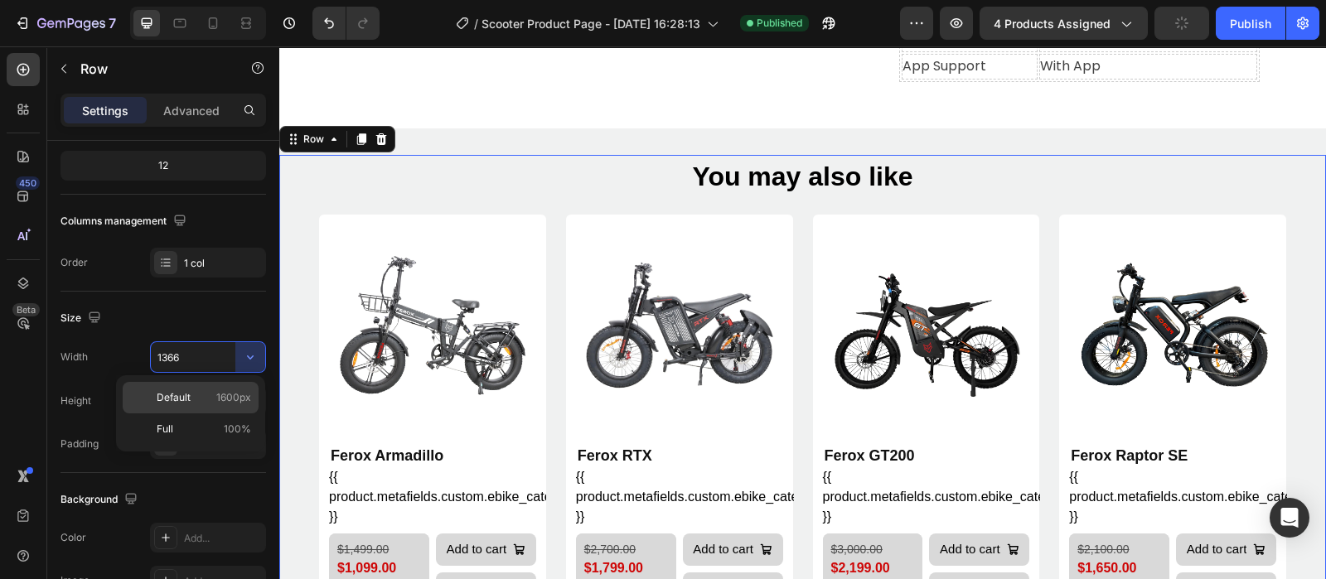
click at [201, 392] on p "Default 1600px" at bounding box center [204, 397] width 94 height 15
type input "1600"
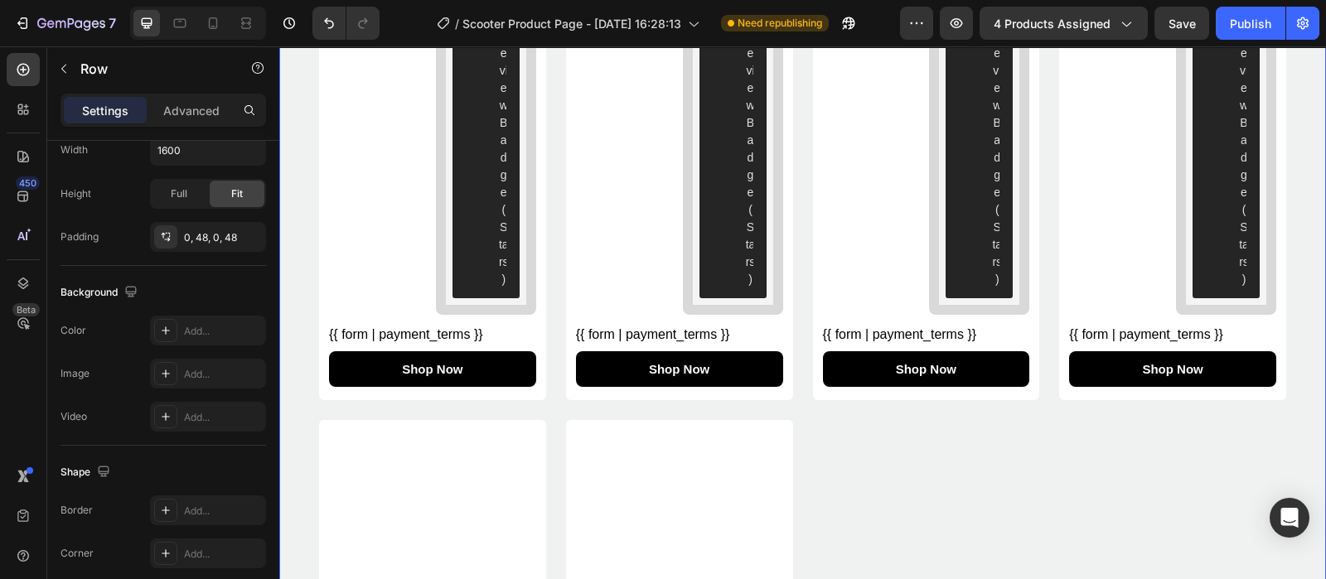
scroll to position [3523, 0]
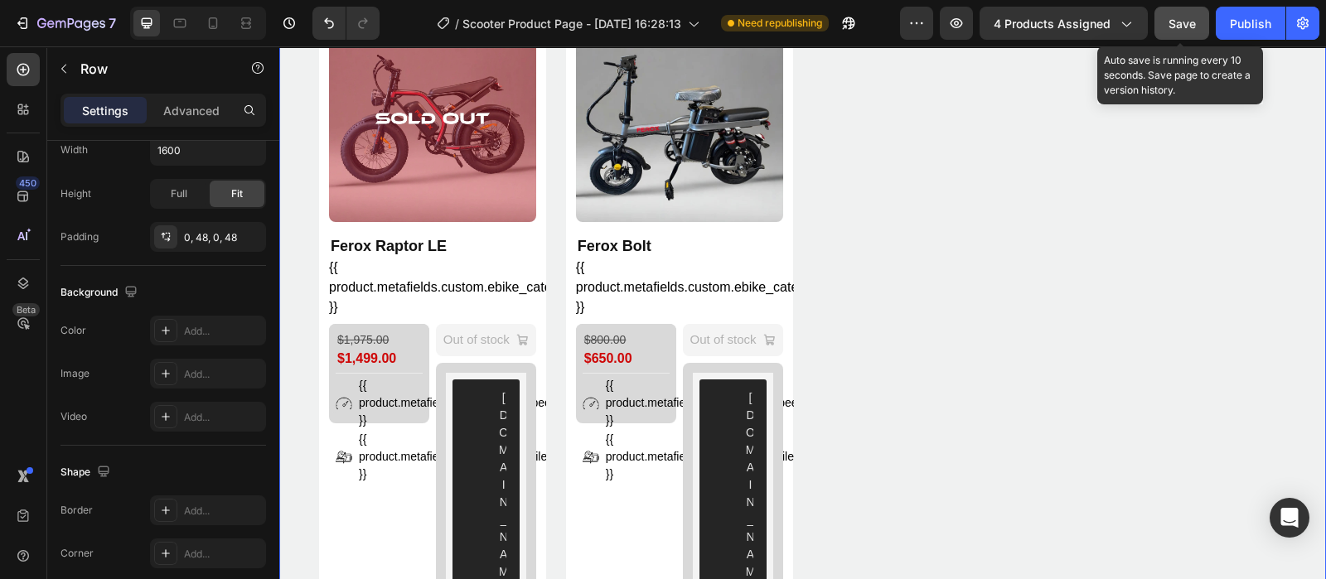
click at [1179, 27] on span "Save" at bounding box center [1182, 24] width 27 height 14
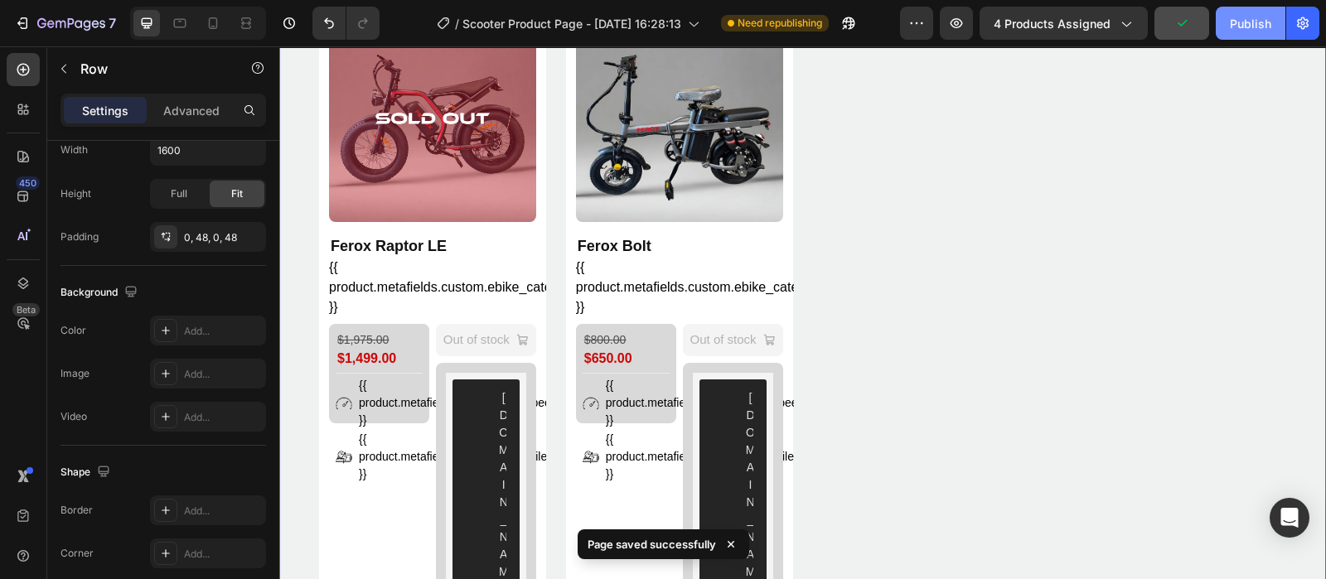
click at [1231, 22] on div "Publish" at bounding box center [1250, 23] width 41 height 17
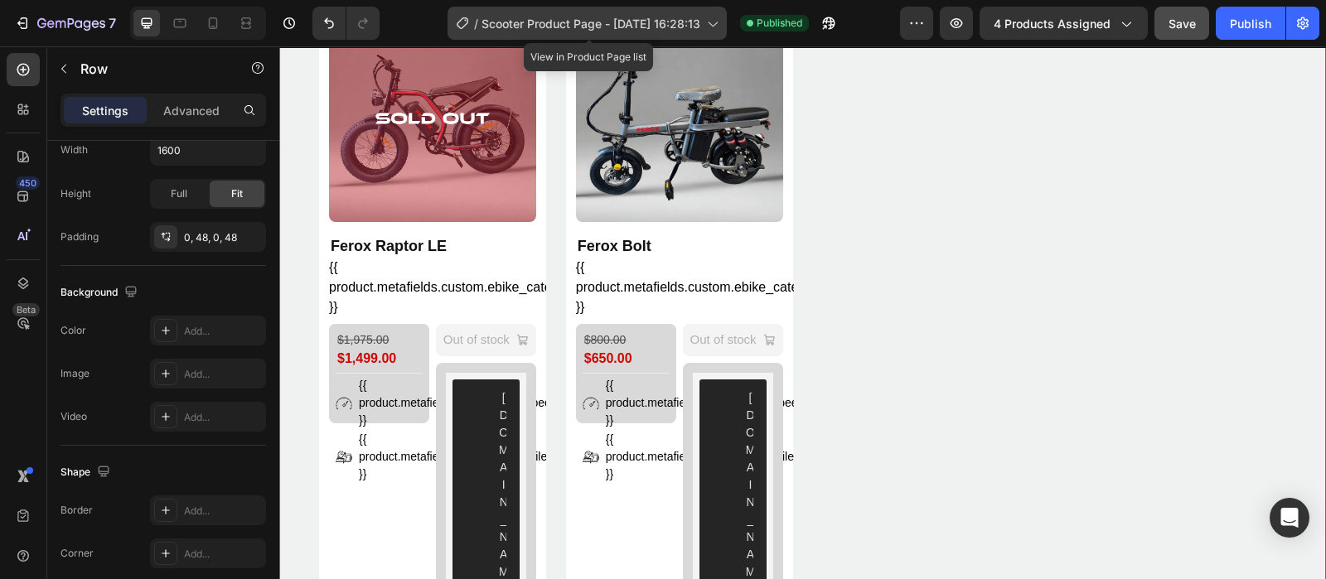
click at [717, 21] on icon at bounding box center [712, 23] width 17 height 17
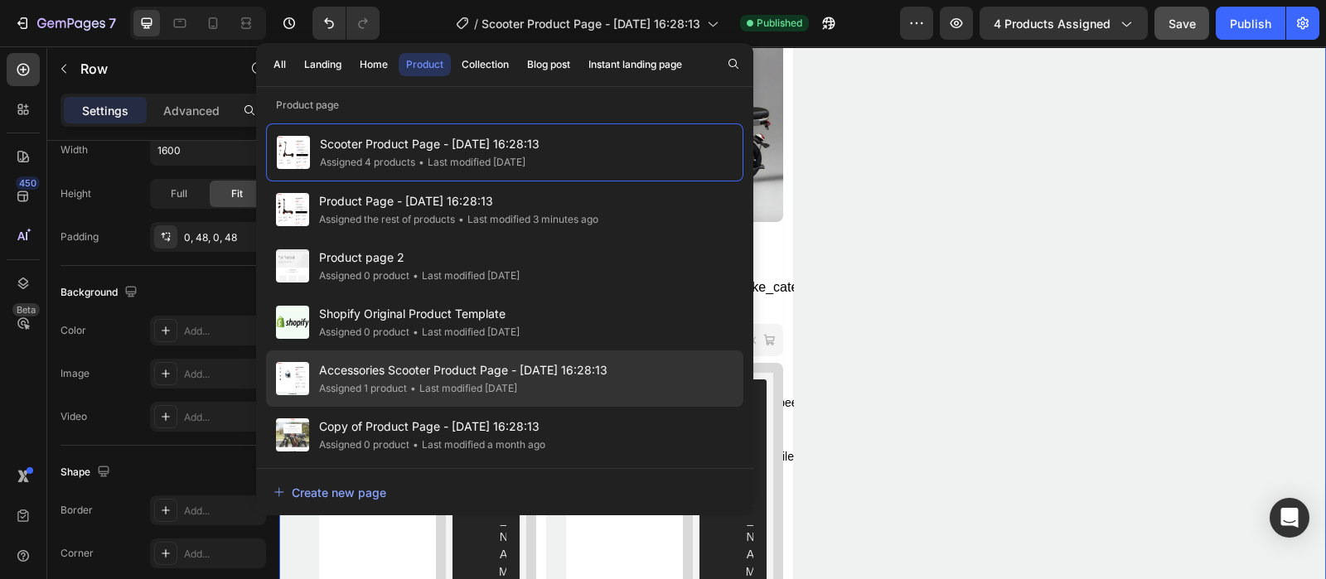
click at [493, 366] on span "Accessories Scooter Product Page - [DATE] 16:28:13" at bounding box center [463, 371] width 288 height 20
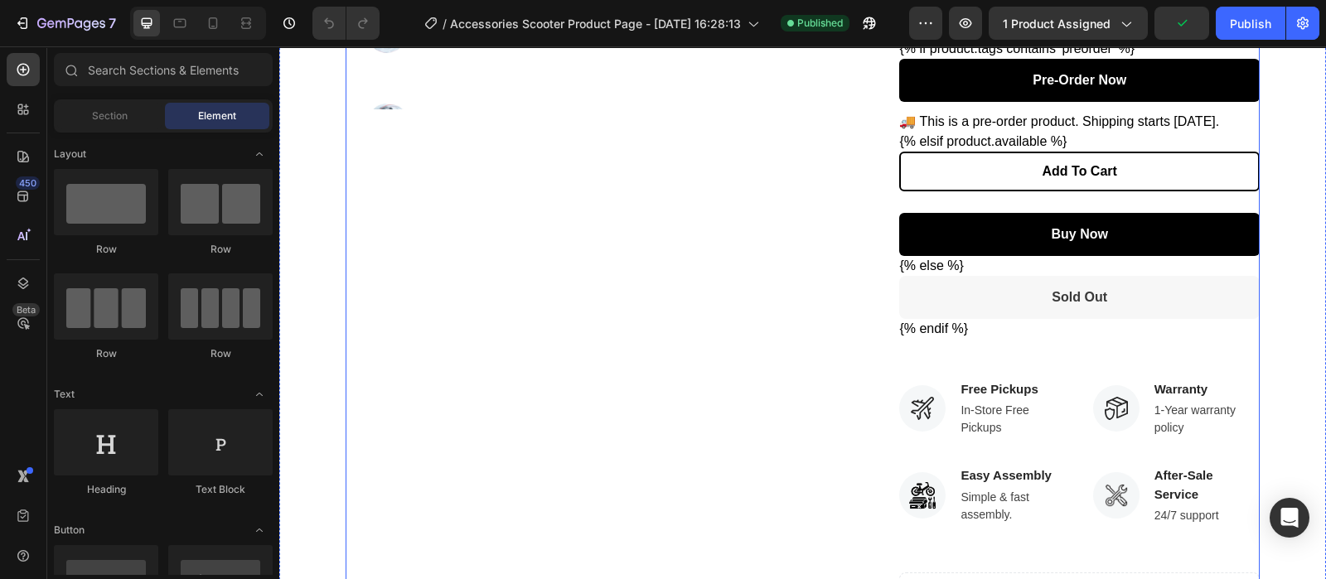
scroll to position [724, 0]
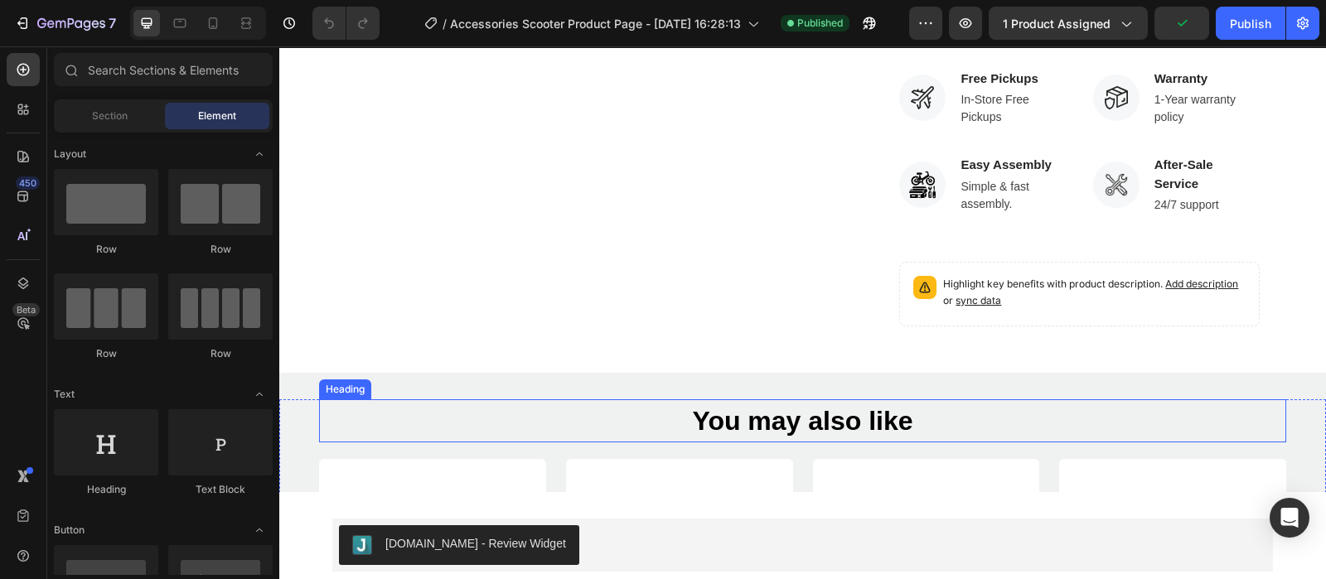
click at [299, 373] on div "You may also like Heading Product Images Ferox Armadillo Product Title {{ produ…" at bounding box center [802, 432] width 1047 height 119
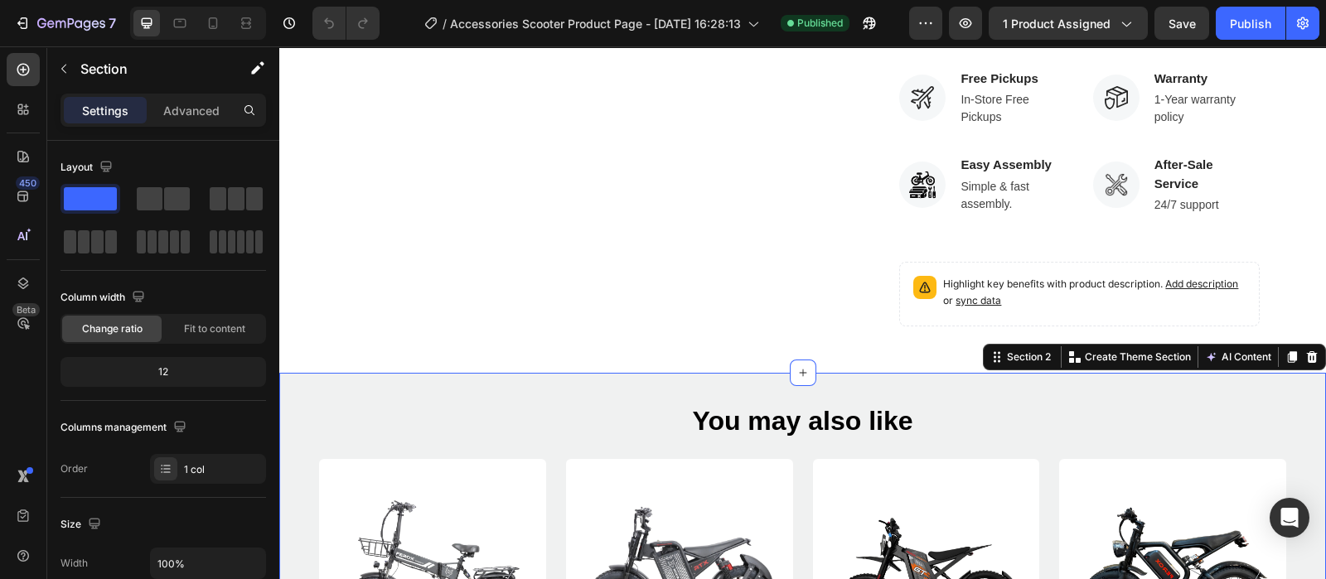
scroll to position [980, 0]
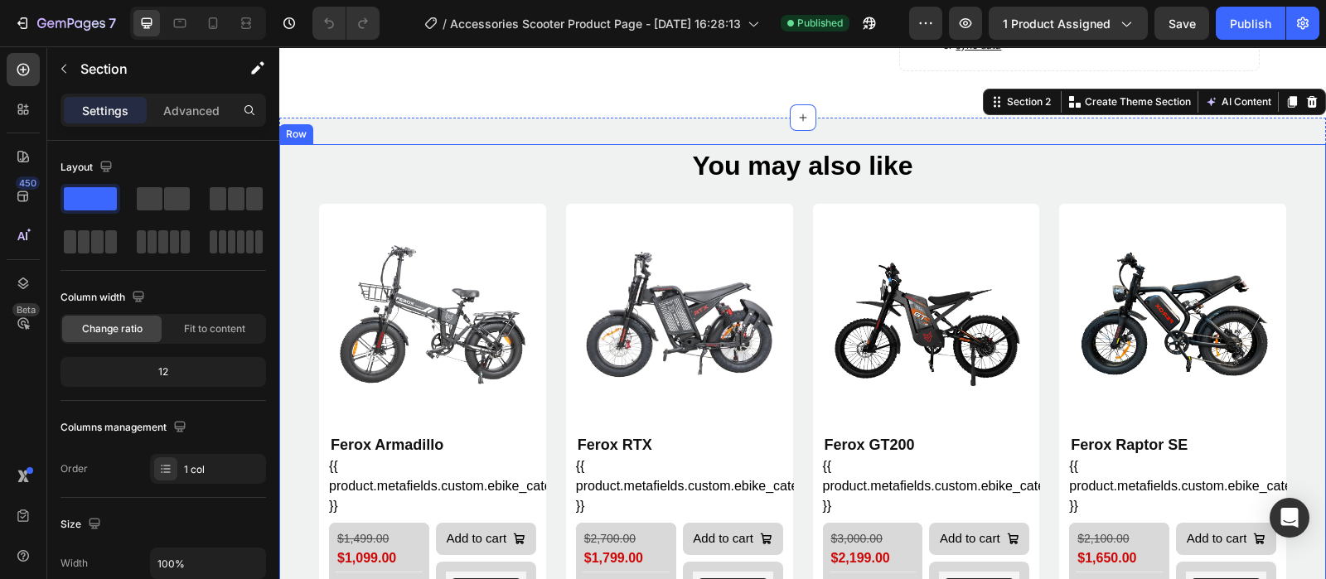
click at [538, 182] on h2 "You may also like" at bounding box center [802, 165] width 967 height 43
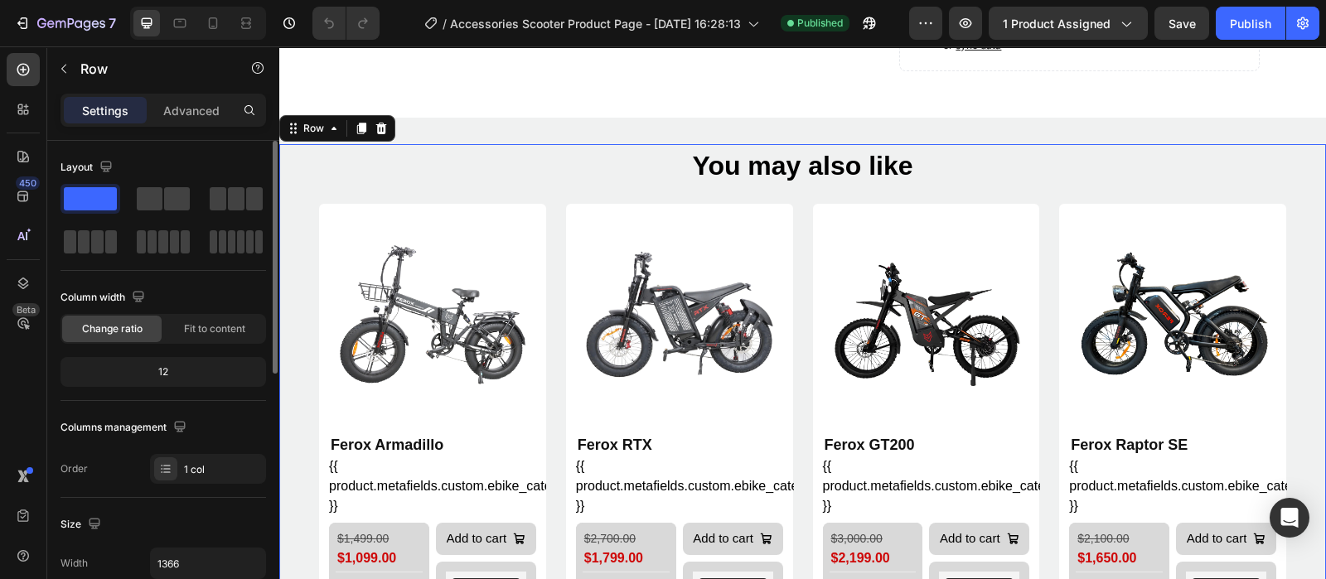
scroll to position [311, 0]
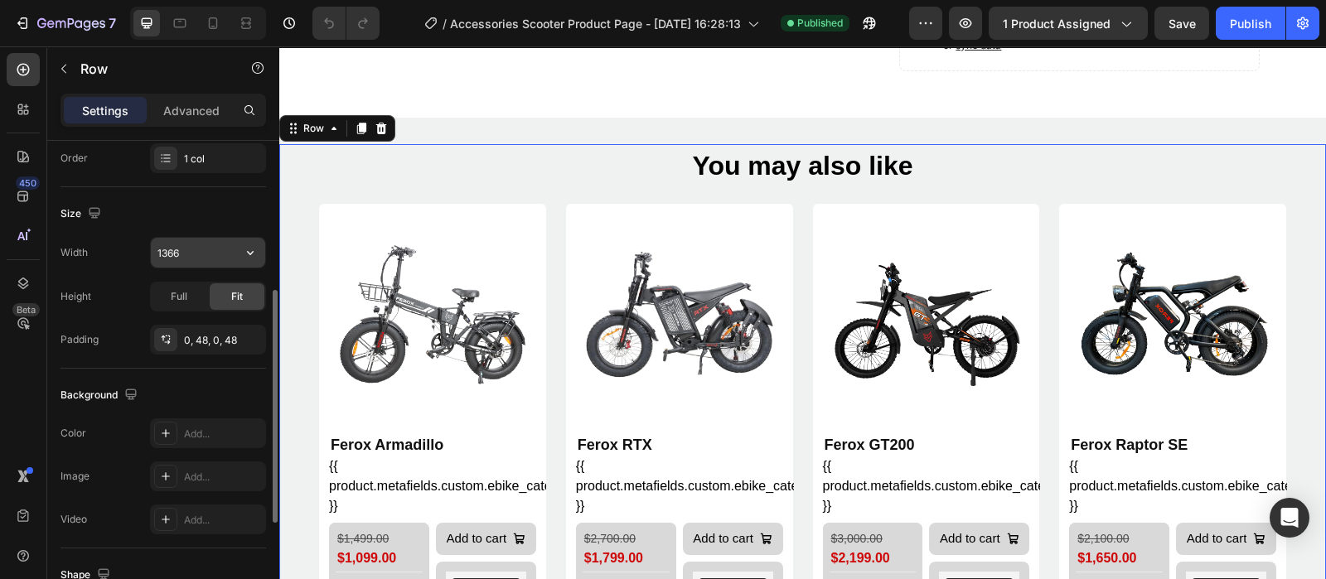
click at [188, 247] on input "1366" at bounding box center [208, 253] width 114 height 30
click at [245, 254] on icon "button" at bounding box center [250, 253] width 17 height 17
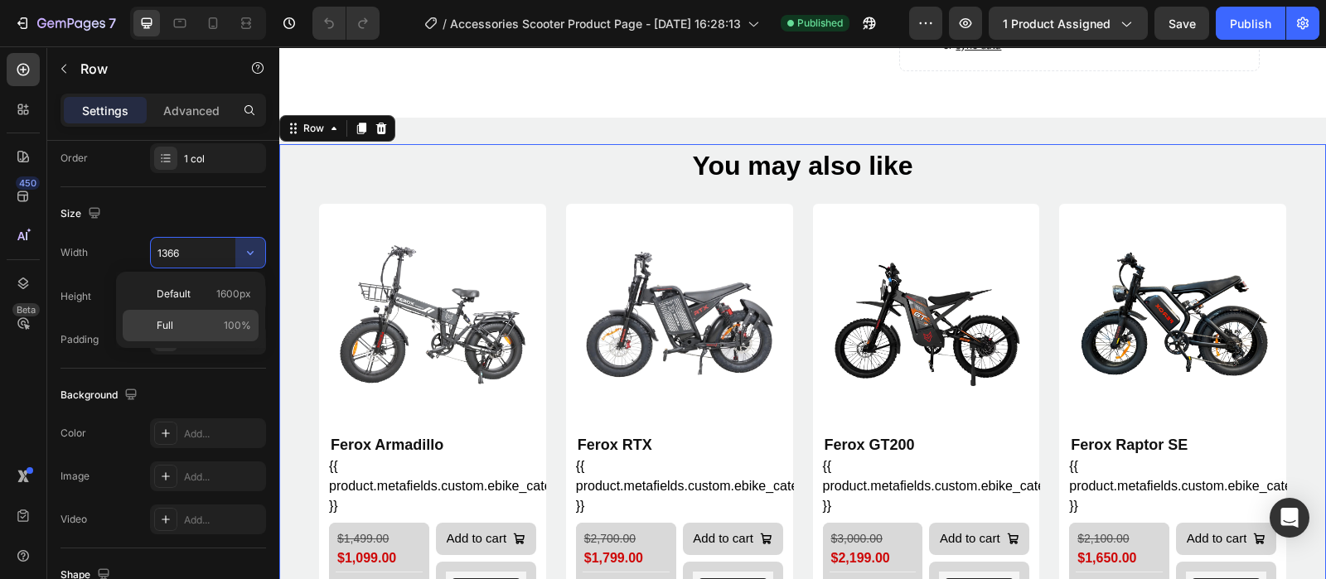
click at [211, 321] on p "Full 100%" at bounding box center [204, 325] width 94 height 15
type input "100%"
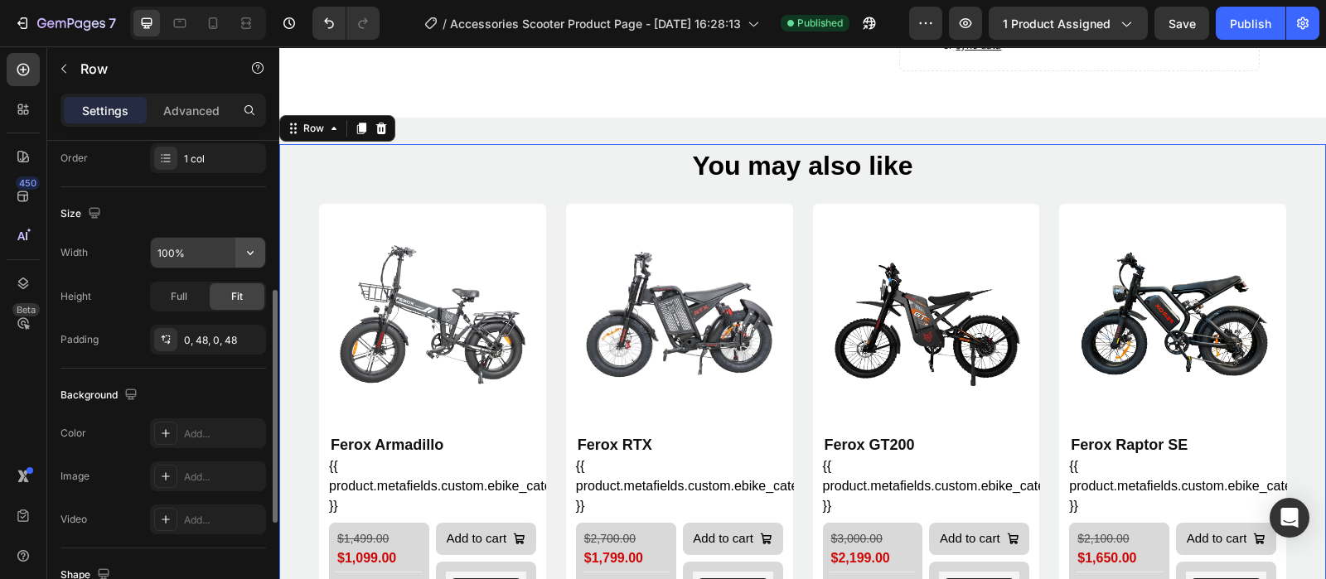
click at [245, 246] on icon "button" at bounding box center [250, 253] width 17 height 17
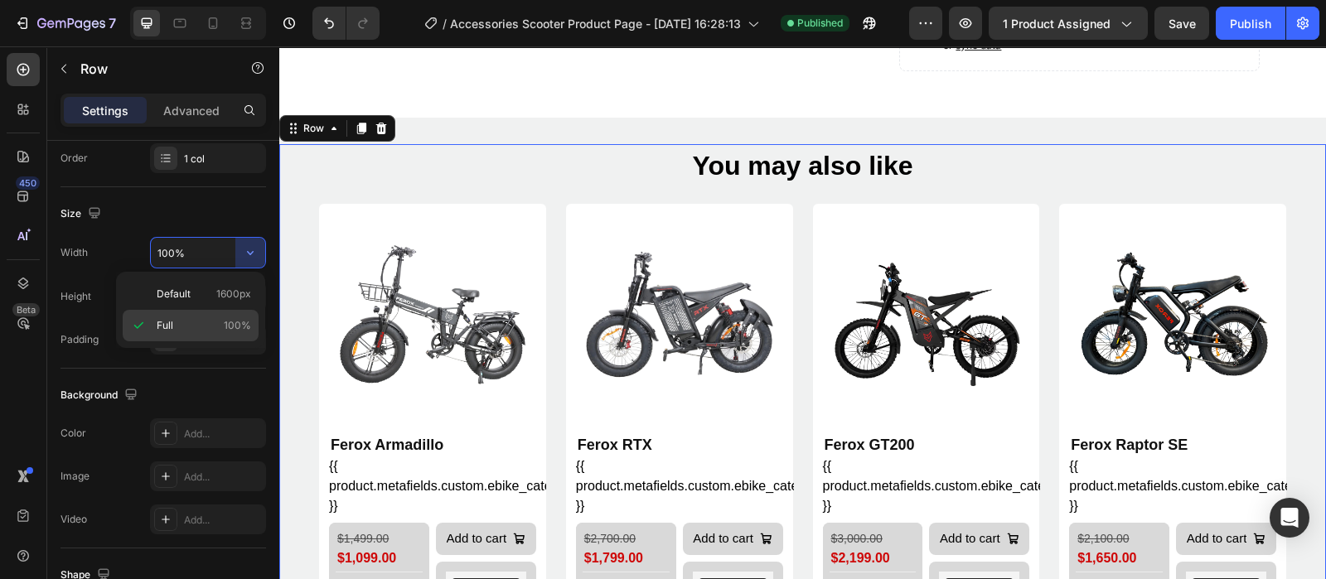
click at [171, 320] on span "Full" at bounding box center [165, 325] width 17 height 15
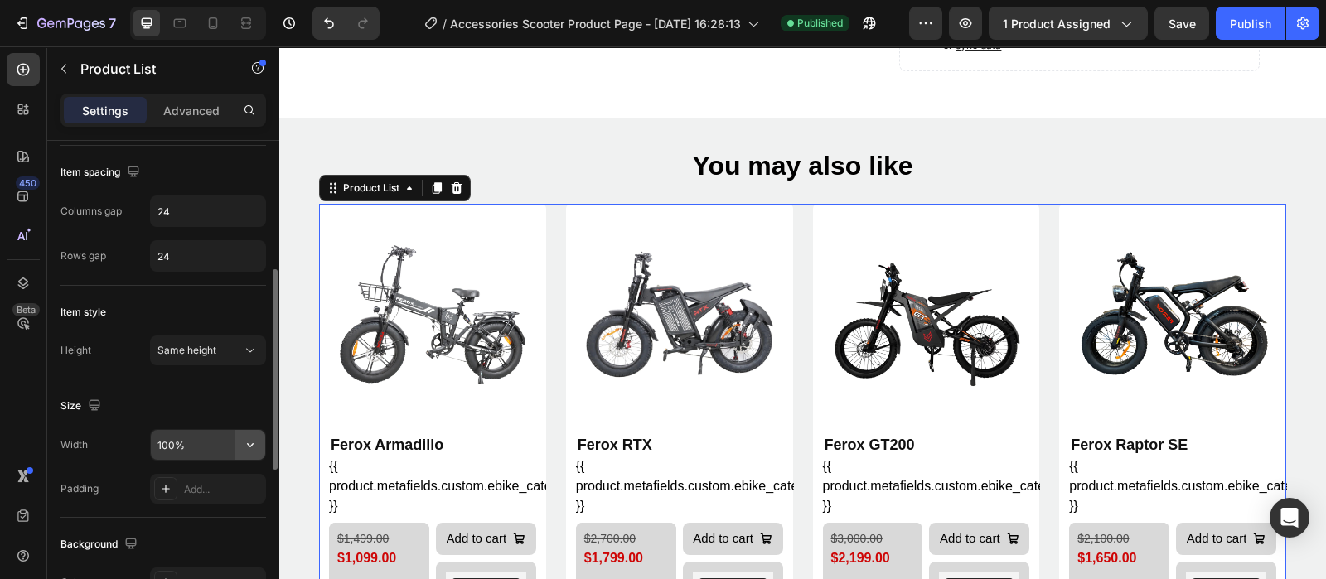
click at [240, 439] on button "button" at bounding box center [250, 445] width 30 height 30
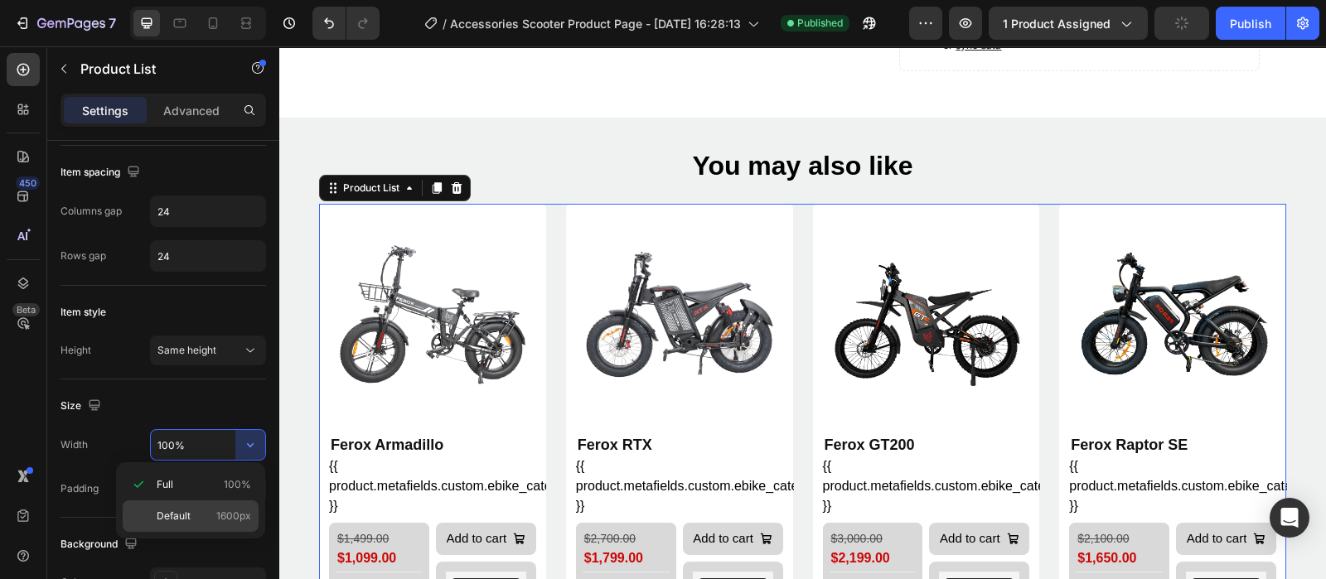
click at [170, 507] on div "Default 1600px" at bounding box center [191, 516] width 136 height 31
type input "1600"
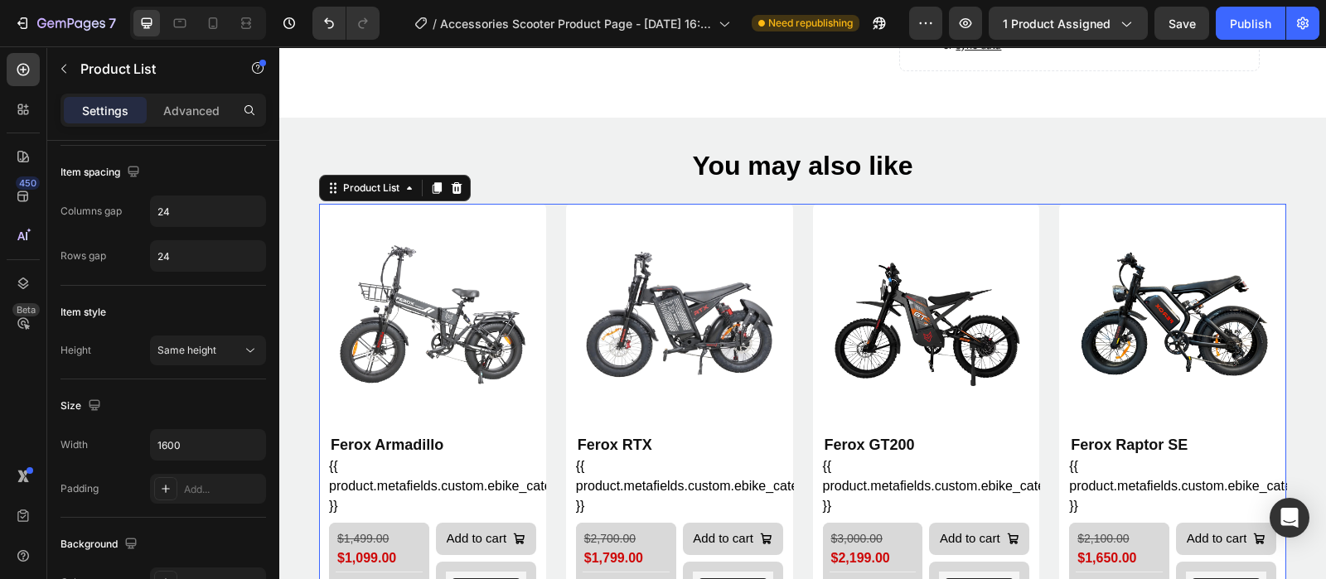
click at [1210, 23] on div "Preview 1 product assigned Save Publish" at bounding box center [1114, 23] width 410 height 33
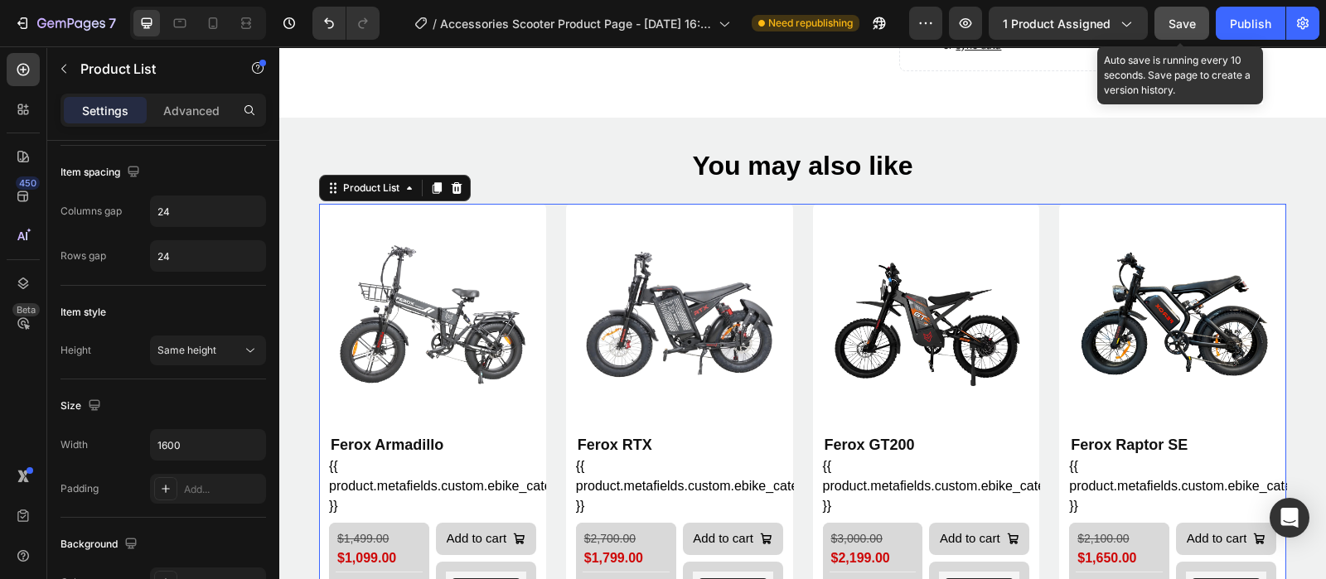
click at [1174, 23] on span "Save" at bounding box center [1182, 24] width 27 height 14
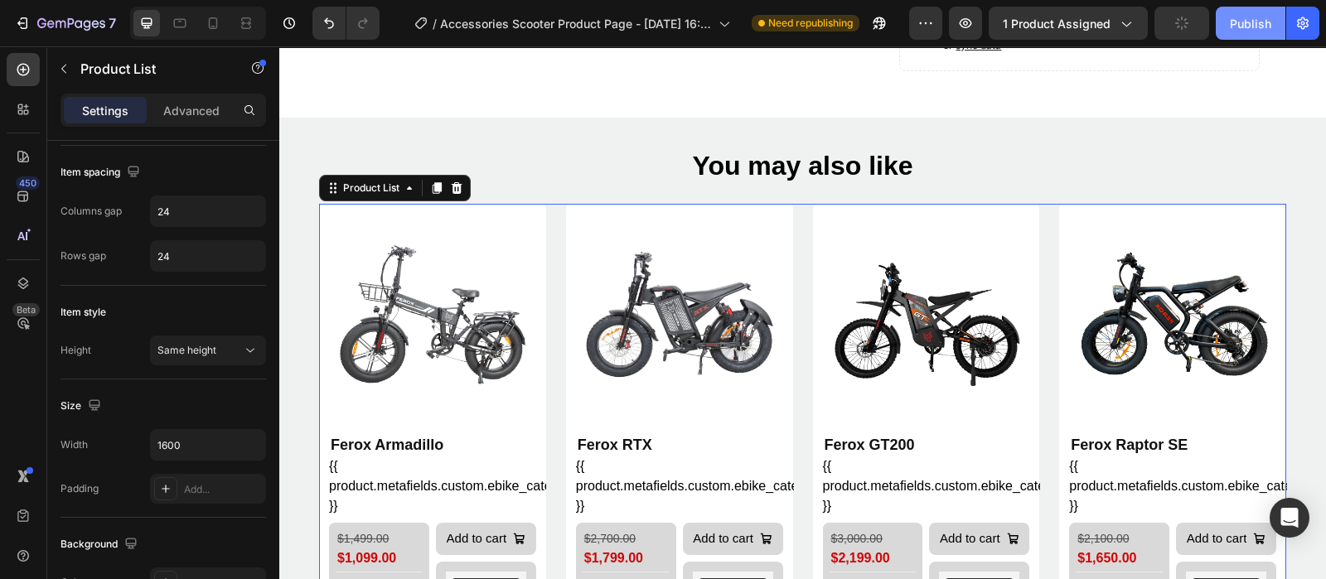
click at [1252, 30] on div "Publish" at bounding box center [1250, 23] width 41 height 17
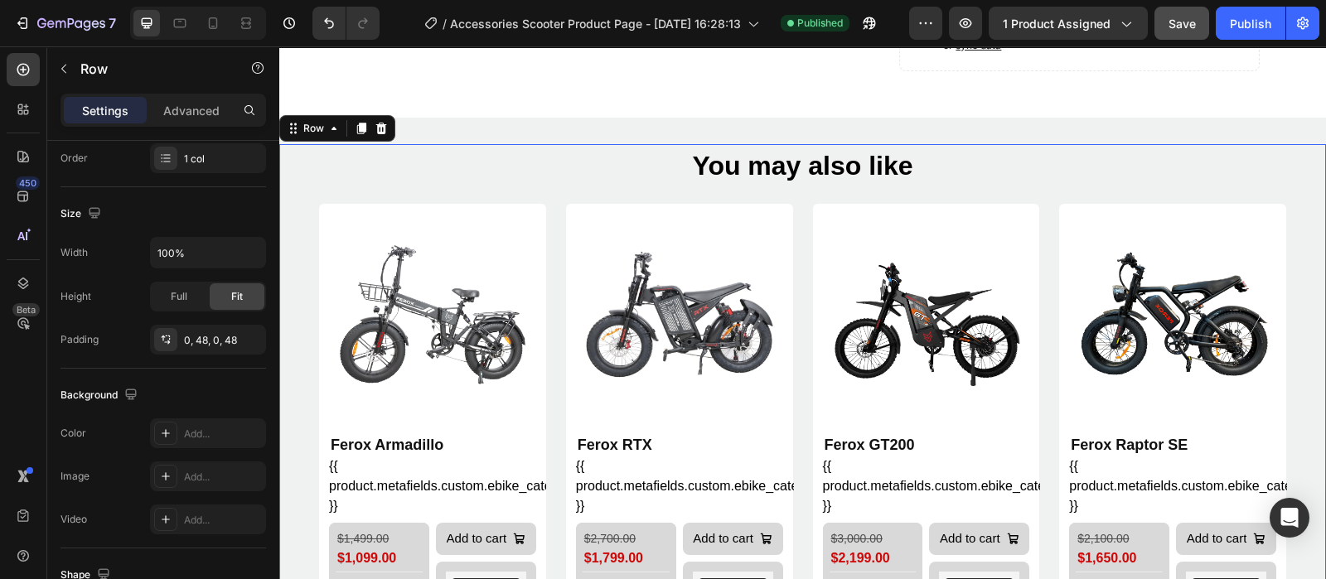
scroll to position [0, 0]
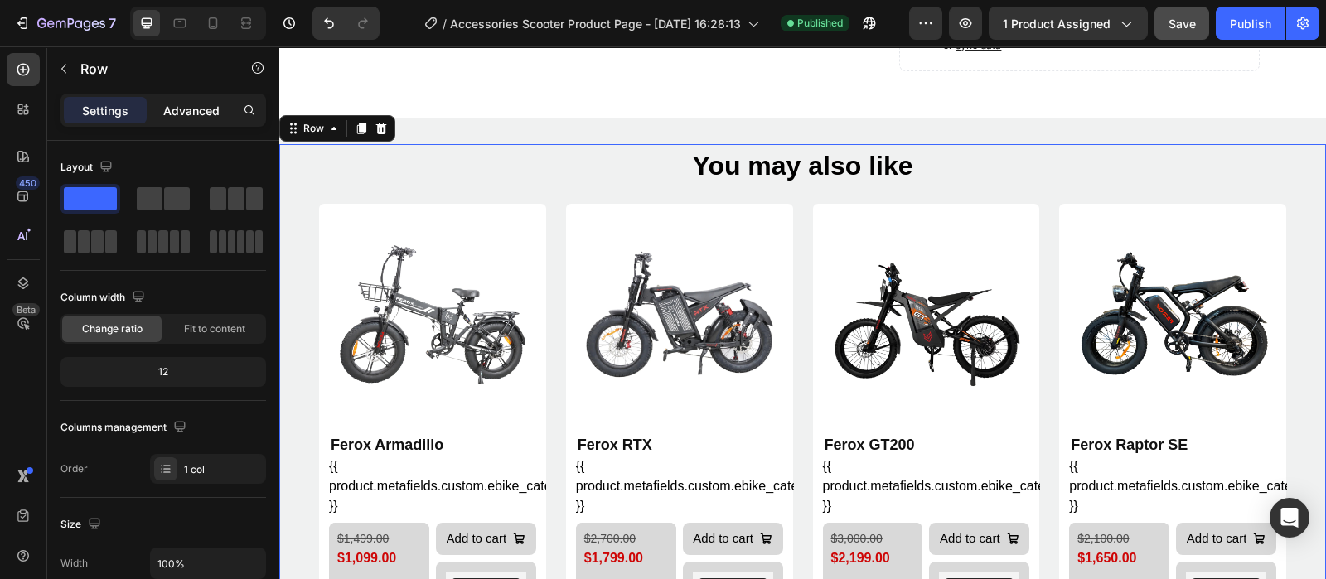
click at [184, 112] on p "Advanced" at bounding box center [191, 110] width 56 height 17
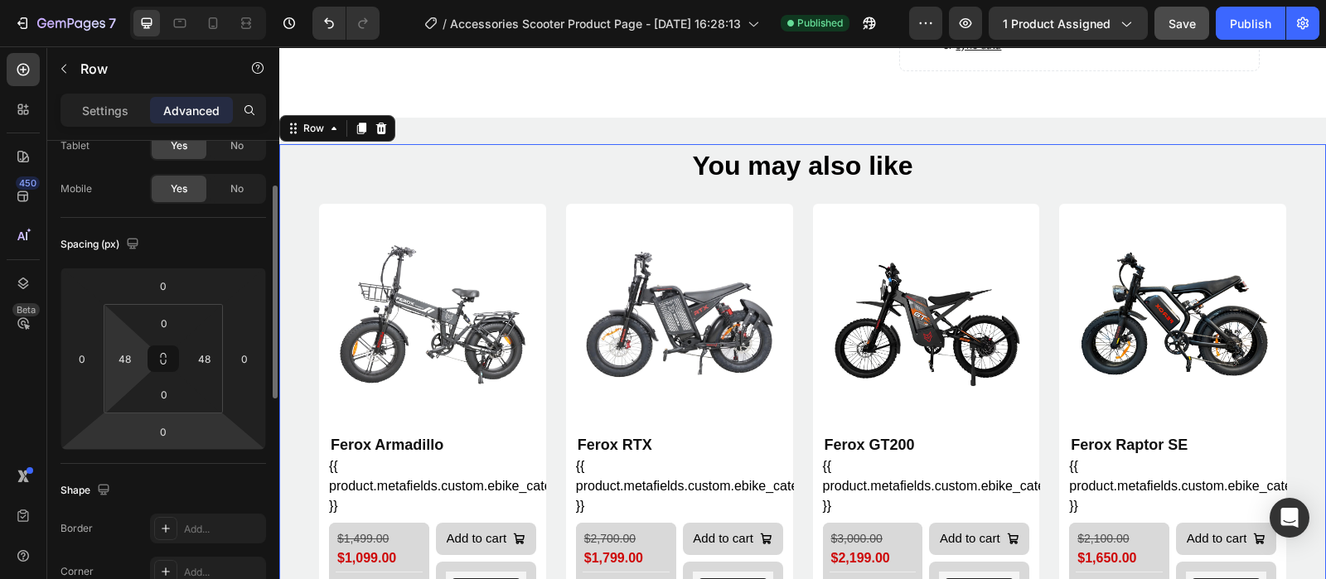
scroll to position [206, 0]
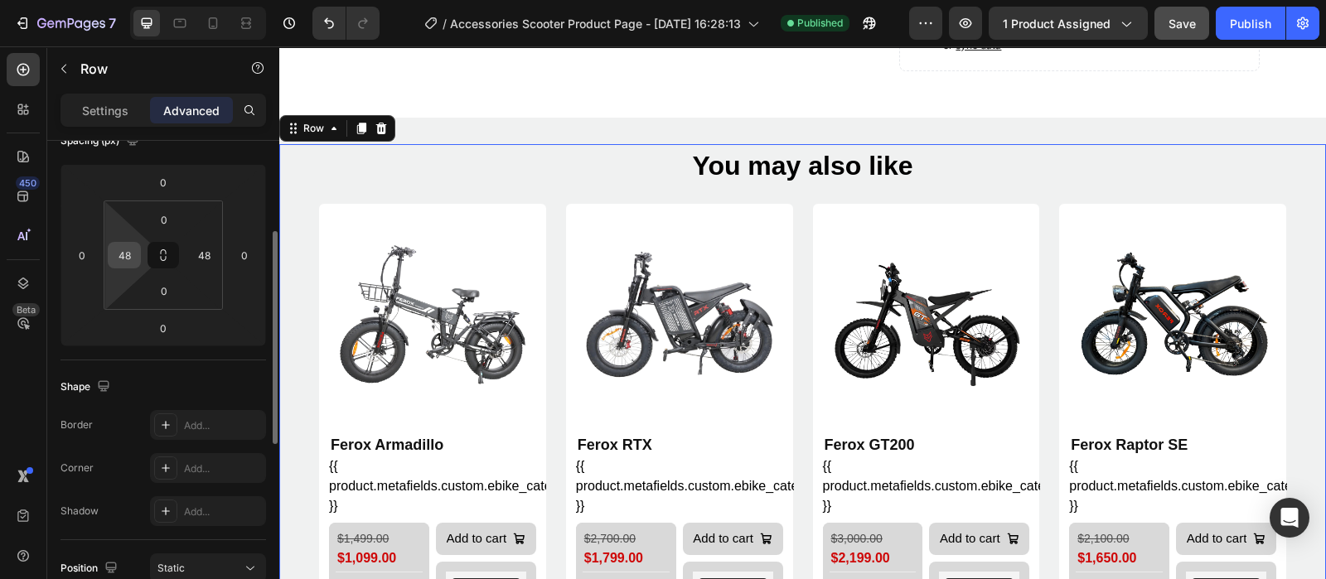
click at [108, 252] on div "48" at bounding box center [124, 255] width 33 height 27
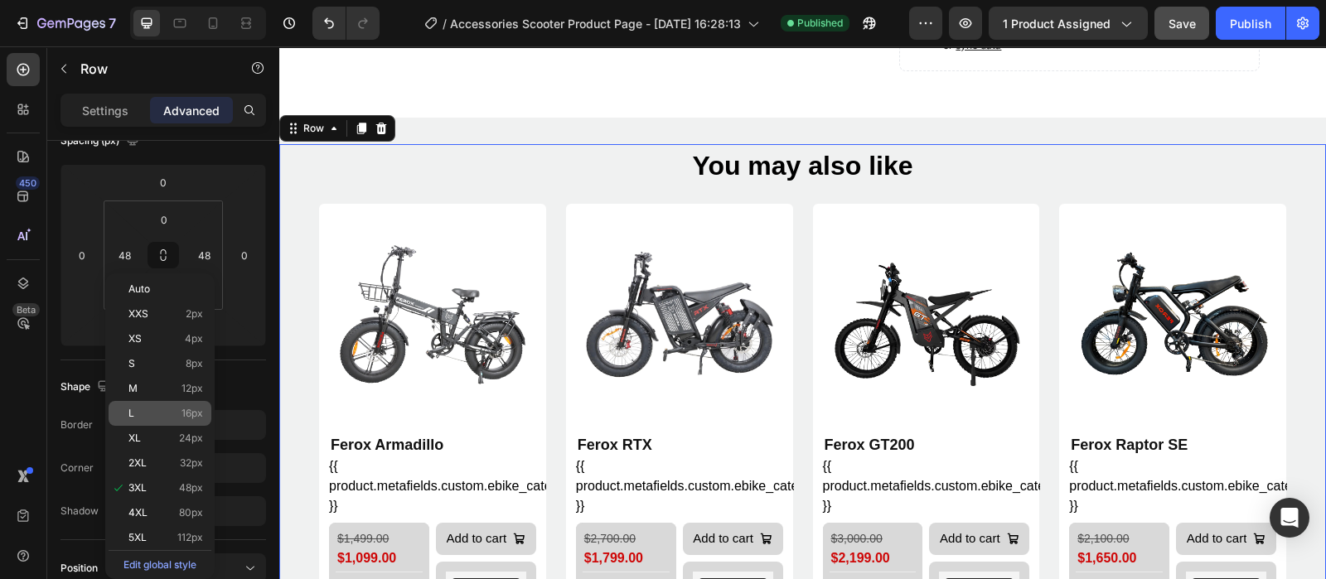
click at [176, 516] on p "4XL 80px" at bounding box center [165, 513] width 75 height 12
type input "80"
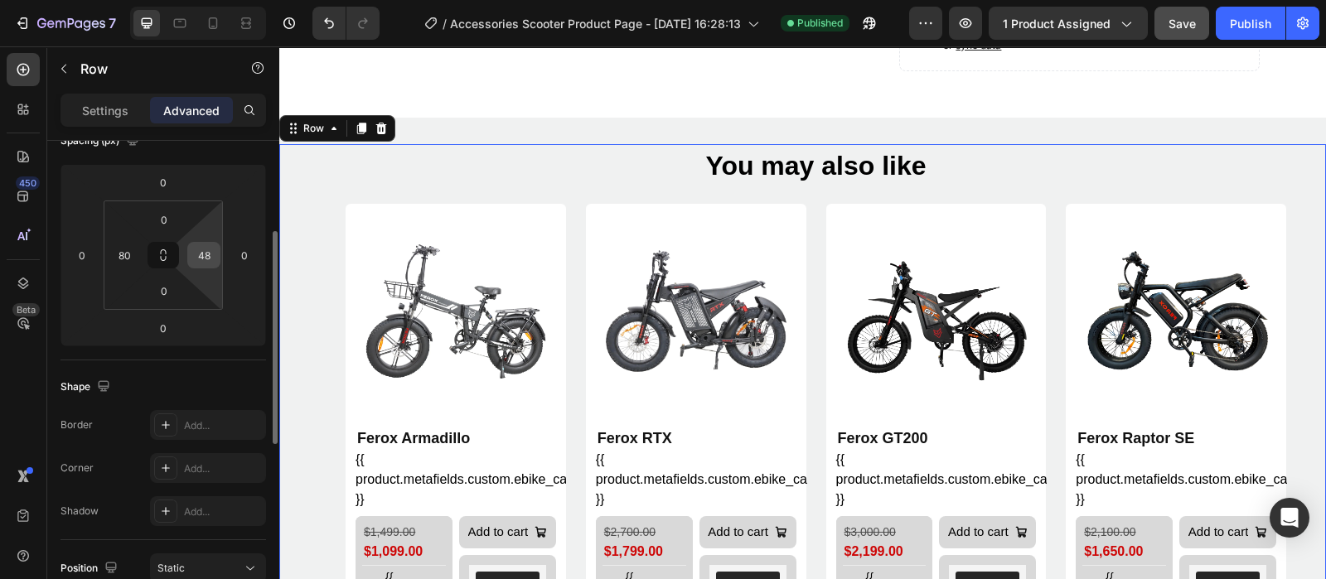
click at [201, 255] on input "48" at bounding box center [203, 255] width 25 height 25
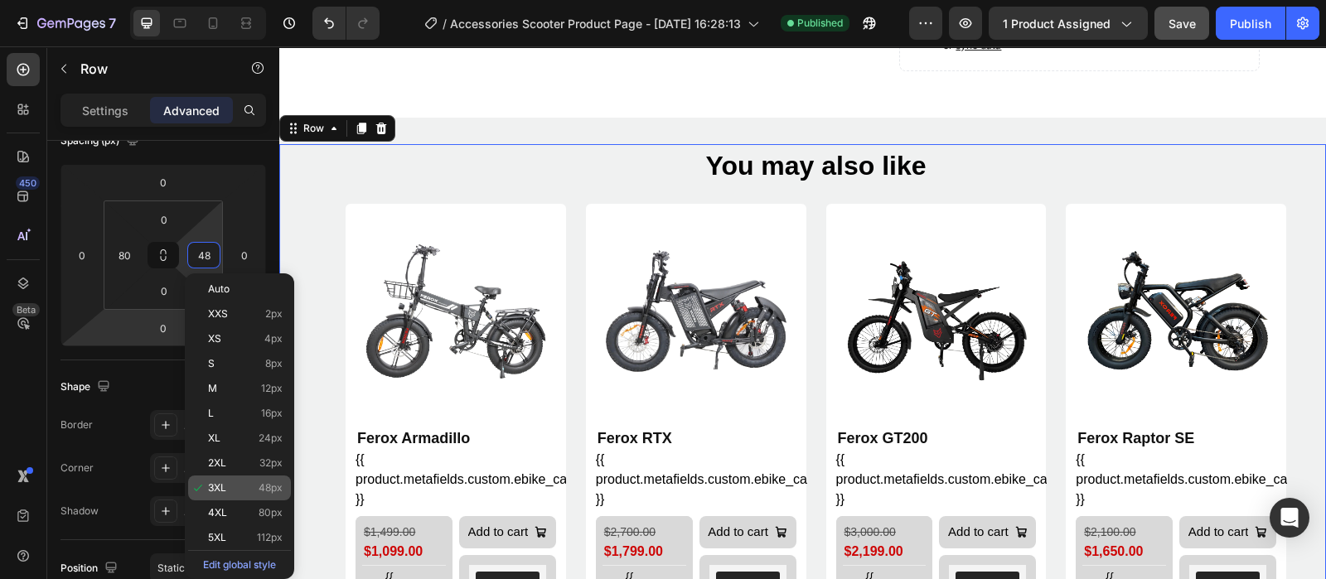
click at [278, 516] on span "80px" at bounding box center [271, 513] width 24 height 12
type input "80"
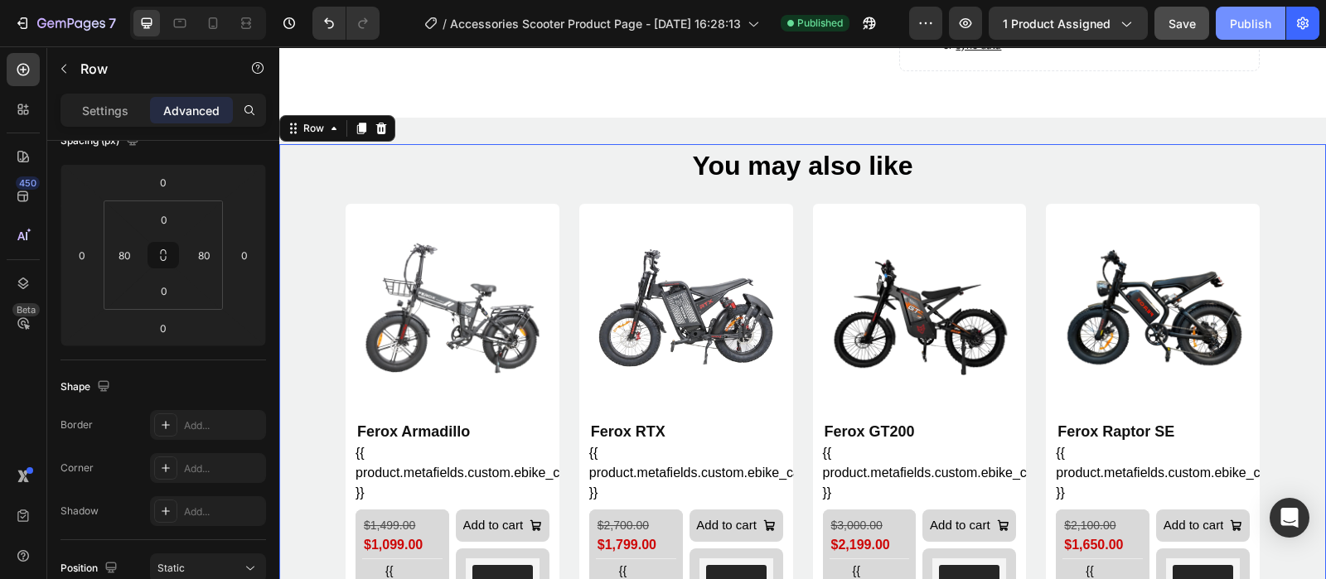
click at [1243, 22] on div "Publish" at bounding box center [1250, 23] width 41 height 17
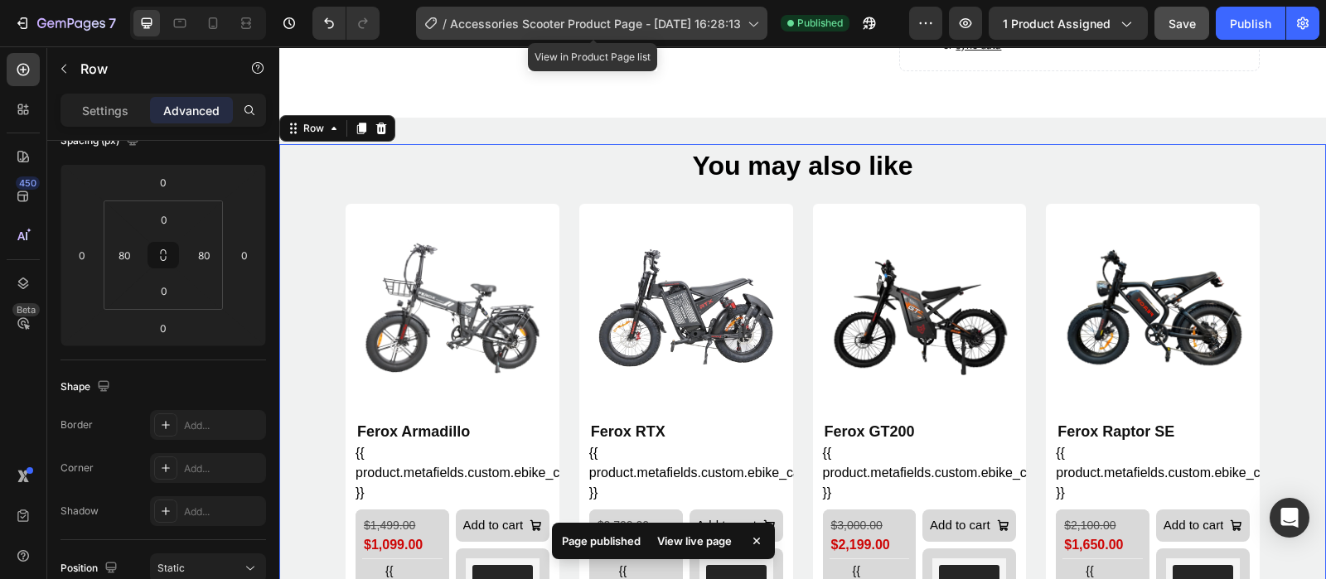
click at [750, 18] on icon at bounding box center [752, 23] width 17 height 17
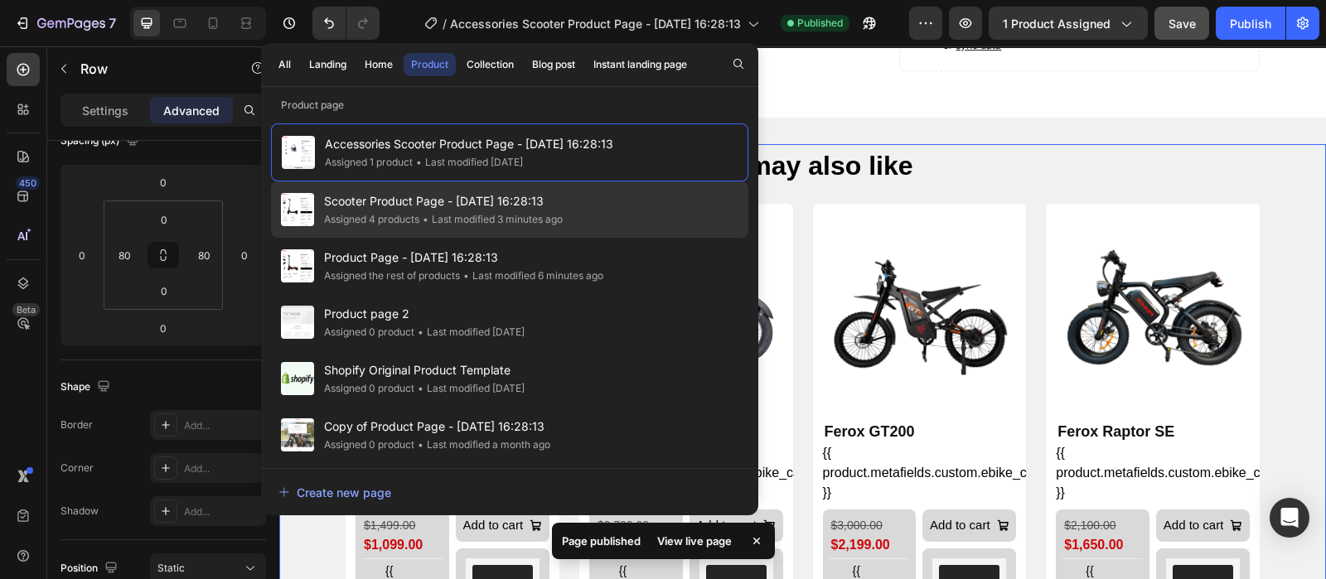
click at [476, 199] on span "Scooter Product Page - [DATE] 16:28:13" at bounding box center [443, 201] width 239 height 20
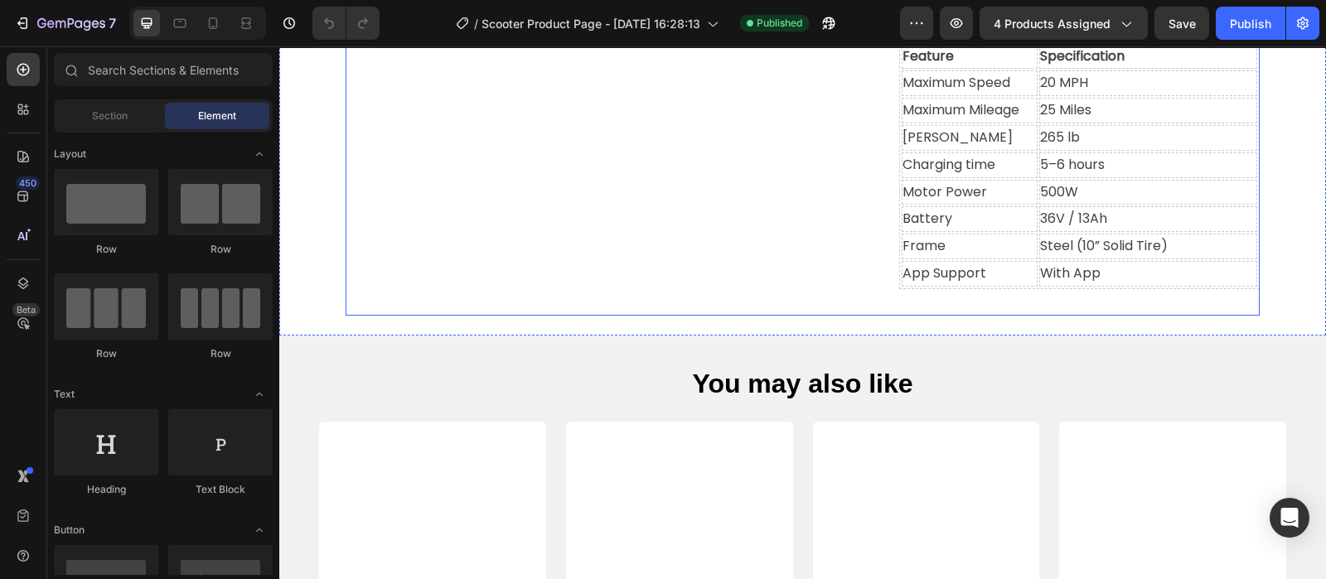
scroll to position [1140, 0]
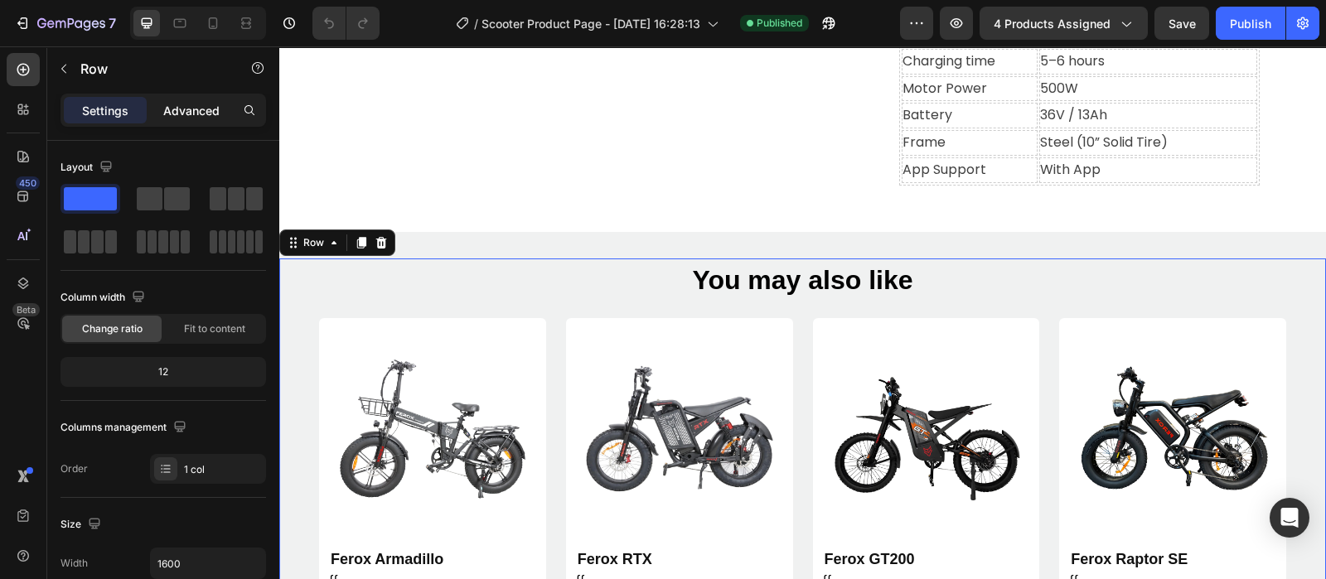
click at [183, 112] on p "Advanced" at bounding box center [191, 110] width 56 height 17
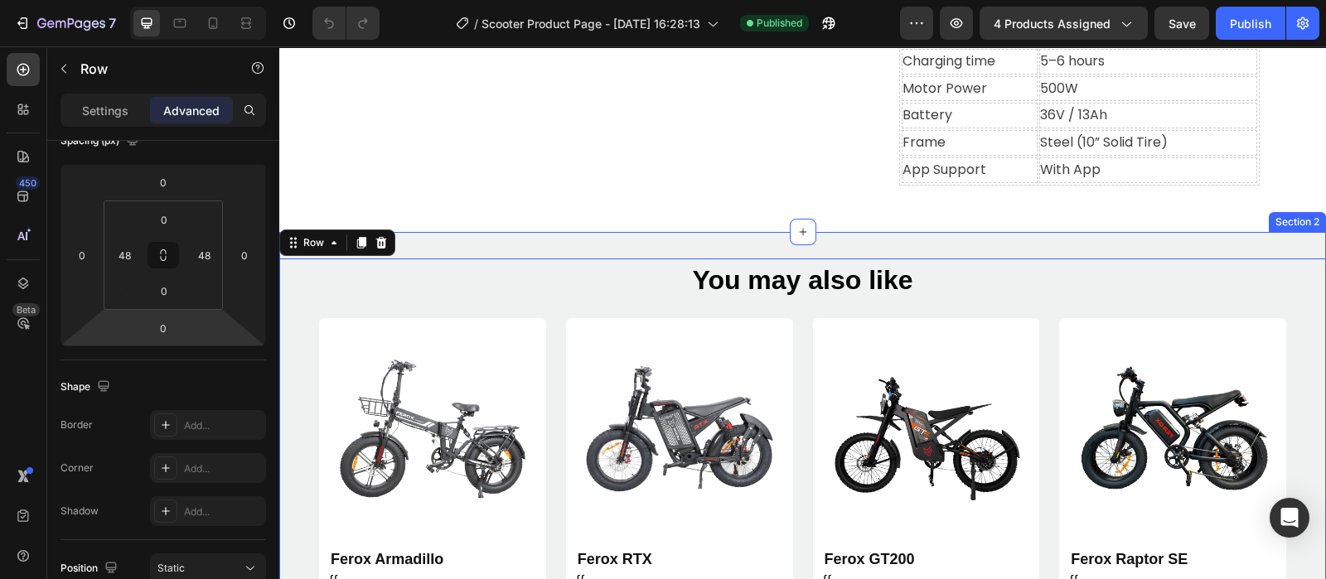
scroll to position [1450, 0]
